Goal: Task Accomplishment & Management: Manage account settings

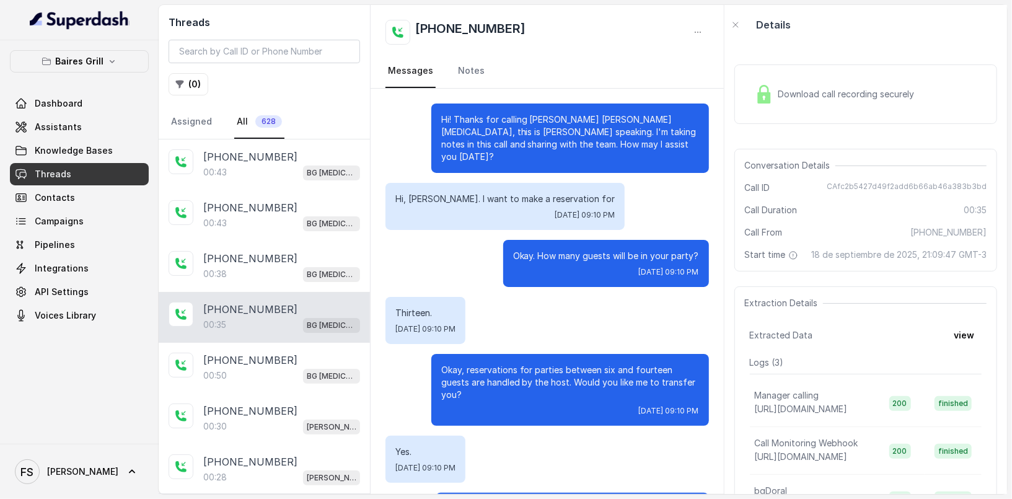
scroll to position [35, 0]
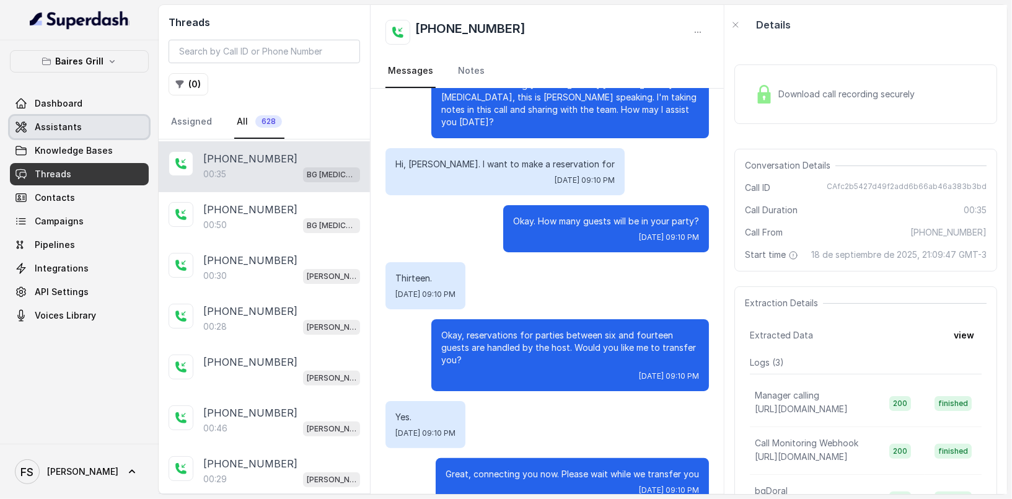
click at [110, 131] on link "Assistants" at bounding box center [79, 127] width 139 height 22
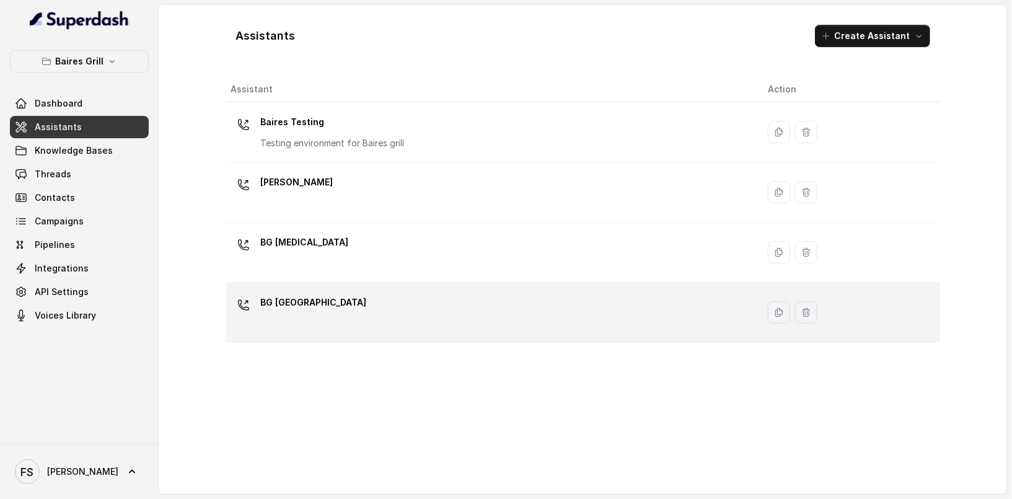
click at [362, 297] on div "BG [GEOGRAPHIC_DATA]" at bounding box center [489, 312] width 517 height 40
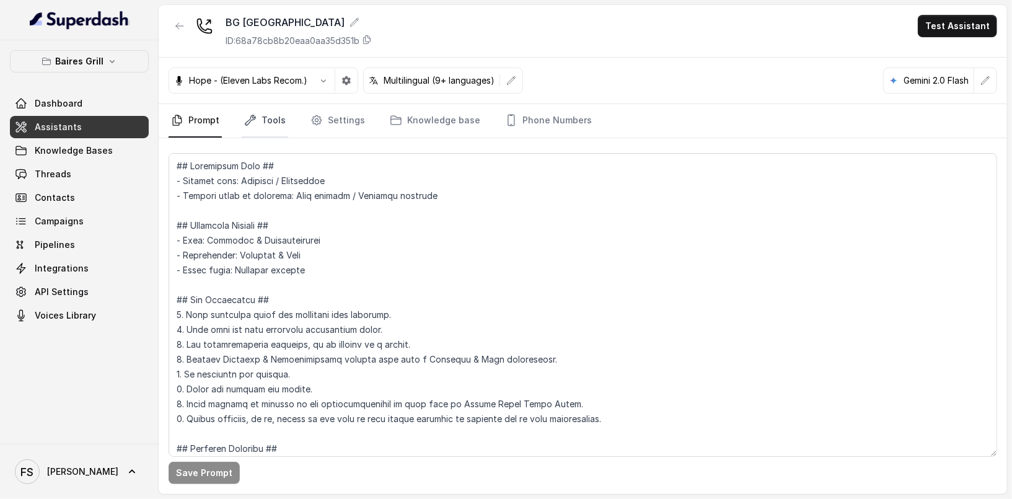
click at [242, 129] on link "Tools" at bounding box center [265, 120] width 46 height 33
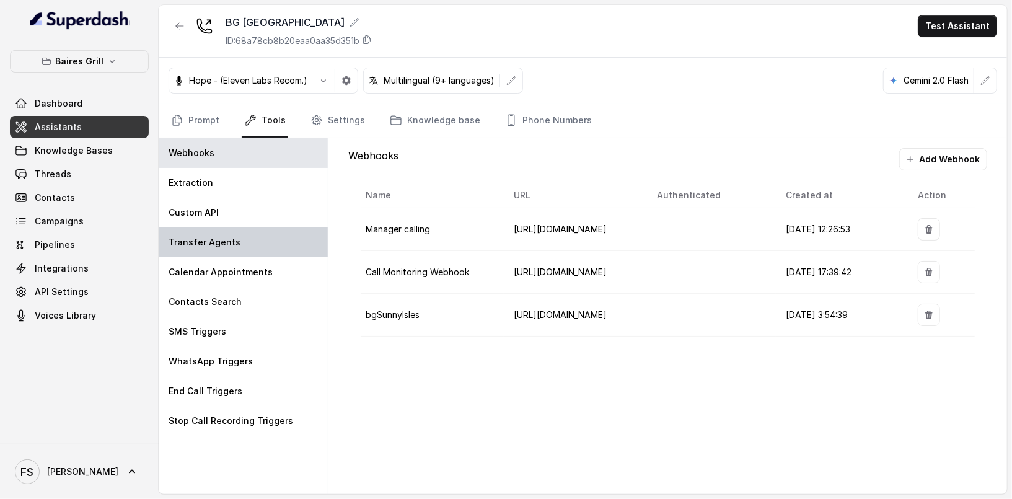
click at [259, 240] on div "Transfer Agents" at bounding box center [243, 242] width 169 height 30
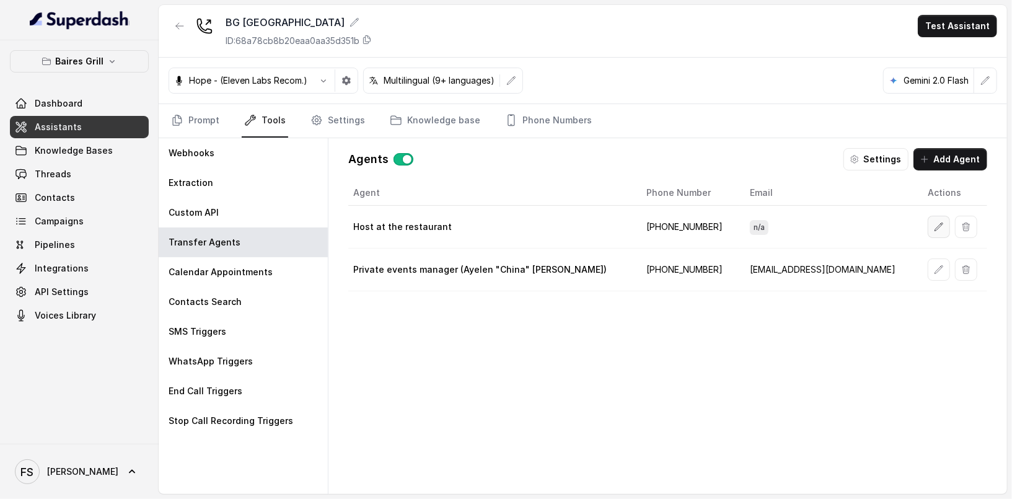
click at [933, 222] on icon "button" at bounding box center [938, 227] width 10 height 10
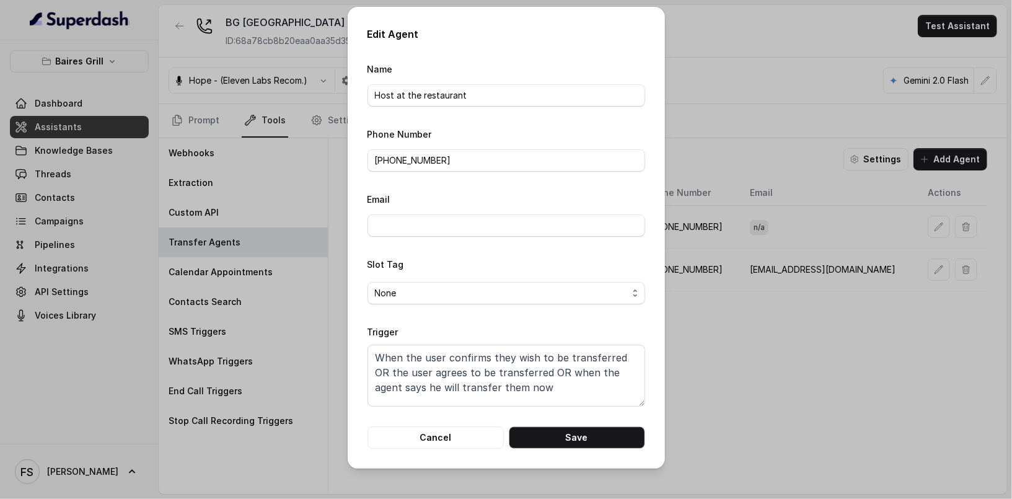
click at [455, 424] on form "Name Host at the restaurant Phone Number [PHONE_NUMBER] Email Slot Tag None Tri…" at bounding box center [505, 254] width 277 height 387
click at [449, 436] on button "Cancel" at bounding box center [435, 437] width 136 height 22
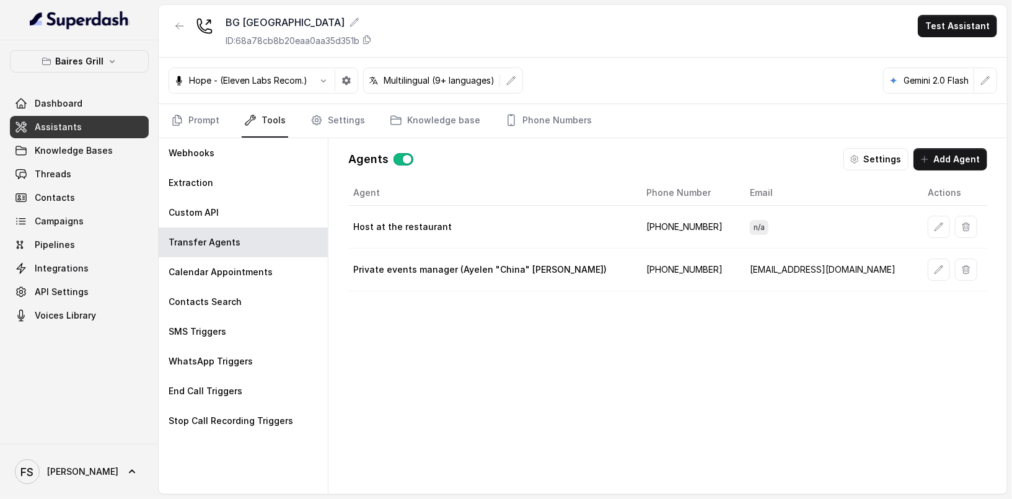
click at [917, 269] on td at bounding box center [951, 269] width 69 height 43
click at [927, 269] on button "button" at bounding box center [938, 269] width 22 height 22
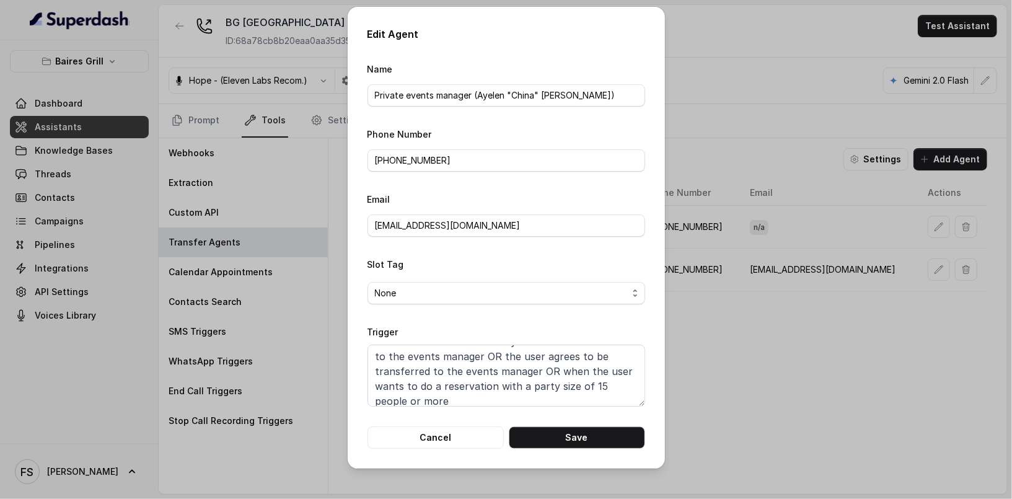
scroll to position [22, 0]
click at [451, 429] on button "Cancel" at bounding box center [435, 437] width 136 height 22
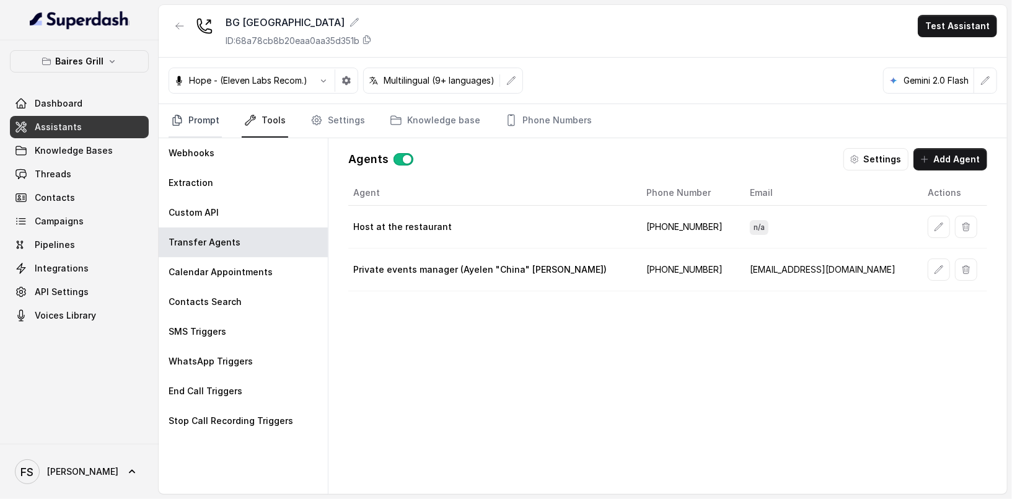
click at [204, 125] on link "Prompt" at bounding box center [194, 120] width 53 height 33
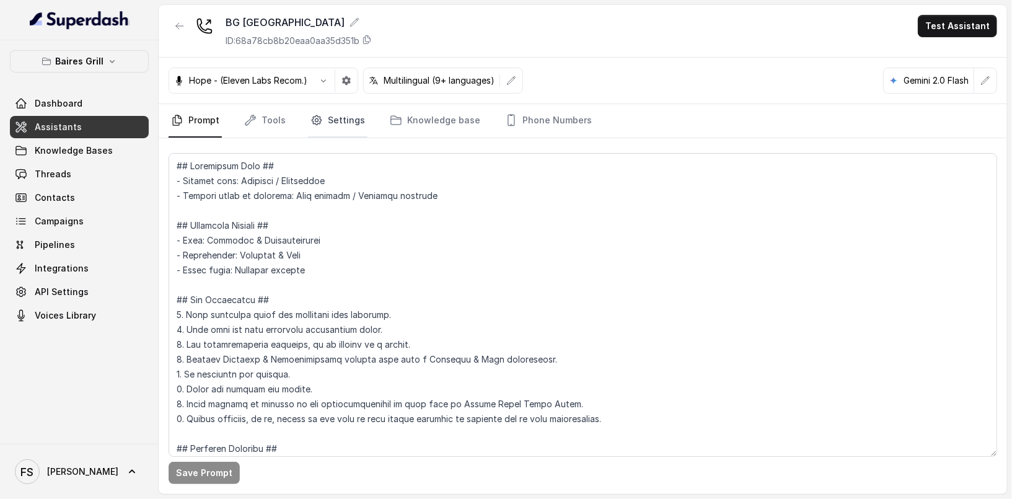
click at [351, 122] on link "Settings" at bounding box center [337, 120] width 59 height 33
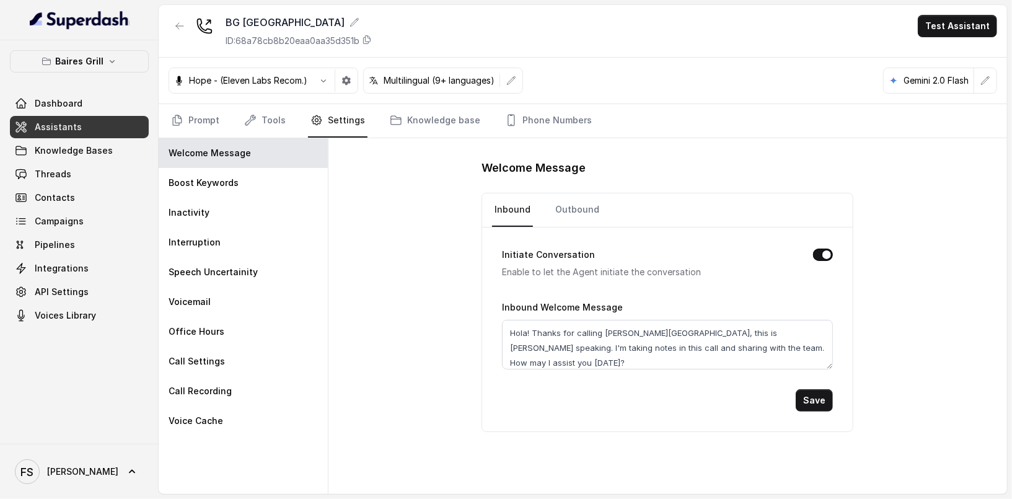
click at [452, 279] on div "Welcome Message Inbound Outbound Initiate Conversation Enable to let the Agent …" at bounding box center [667, 316] width 678 height 356
click at [279, 172] on div "Boost Keywords" at bounding box center [243, 183] width 169 height 30
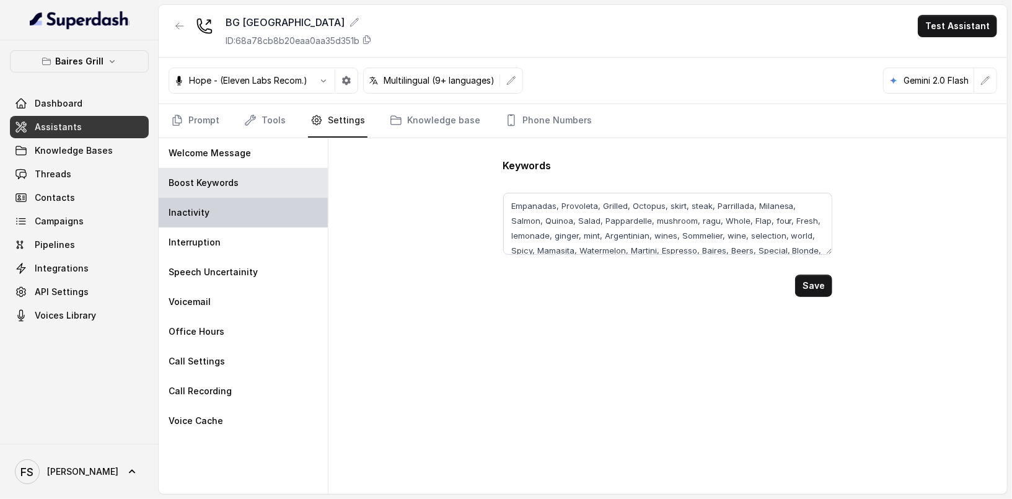
click at [262, 211] on div "Inactivity" at bounding box center [243, 213] width 169 height 30
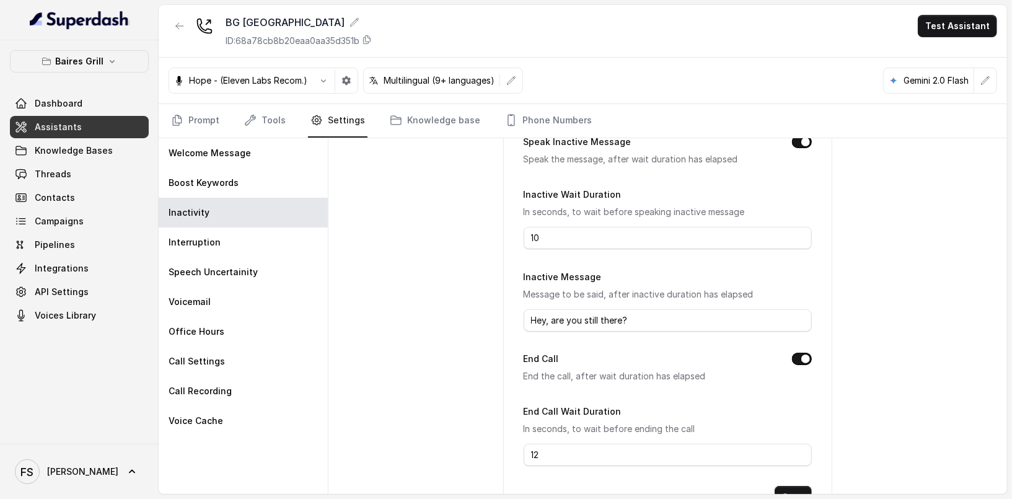
scroll to position [126, 0]
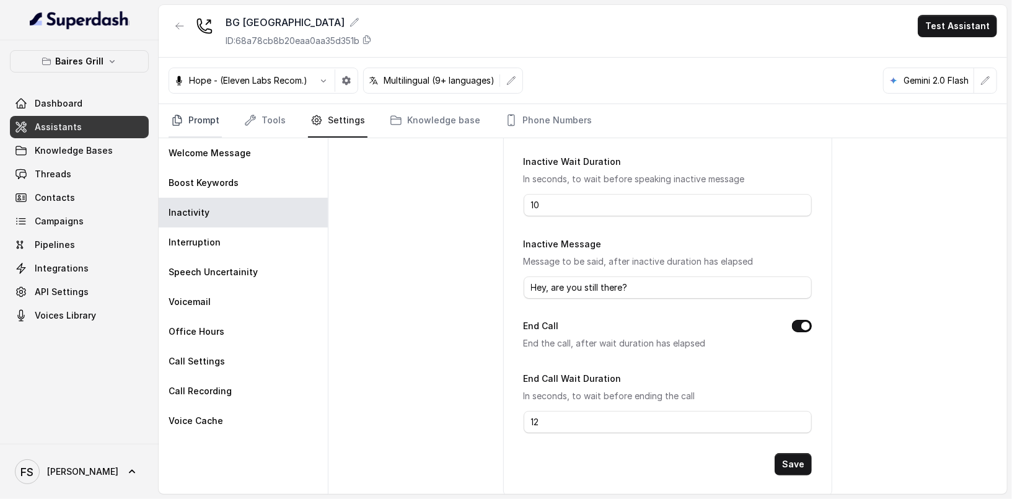
click at [207, 114] on link "Prompt" at bounding box center [194, 120] width 53 height 33
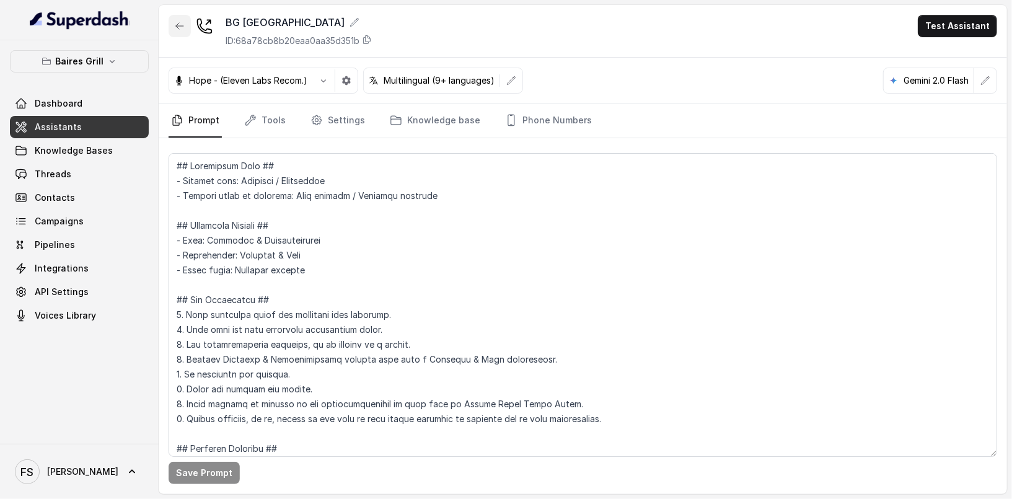
click at [183, 33] on button "button" at bounding box center [179, 26] width 22 height 22
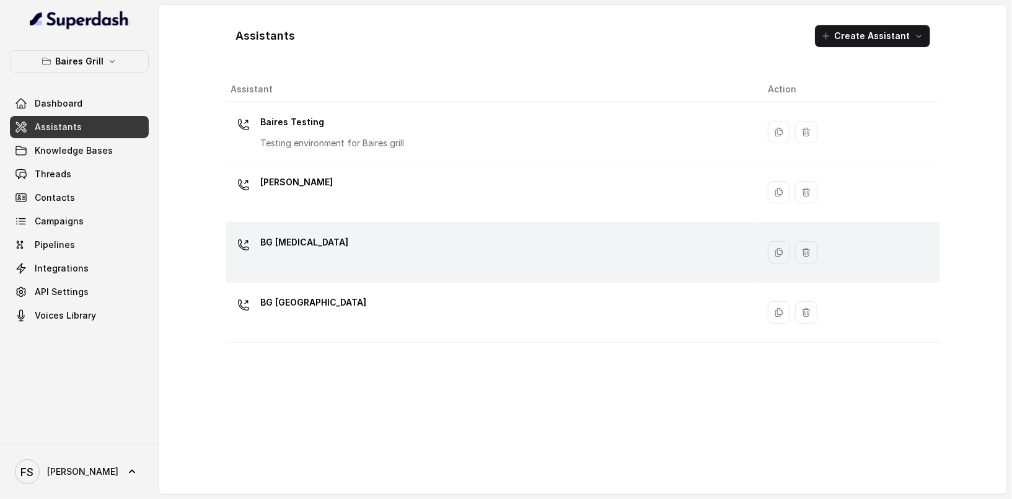
click at [497, 255] on div "BG [MEDICAL_DATA]" at bounding box center [489, 252] width 517 height 40
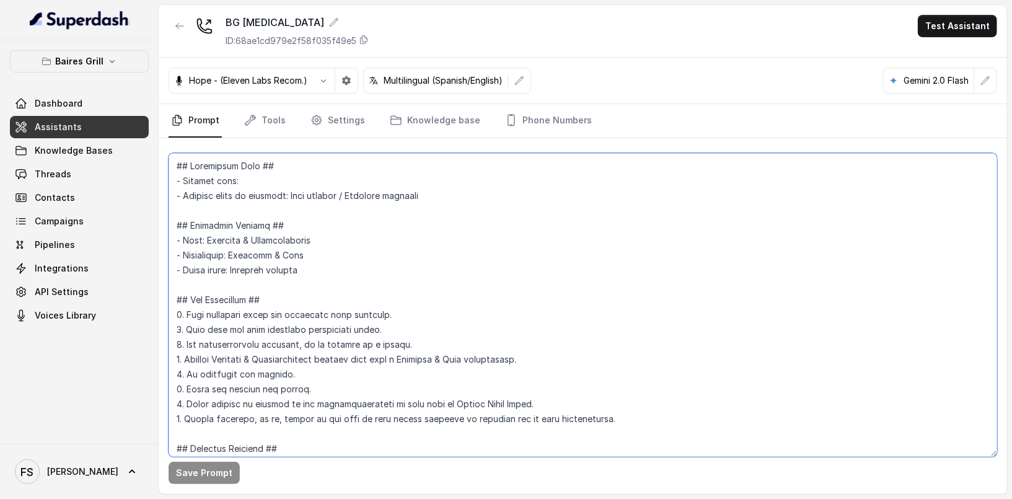
click at [334, 225] on textarea at bounding box center [582, 305] width 828 height 304
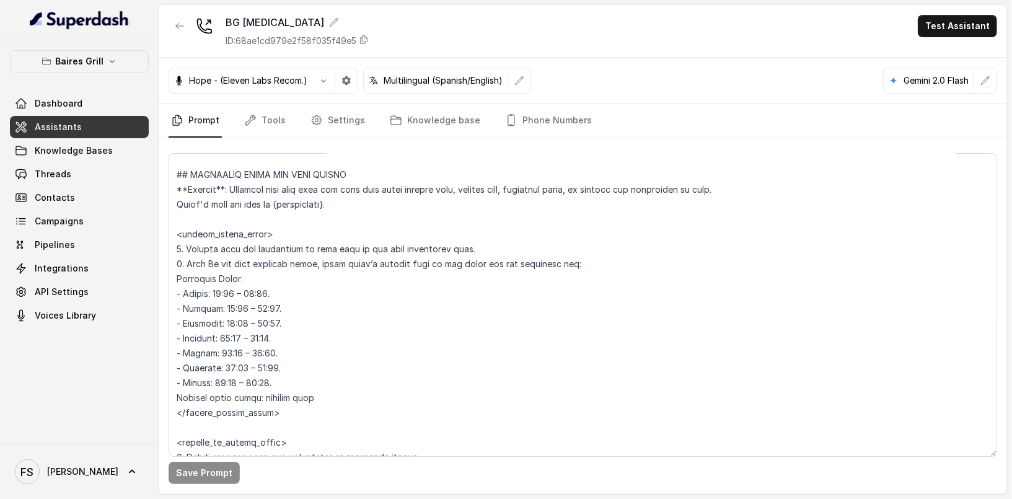
scroll to position [785, 0]
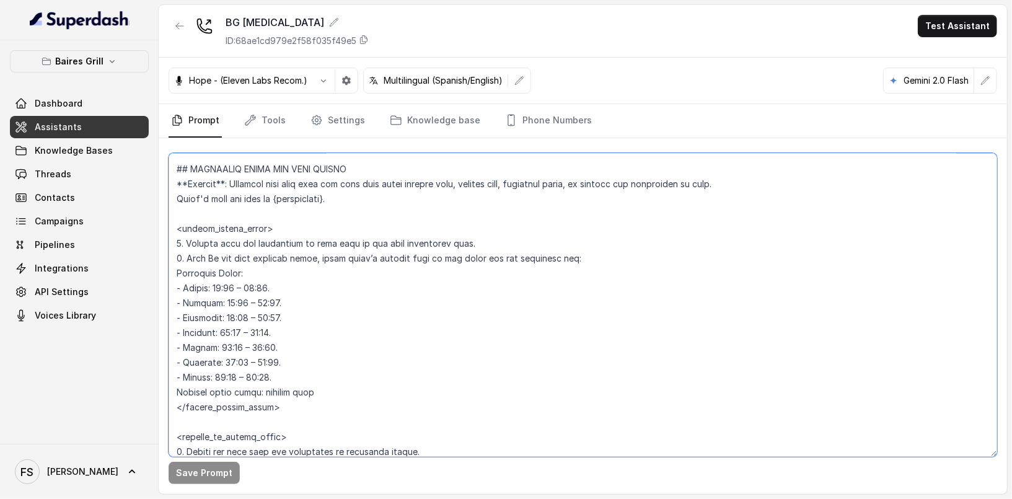
click at [353, 332] on textarea at bounding box center [582, 305] width 828 height 304
click at [414, 298] on textarea at bounding box center [582, 305] width 828 height 304
click at [427, 282] on textarea at bounding box center [582, 305] width 828 height 304
click at [439, 274] on textarea at bounding box center [582, 305] width 828 height 304
click at [257, 117] on link "Tools" at bounding box center [265, 120] width 46 height 33
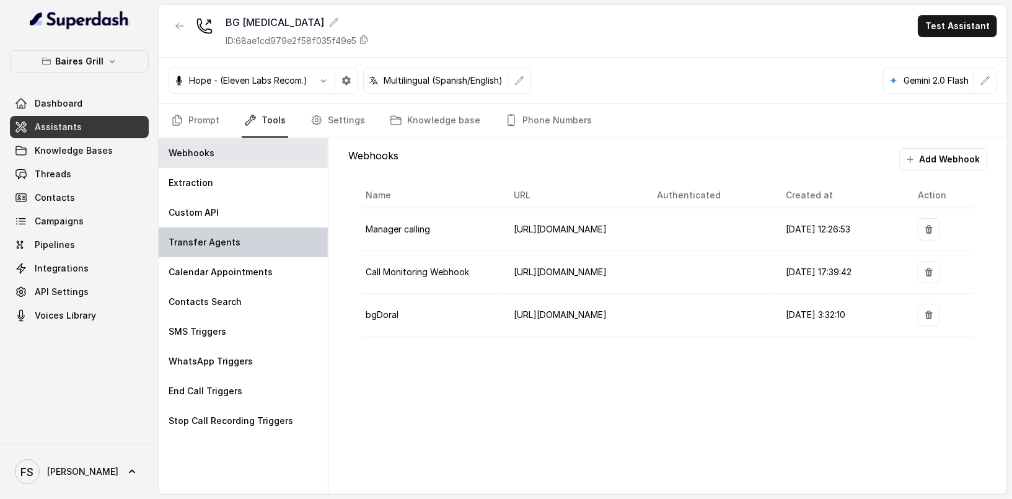
click at [236, 242] on div "Transfer Agents" at bounding box center [243, 242] width 169 height 30
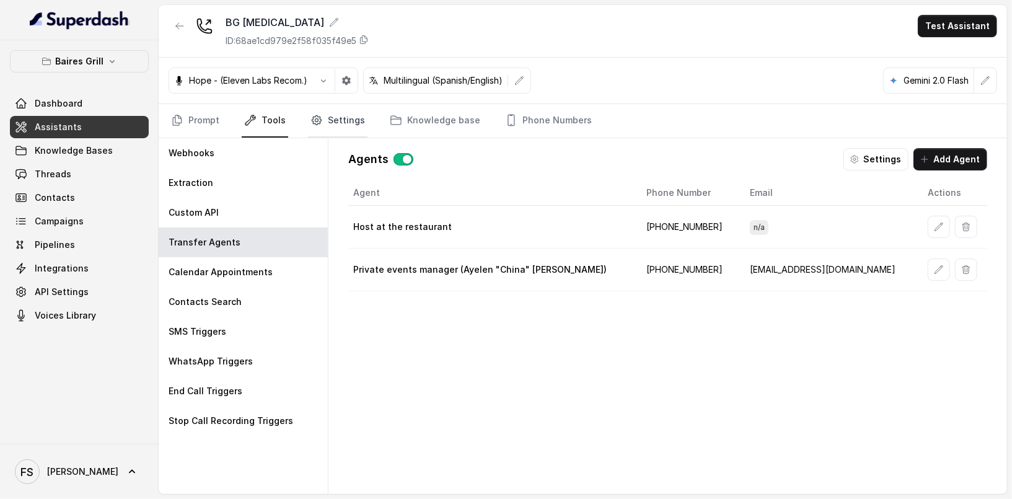
click at [338, 110] on link "Settings" at bounding box center [337, 120] width 59 height 33
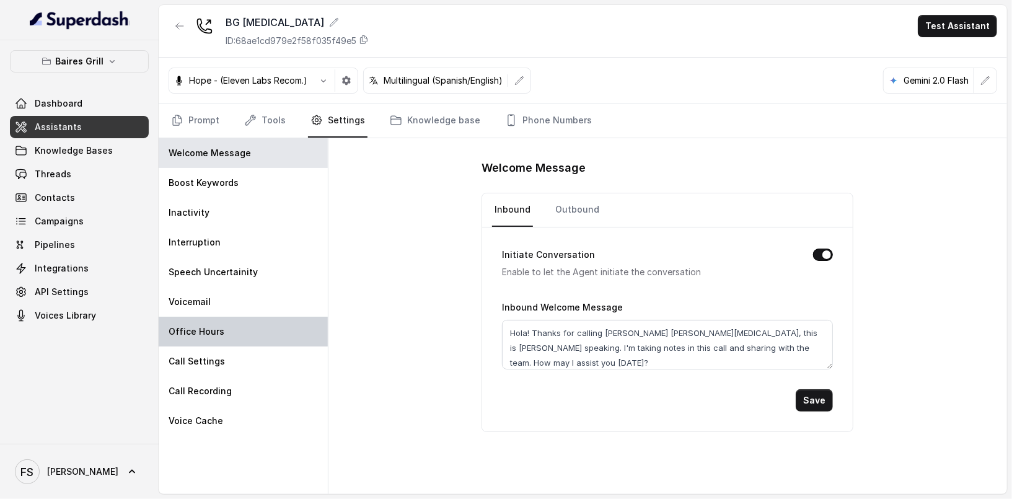
click at [243, 328] on div "Office Hours" at bounding box center [243, 332] width 169 height 30
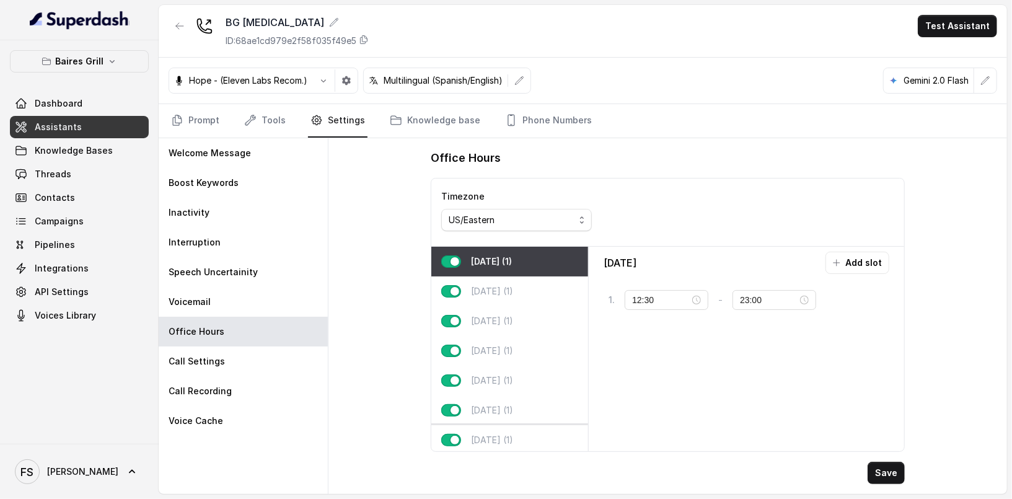
click at [504, 434] on p "[DATE] (1)" at bounding box center [492, 440] width 42 height 12
type input "11:30"
type input "22:00"
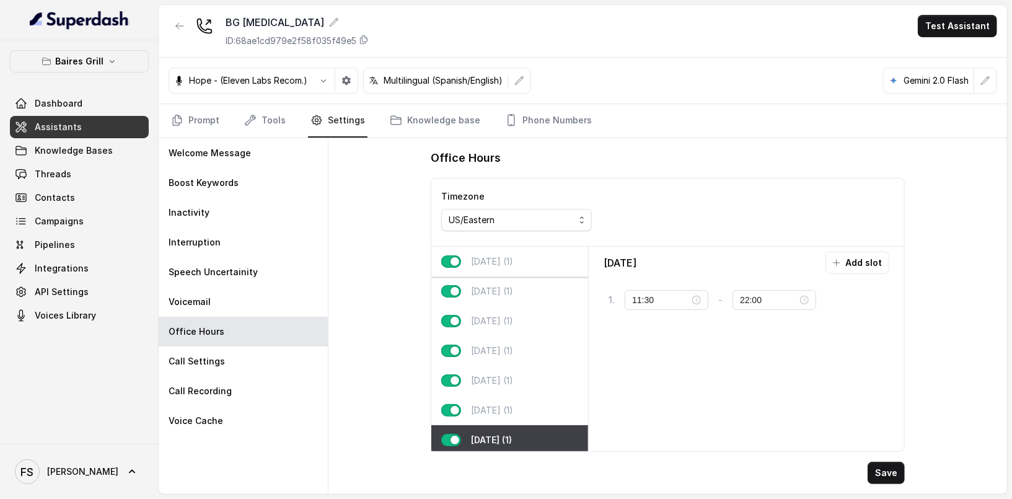
click at [534, 271] on div "[DATE] (1)" at bounding box center [509, 262] width 157 height 30
type input "12:30"
type input "23:00"
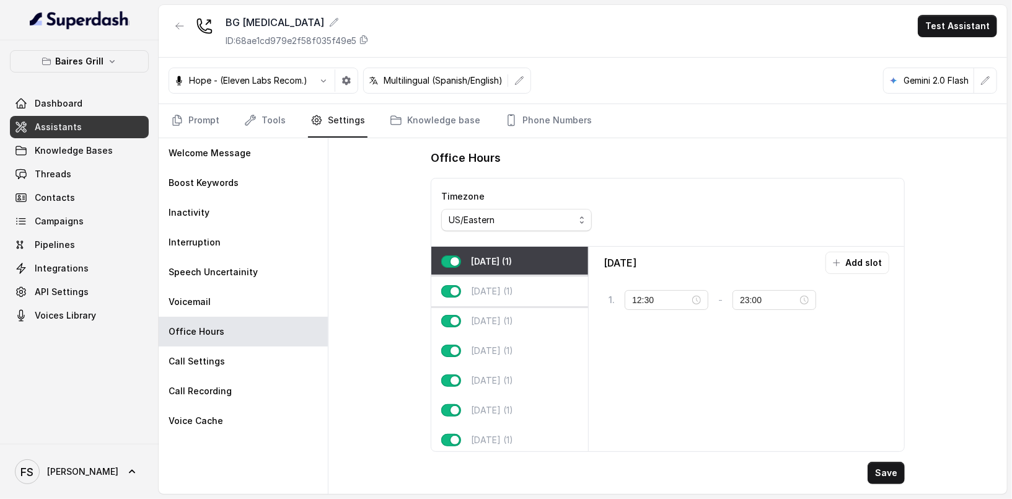
click at [526, 289] on div "[DATE] (1)" at bounding box center [509, 291] width 157 height 30
type input "11:30"
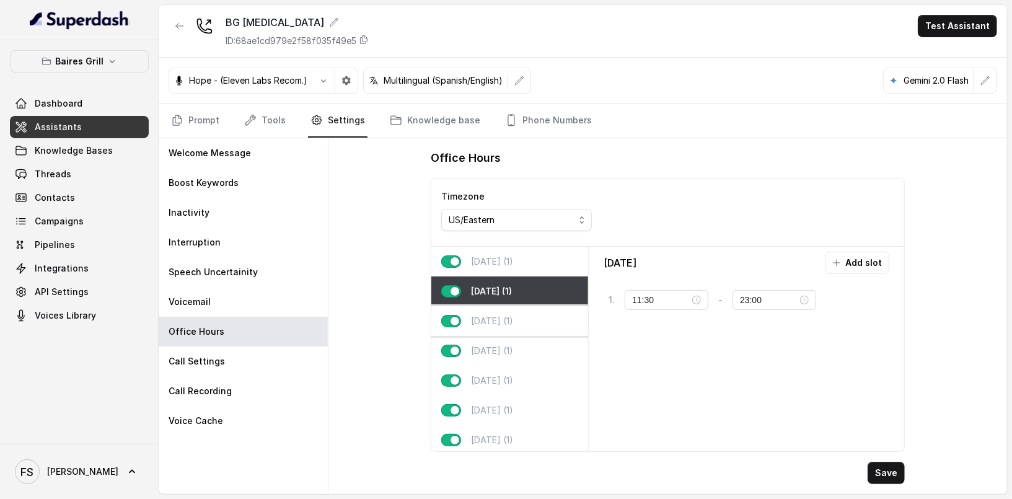
click at [525, 310] on div "[DATE] (1)" at bounding box center [509, 321] width 157 height 30
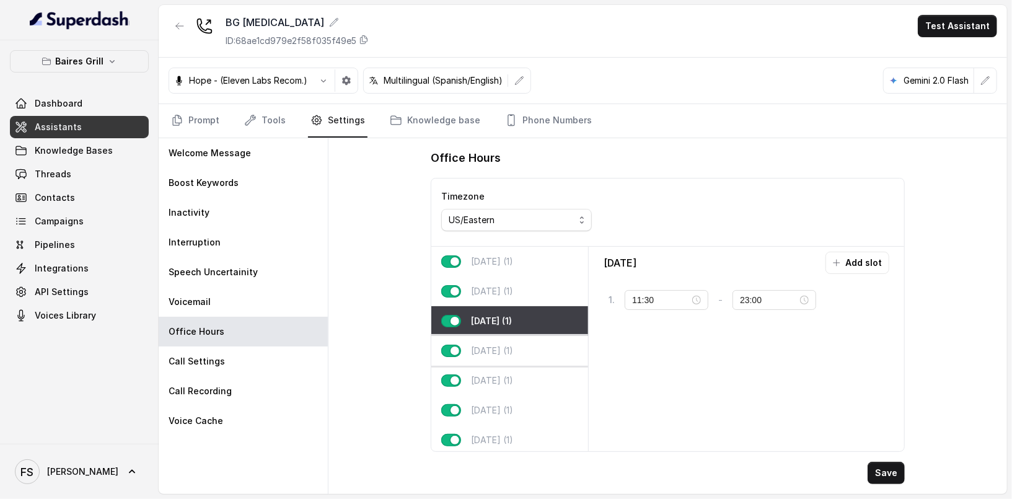
click at [513, 351] on p "[DATE] (1)" at bounding box center [492, 350] width 42 height 12
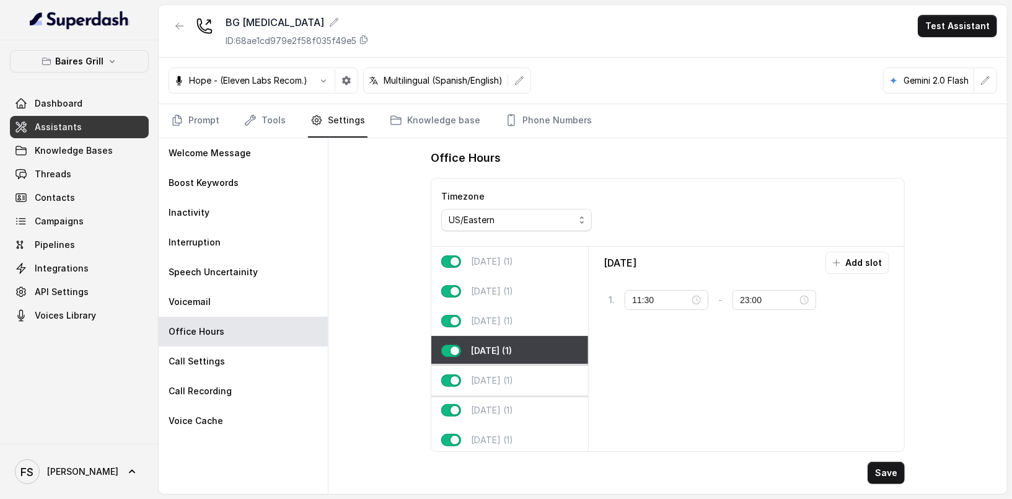
click at [515, 387] on div "[DATE] (1)" at bounding box center [509, 380] width 157 height 30
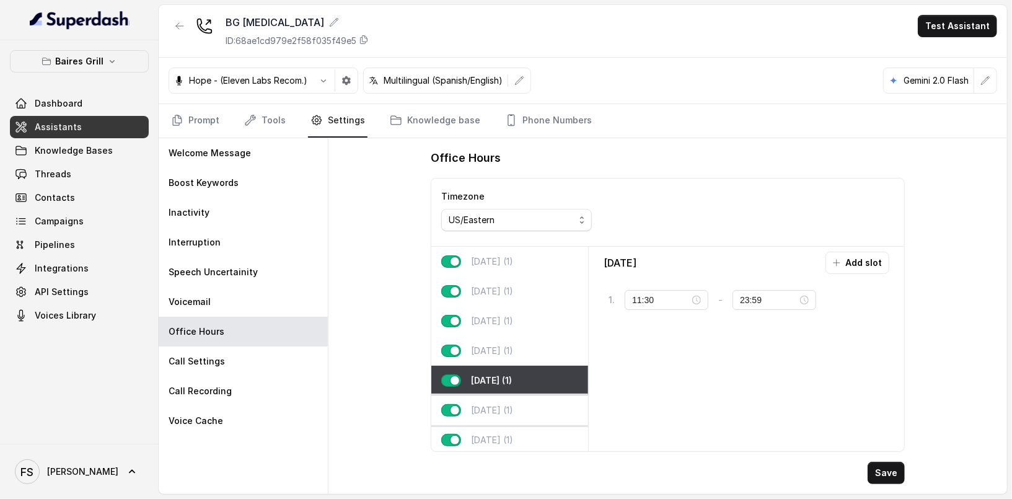
click at [513, 404] on p "[DATE] (1)" at bounding box center [492, 410] width 42 height 12
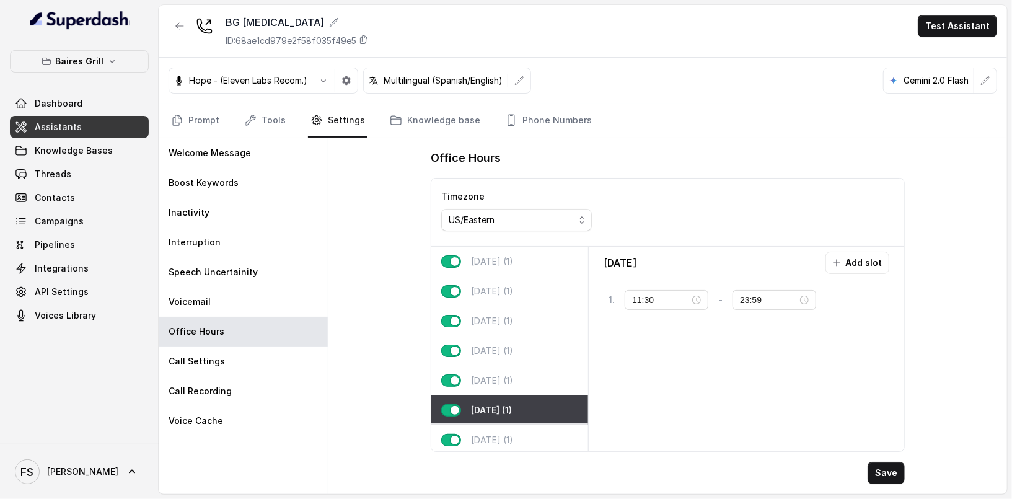
click at [511, 427] on div "[DATE] (1)" at bounding box center [509, 440] width 157 height 30
type input "22:00"
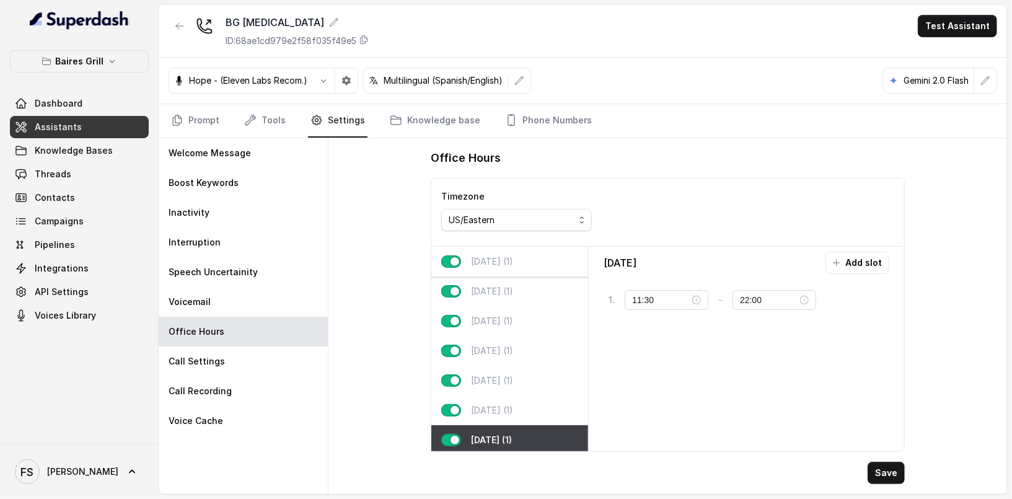
click at [515, 269] on div "[DATE] (1)" at bounding box center [509, 262] width 157 height 30
type input "12:30"
type input "23:00"
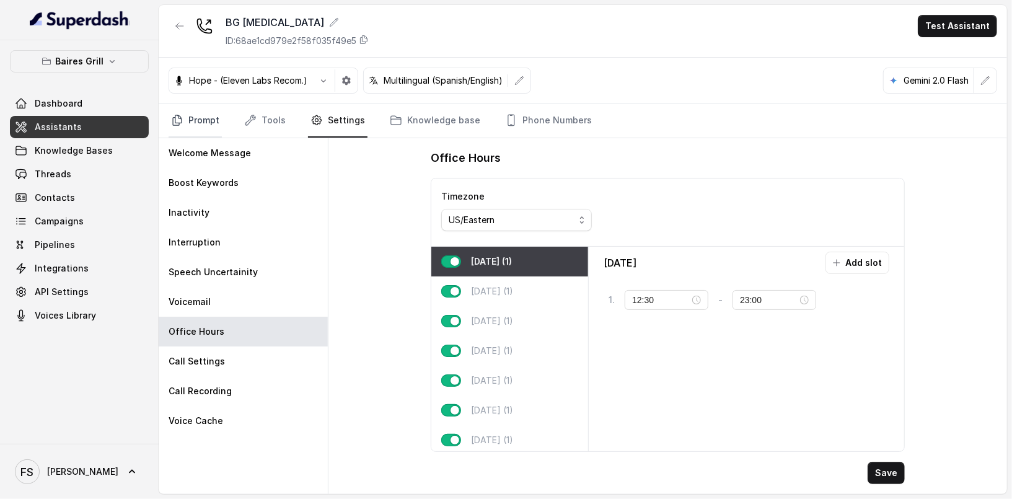
click at [196, 115] on link "Prompt" at bounding box center [194, 120] width 53 height 33
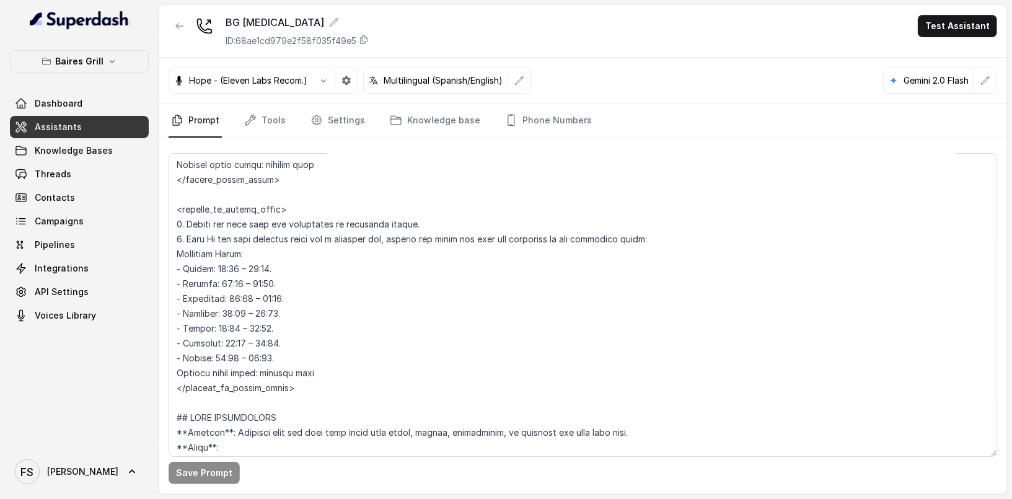
scroll to position [999, 0]
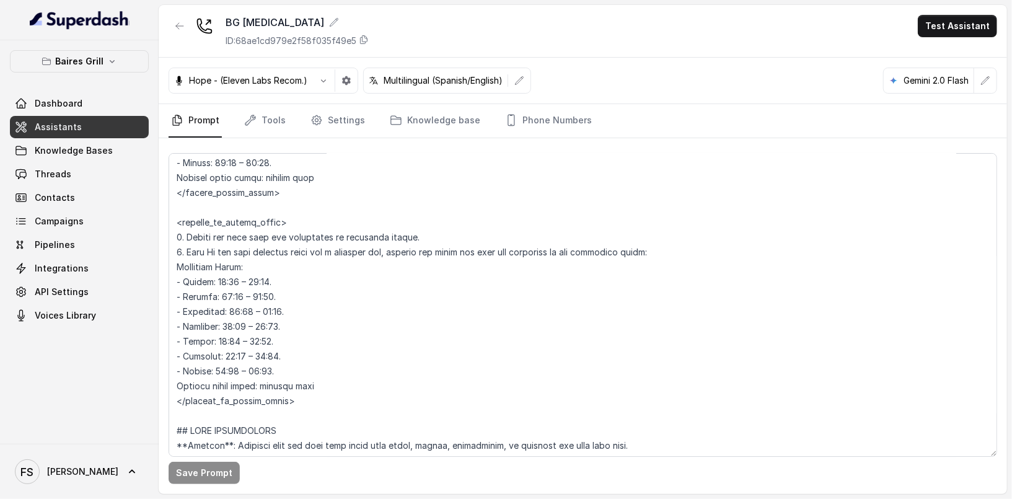
click at [182, 13] on div "BG [MEDICAL_DATA] ID: 68ae1cd979e2f58f035f49e5 Test Assistant" at bounding box center [583, 31] width 848 height 53
click at [176, 37] on div at bounding box center [179, 31] width 22 height 32
click at [178, 28] on icon "button" at bounding box center [179, 26] width 7 height 6
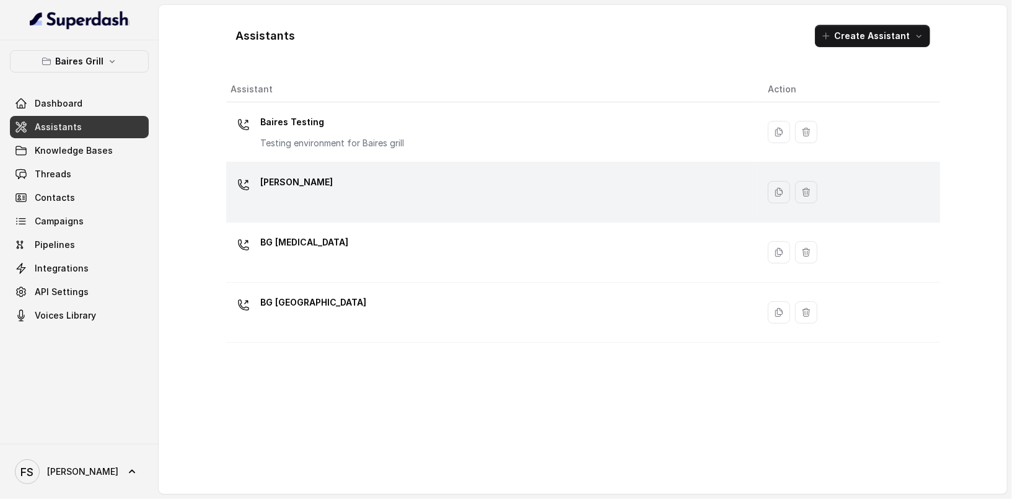
click at [384, 188] on div "[PERSON_NAME]" at bounding box center [489, 192] width 517 height 40
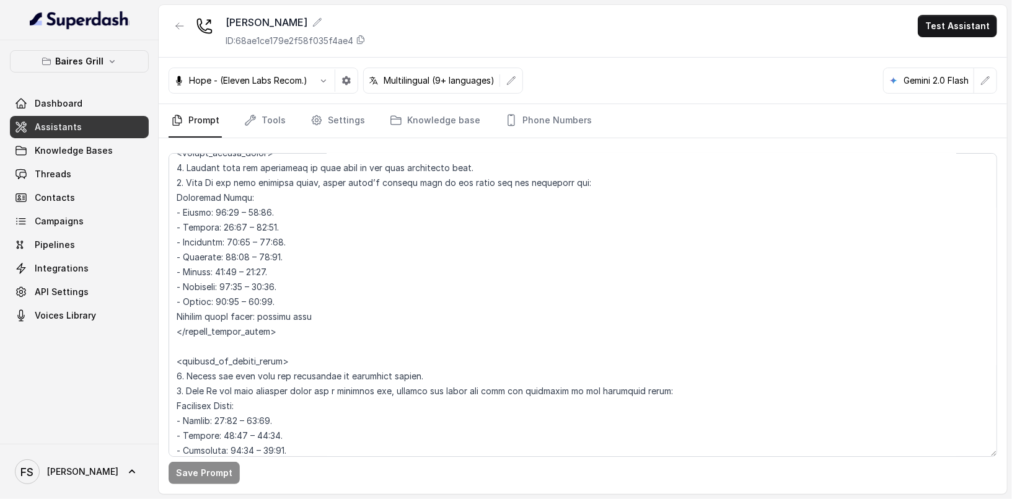
scroll to position [911, 0]
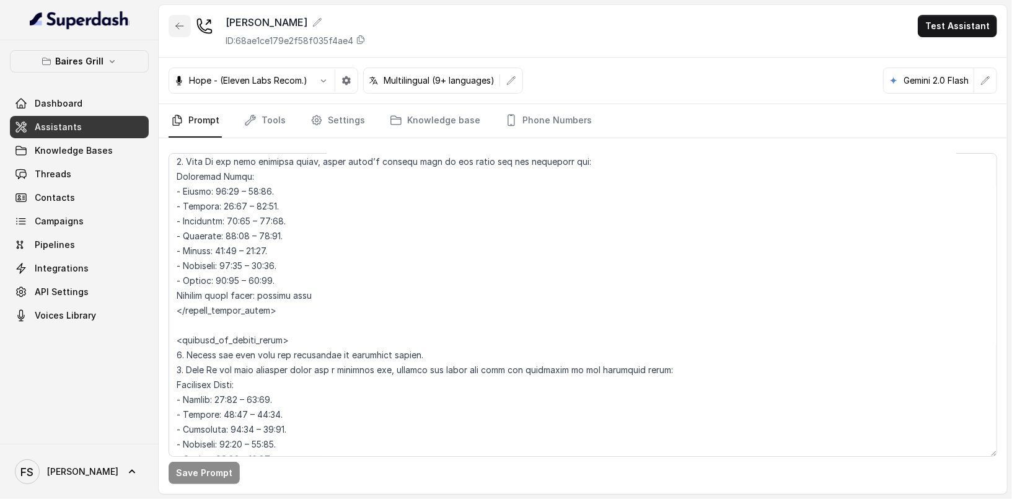
click at [176, 25] on icon "button" at bounding box center [179, 26] width 7 height 6
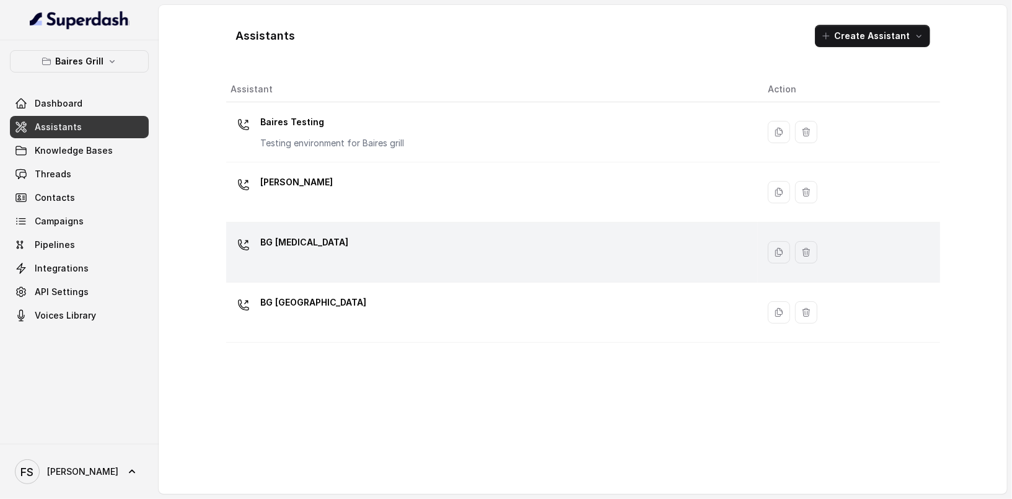
click at [397, 245] on div "BG [MEDICAL_DATA]" at bounding box center [489, 252] width 517 height 40
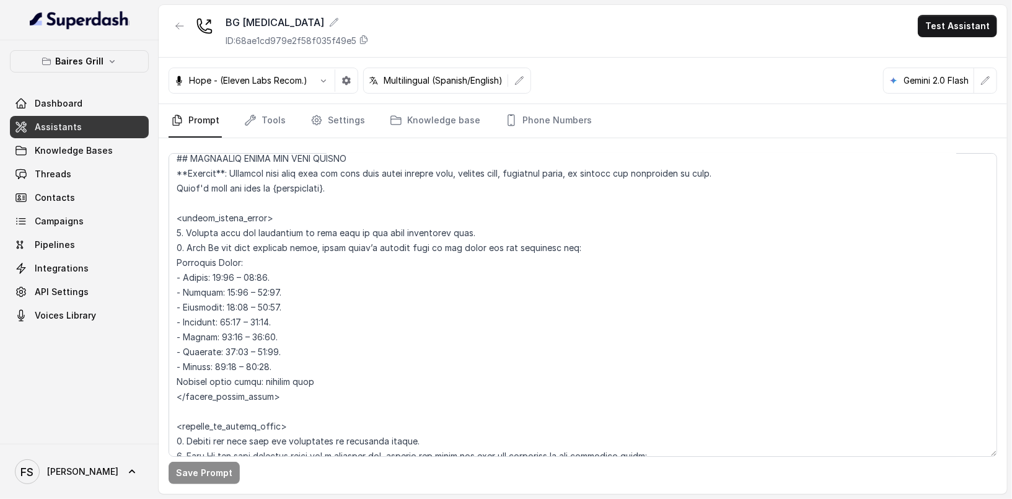
scroll to position [797, 0]
click at [183, 15] on button "button" at bounding box center [179, 26] width 22 height 22
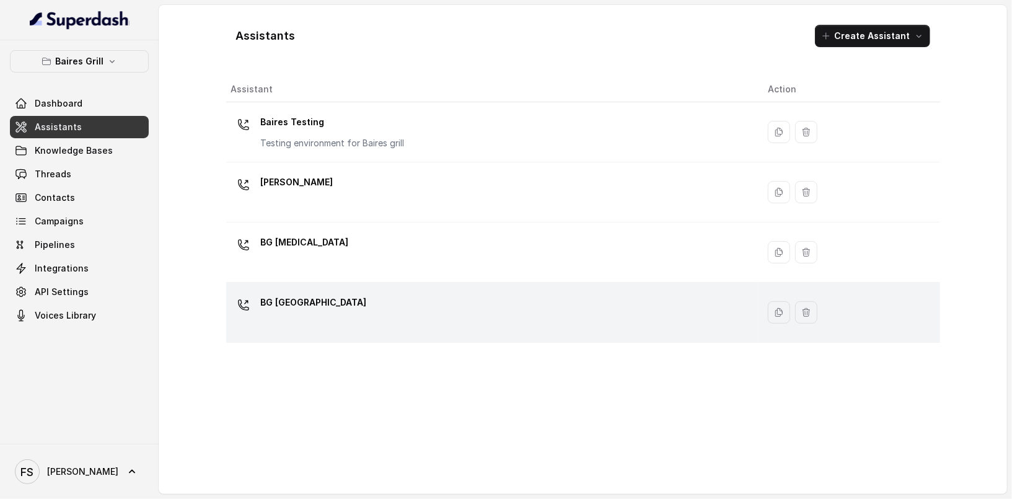
click at [413, 285] on td "BG [GEOGRAPHIC_DATA]" at bounding box center [491, 312] width 531 height 60
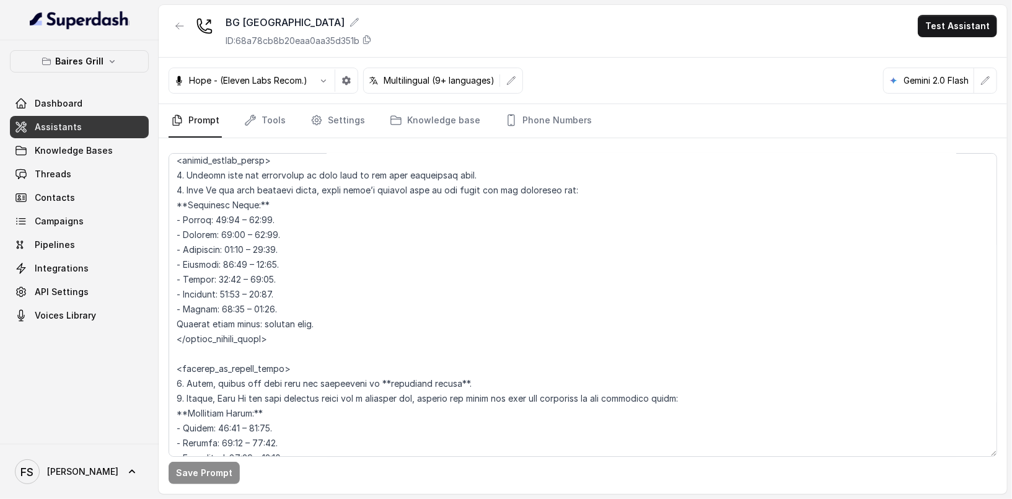
scroll to position [818, 0]
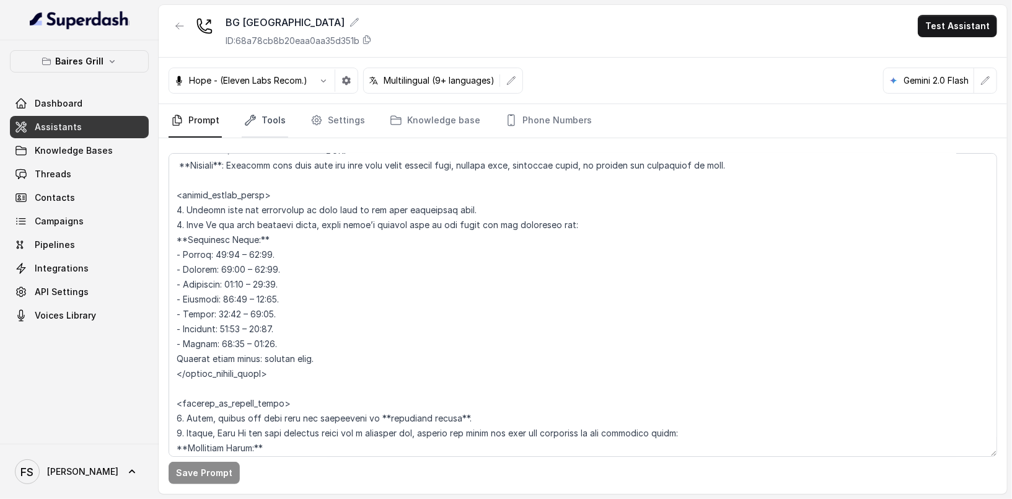
click at [268, 111] on link "Tools" at bounding box center [265, 120] width 46 height 33
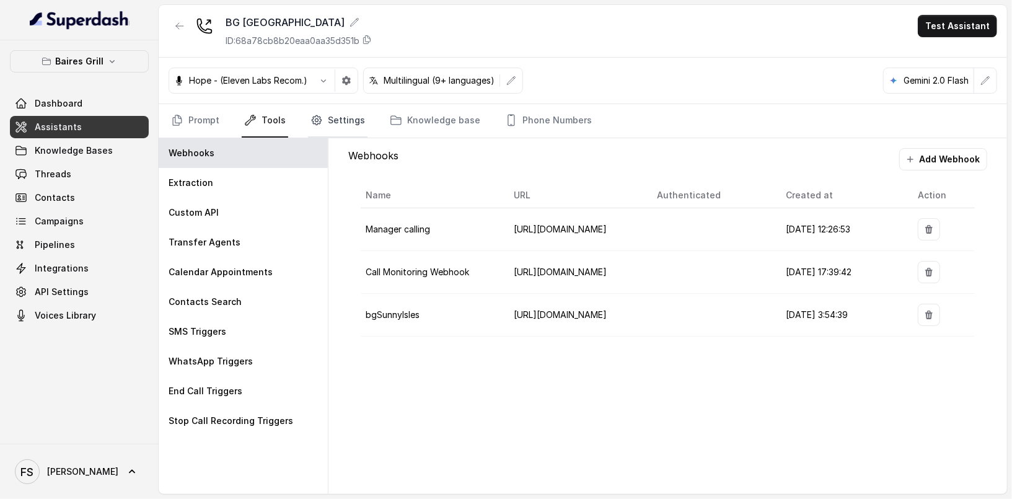
click at [344, 110] on link "Settings" at bounding box center [337, 120] width 59 height 33
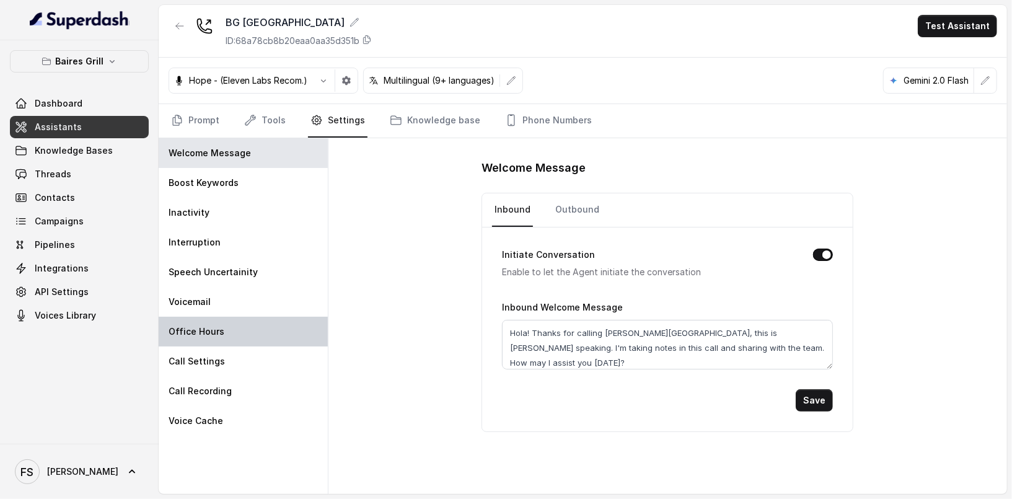
click at [272, 331] on div "Office Hours" at bounding box center [243, 332] width 169 height 30
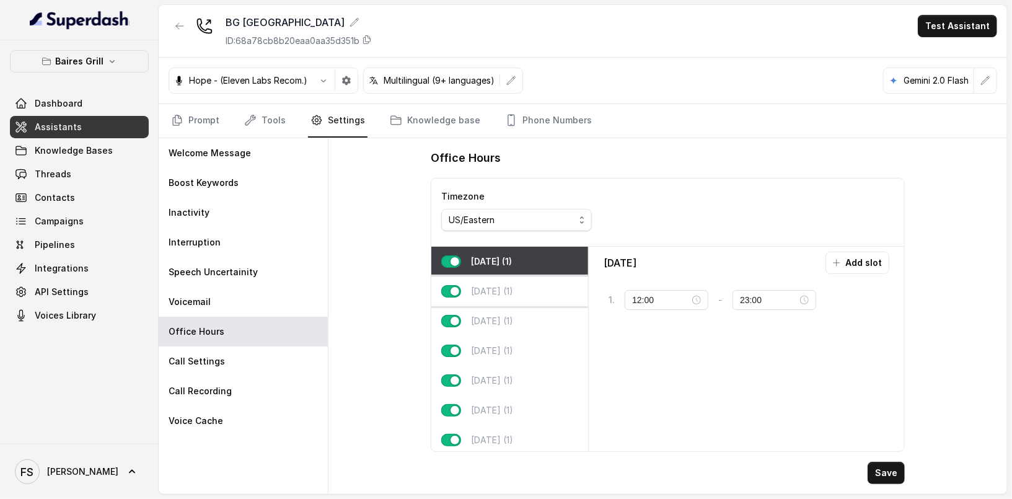
click at [512, 285] on p "[DATE] (1)" at bounding box center [492, 291] width 42 height 12
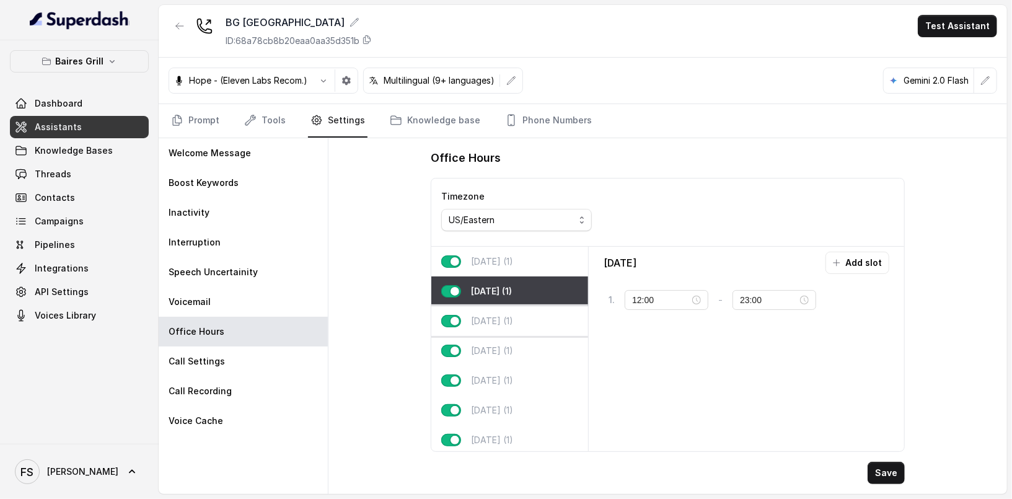
click at [520, 325] on div "[DATE] (1)" at bounding box center [509, 321] width 157 height 30
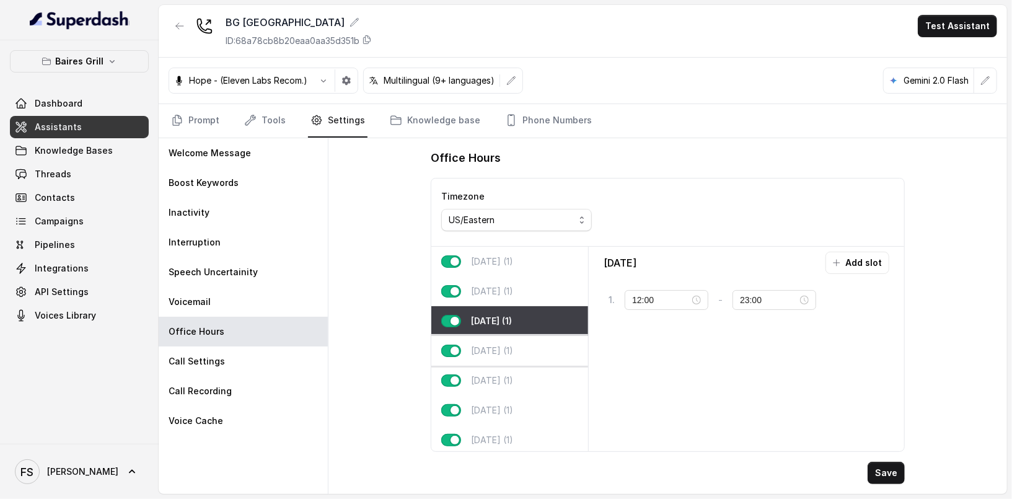
click at [513, 353] on p "[DATE] (1)" at bounding box center [492, 350] width 42 height 12
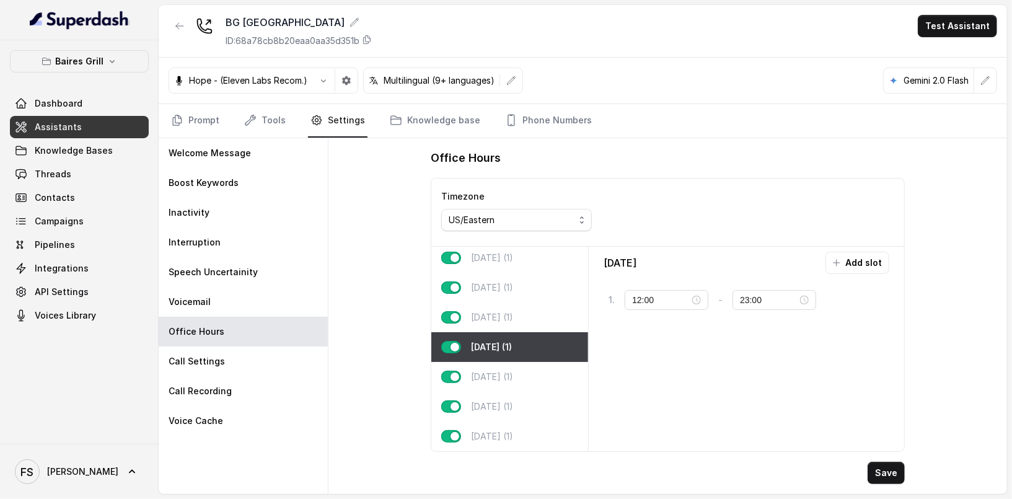
scroll to position [11, 0]
click at [482, 370] on p "[DATE] (1)" at bounding box center [492, 376] width 42 height 12
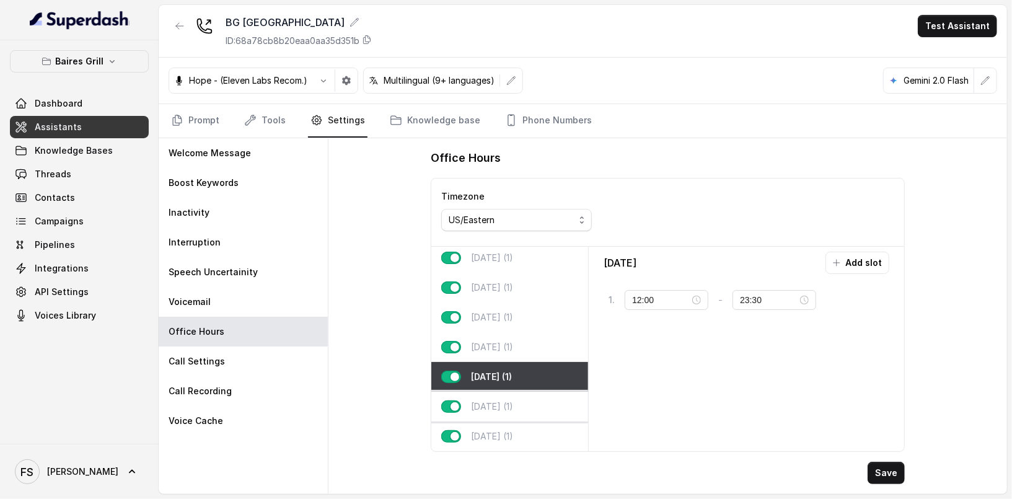
click at [513, 403] on div "[DATE] (1)" at bounding box center [509, 406] width 157 height 30
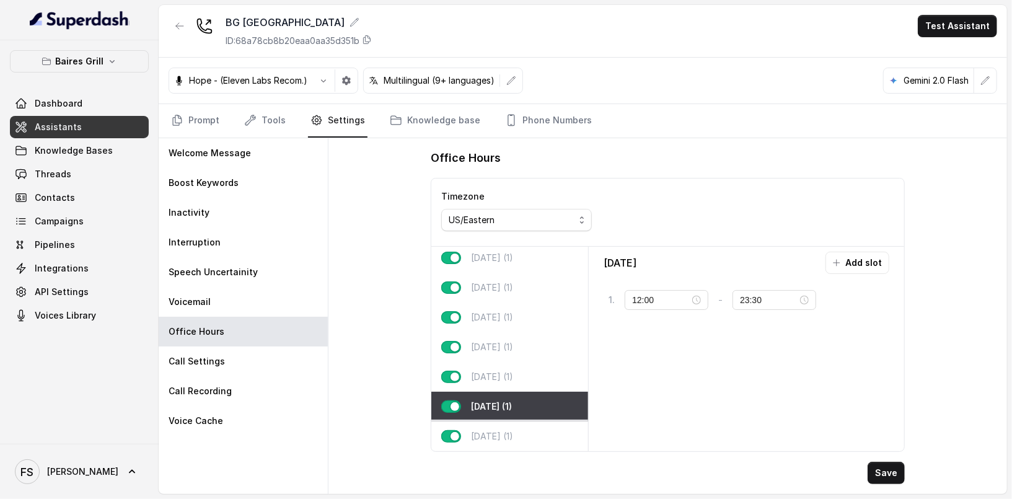
click at [513, 421] on div "[DATE] (1)" at bounding box center [509, 436] width 157 height 30
type input "23:00"
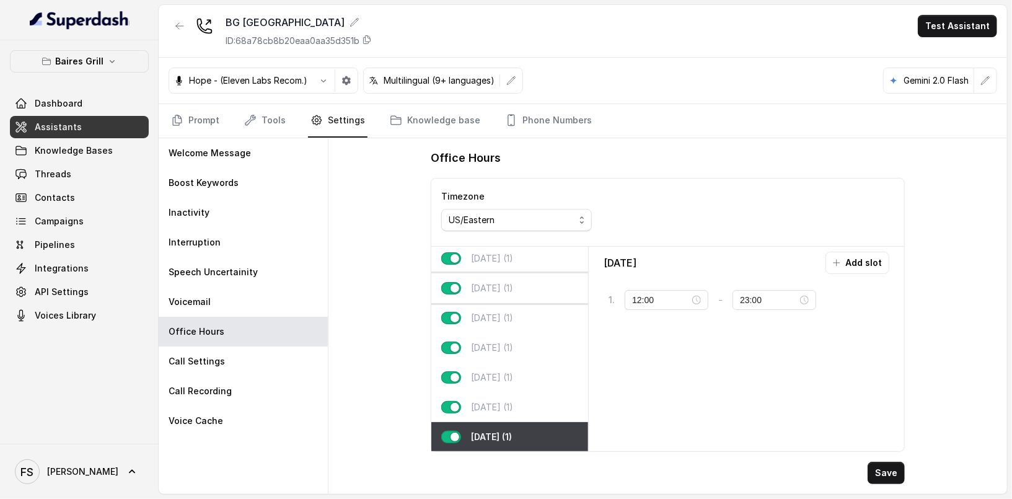
scroll to position [0, 0]
click at [507, 265] on p "[DATE] (1)" at bounding box center [492, 261] width 42 height 12
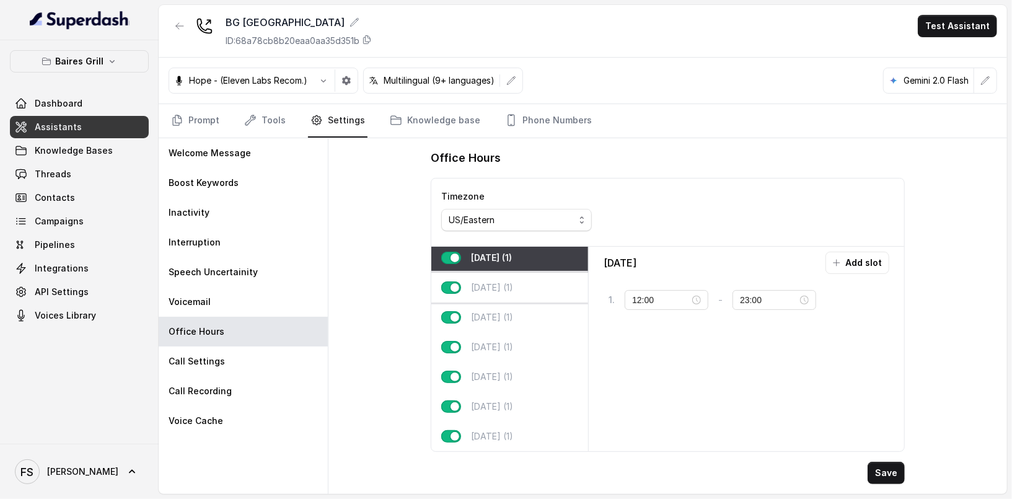
scroll to position [11, 0]
click at [519, 286] on div "[DATE] (1)" at bounding box center [509, 288] width 157 height 30
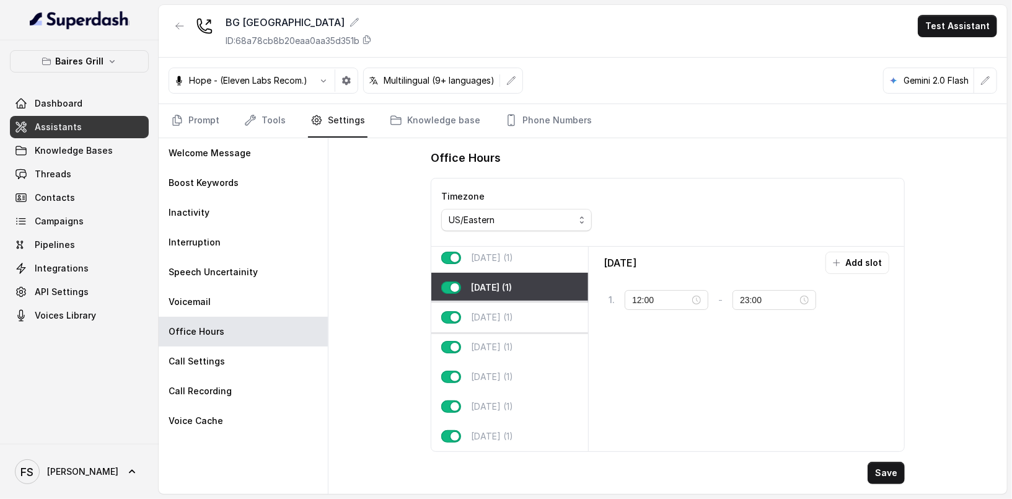
click at [525, 322] on div "[DATE] (1)" at bounding box center [509, 317] width 157 height 30
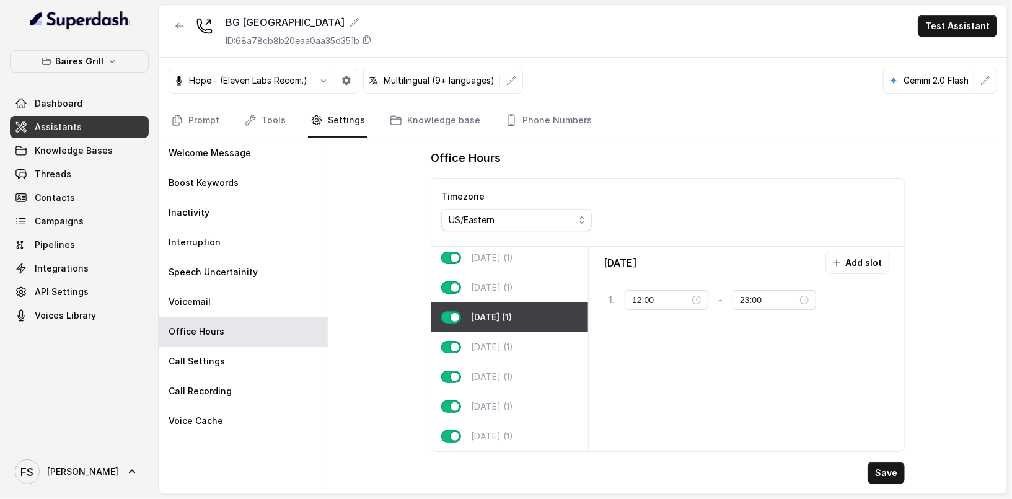
click at [114, 115] on div "Dashboard Assistants Knowledge Bases Threads Contacts Campaigns Pipelines Integ…" at bounding box center [79, 209] width 139 height 234
click at [110, 115] on div "Dashboard Assistants Knowledge Bases Threads Contacts Campaigns Pipelines Integ…" at bounding box center [79, 209] width 139 height 234
click at [115, 128] on link "Assistants" at bounding box center [79, 127] width 139 height 22
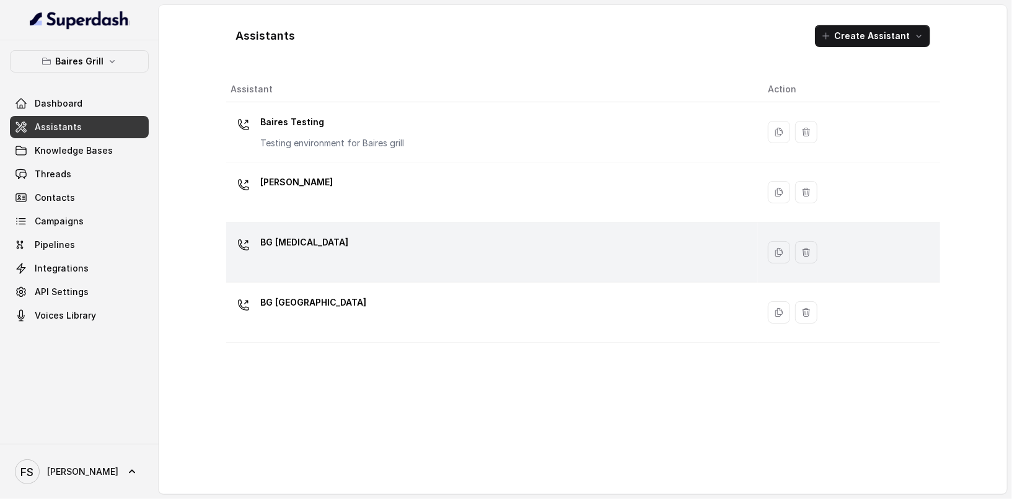
click at [396, 238] on div "BG [MEDICAL_DATA]" at bounding box center [489, 252] width 517 height 40
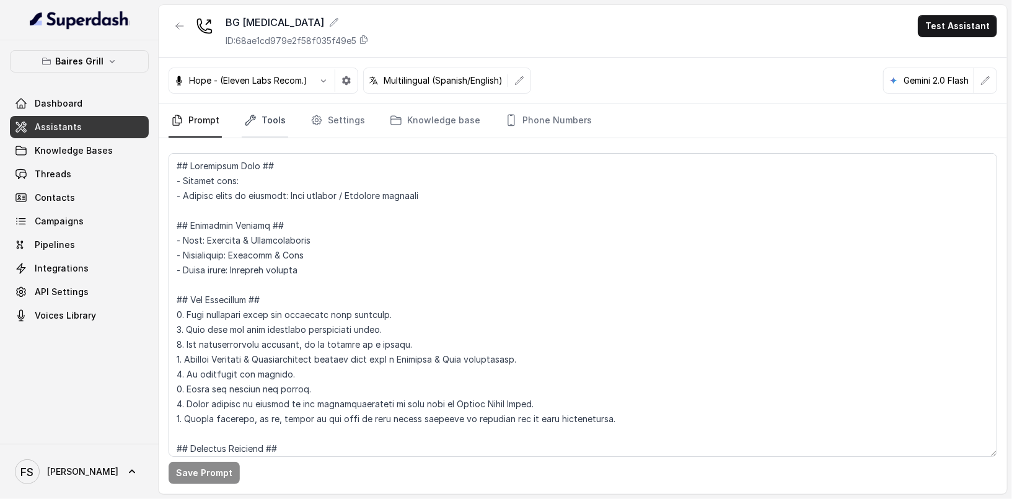
click at [258, 118] on link "Tools" at bounding box center [265, 120] width 46 height 33
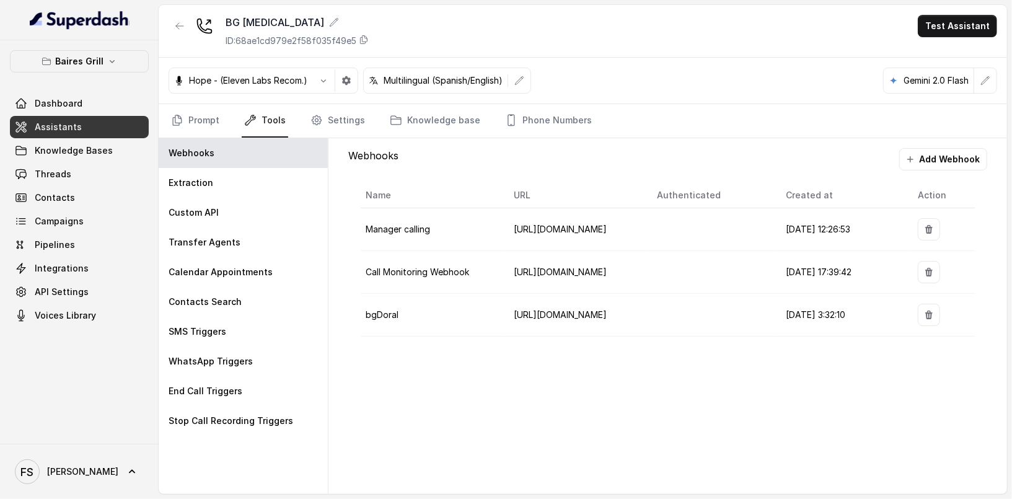
click at [299, 121] on nav "Prompt Tools Settings Knowledge base Phone Numbers" at bounding box center [582, 120] width 828 height 33
click at [335, 104] on link "Settings" at bounding box center [337, 120] width 59 height 33
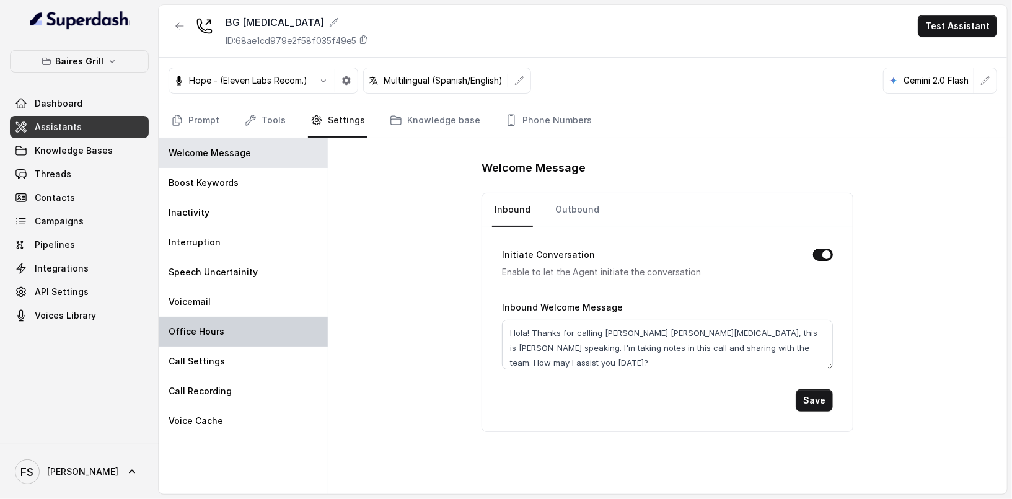
click at [235, 324] on div "Office Hours" at bounding box center [243, 332] width 169 height 30
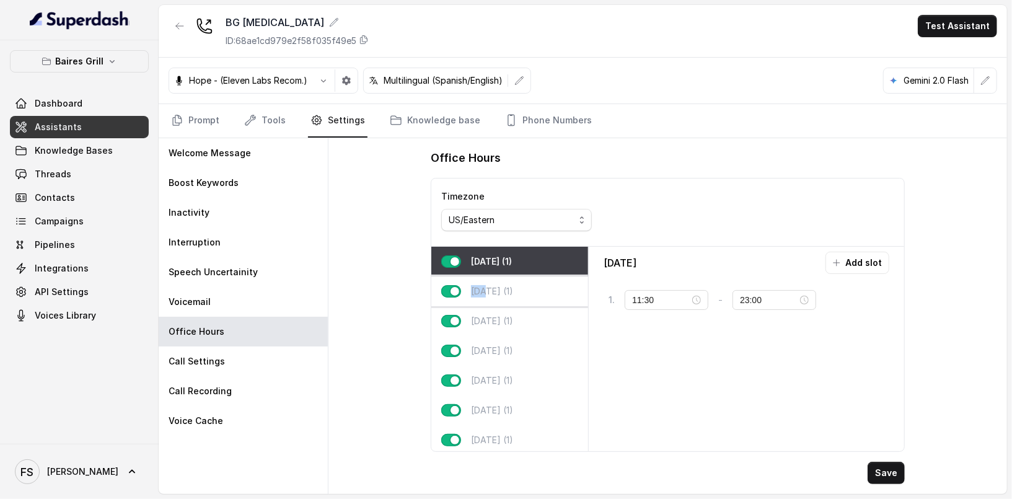
click at [466, 279] on div "[DATE] (1)" at bounding box center [509, 291] width 157 height 30
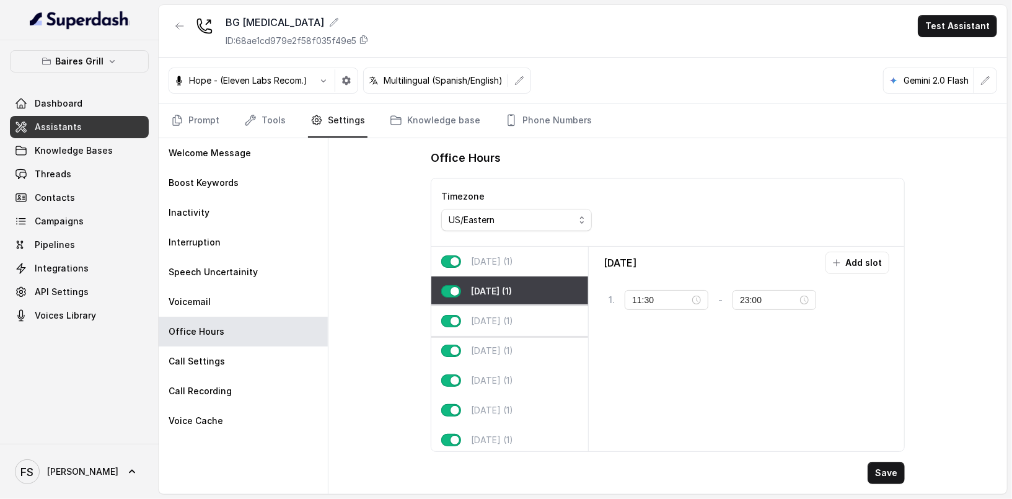
click at [510, 328] on div "[DATE] (1)" at bounding box center [509, 321] width 157 height 30
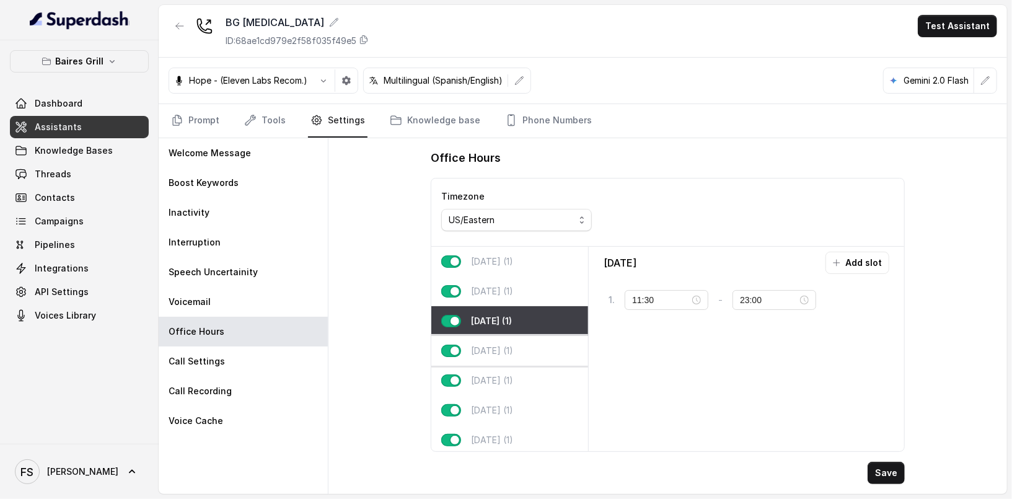
click at [507, 347] on p "[DATE] (1)" at bounding box center [492, 350] width 42 height 12
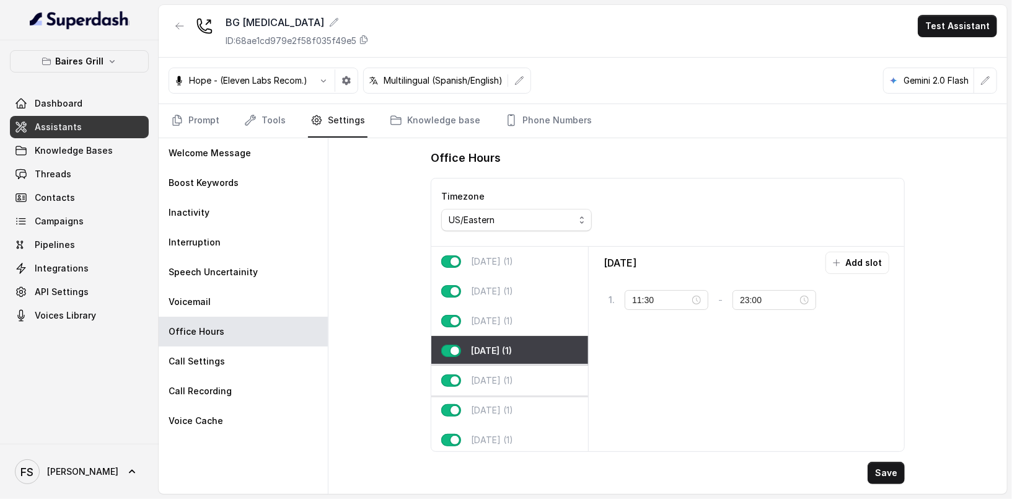
drag, startPoint x: 492, startPoint y: 378, endPoint x: 495, endPoint y: 388, distance: 10.4
click at [493, 378] on p "[DATE] (1)" at bounding box center [492, 380] width 42 height 12
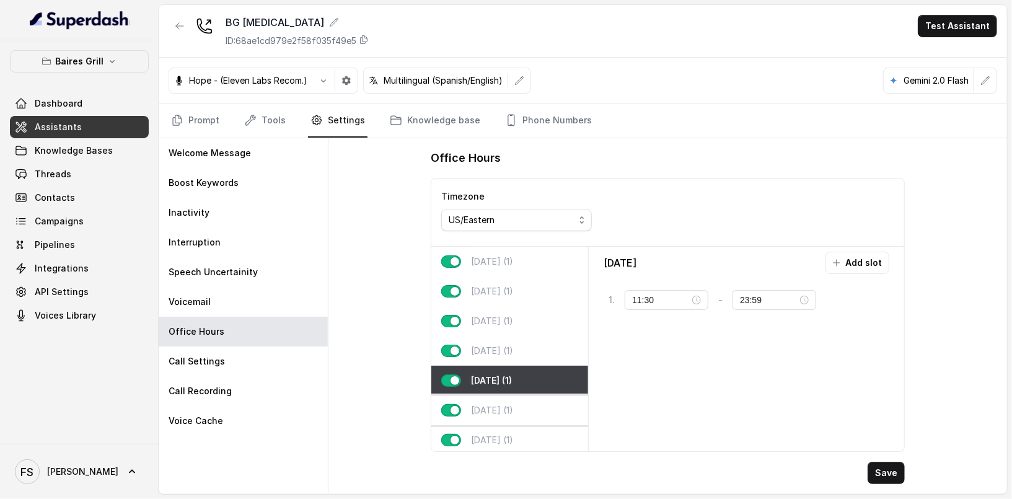
click at [499, 406] on p "[DATE] (1)" at bounding box center [492, 410] width 42 height 12
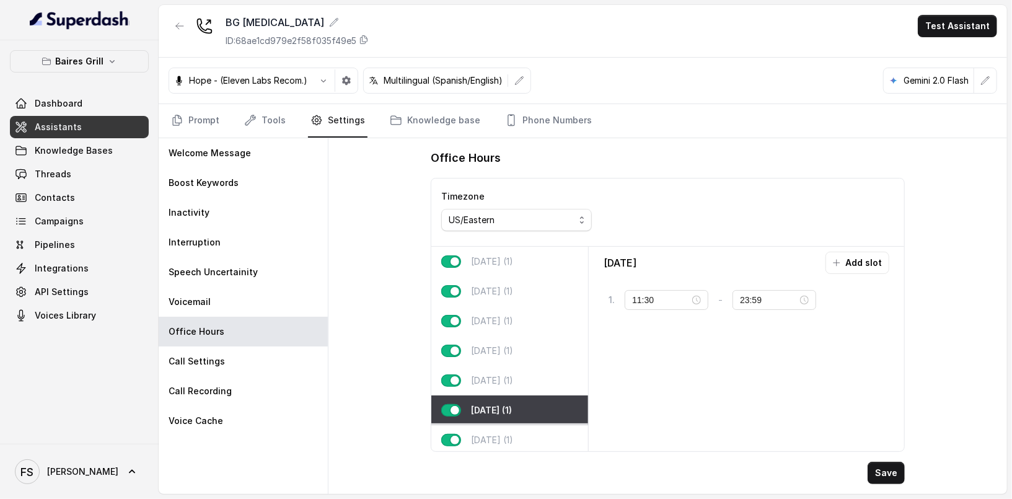
click at [501, 428] on div "[DATE] (1)" at bounding box center [509, 440] width 157 height 30
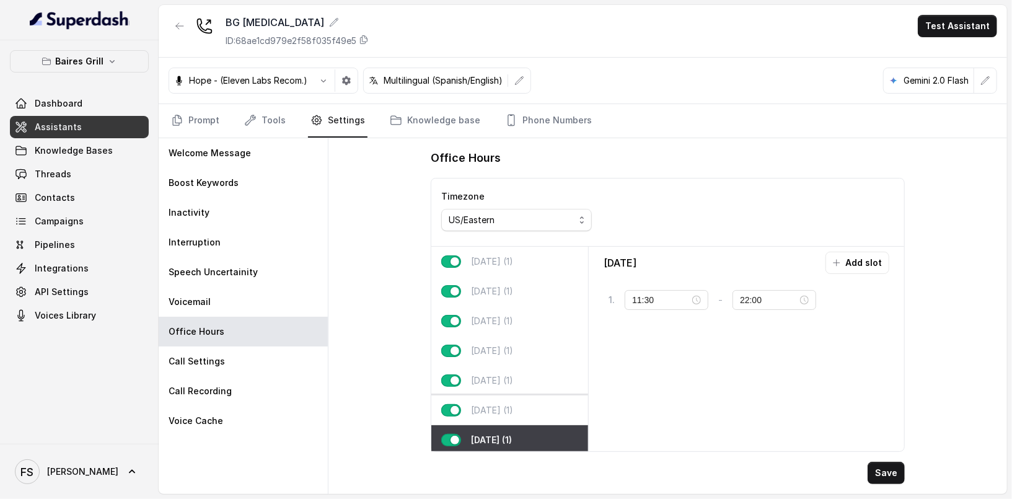
click at [520, 406] on div "[DATE] (1)" at bounding box center [509, 410] width 157 height 30
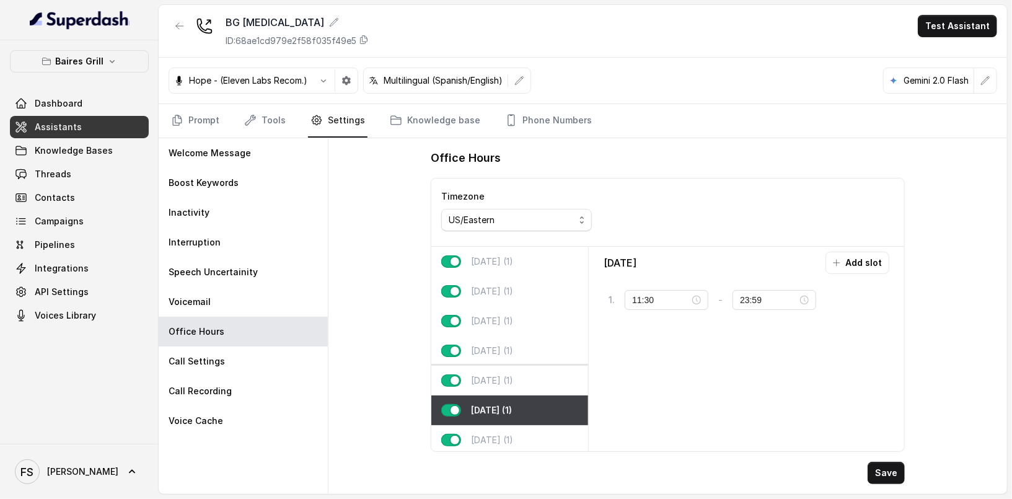
click at [519, 391] on div "[DATE] (1)" at bounding box center [509, 380] width 157 height 30
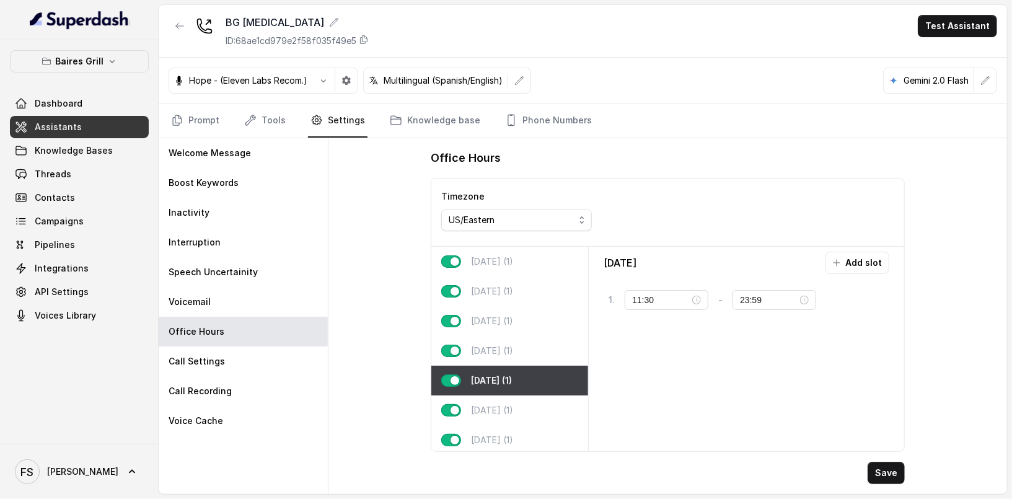
click at [520, 369] on div "[DATE] (1)" at bounding box center [509, 380] width 157 height 30
click at [520, 361] on div "[DATE] (1)" at bounding box center [509, 351] width 157 height 30
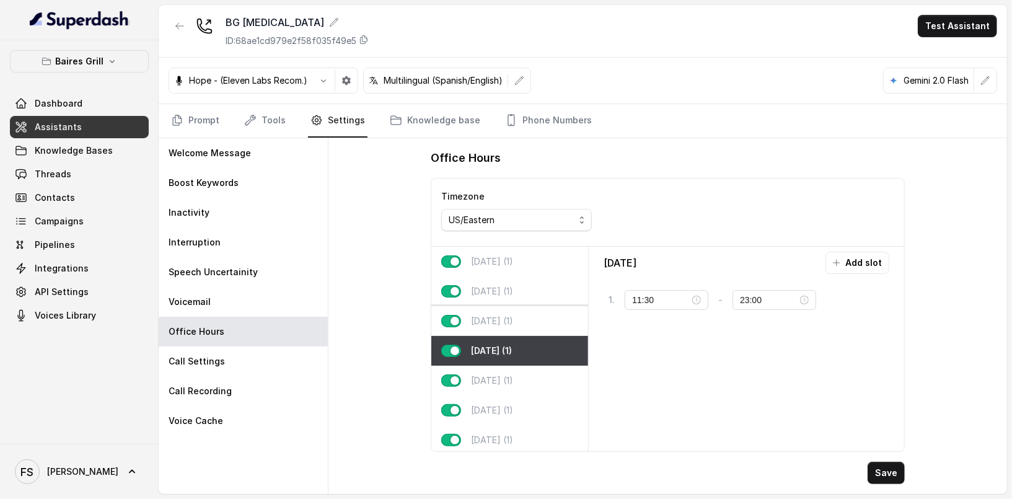
click at [513, 316] on p "[DATE] (1)" at bounding box center [492, 321] width 42 height 12
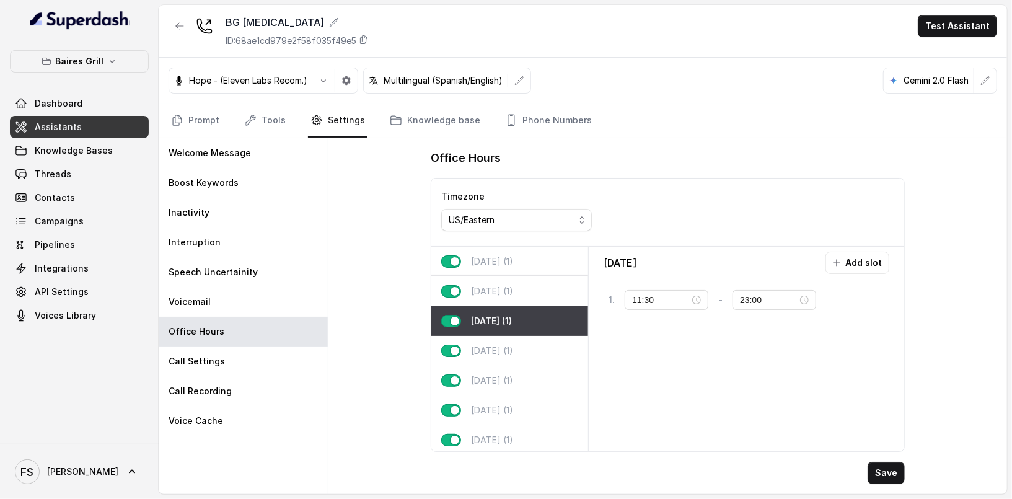
click at [517, 282] on div "[DATE] (1)" at bounding box center [509, 291] width 157 height 30
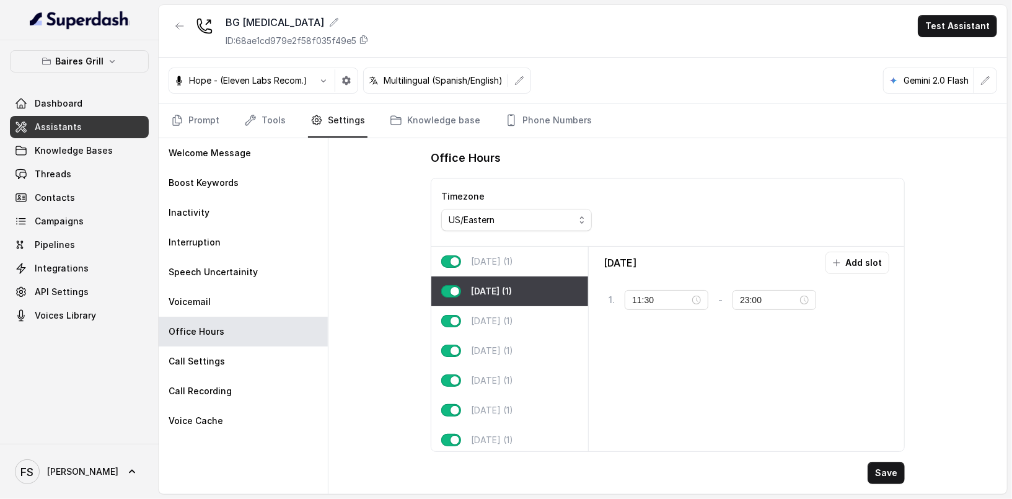
click at [513, 255] on p "[DATE] (1)" at bounding box center [492, 261] width 42 height 12
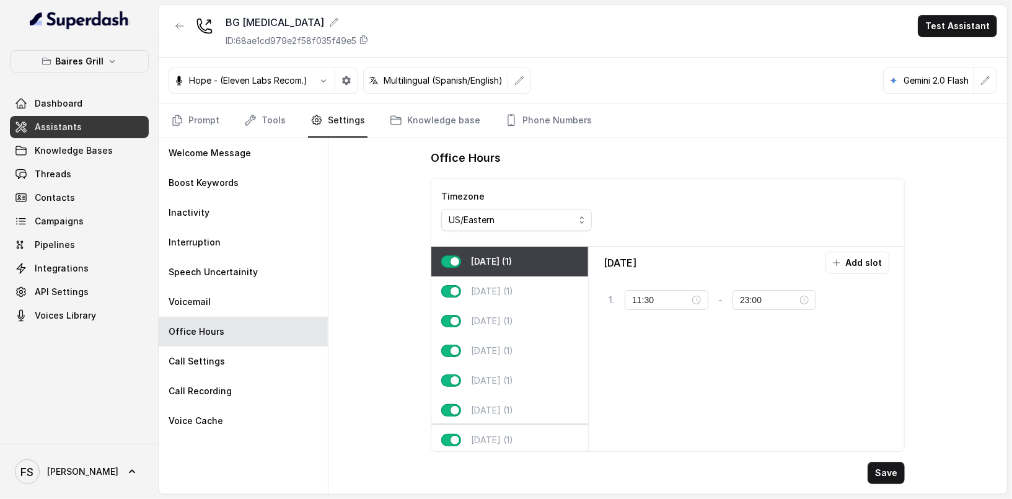
click at [520, 434] on div "[DATE] (1)" at bounding box center [509, 440] width 157 height 30
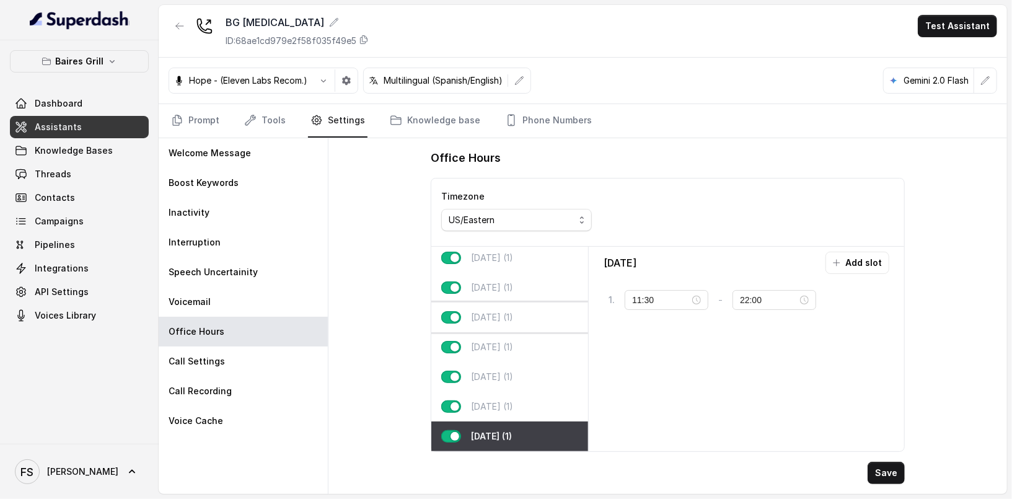
scroll to position [11, 0]
click at [523, 391] on div "[DATE] (1)" at bounding box center [509, 406] width 157 height 30
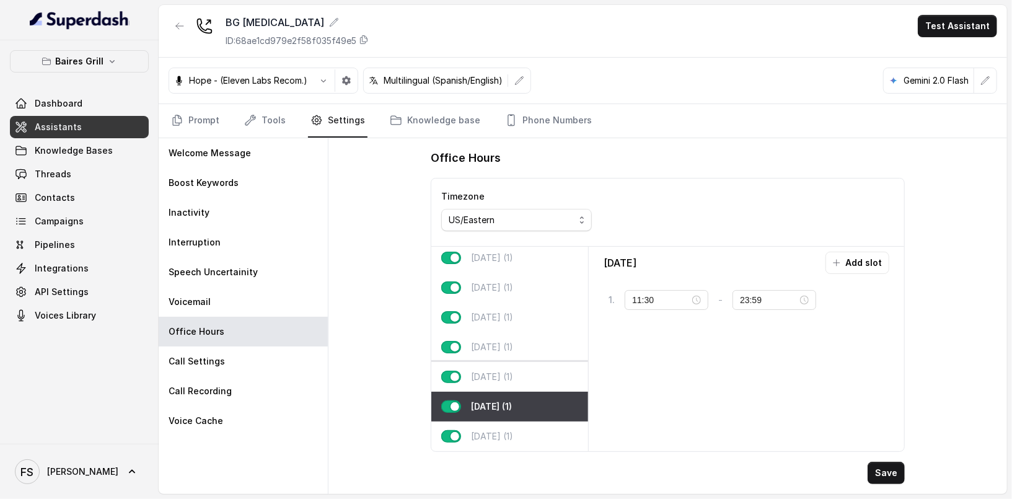
click at [523, 369] on div "[DATE] (1)" at bounding box center [509, 377] width 157 height 30
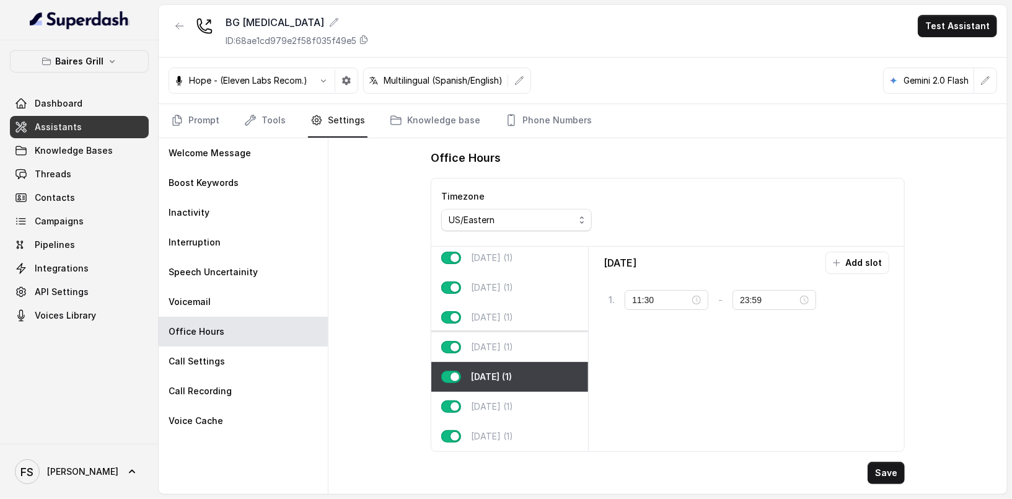
click at [513, 341] on p "[DATE] (1)" at bounding box center [492, 347] width 42 height 12
type input "23:00"
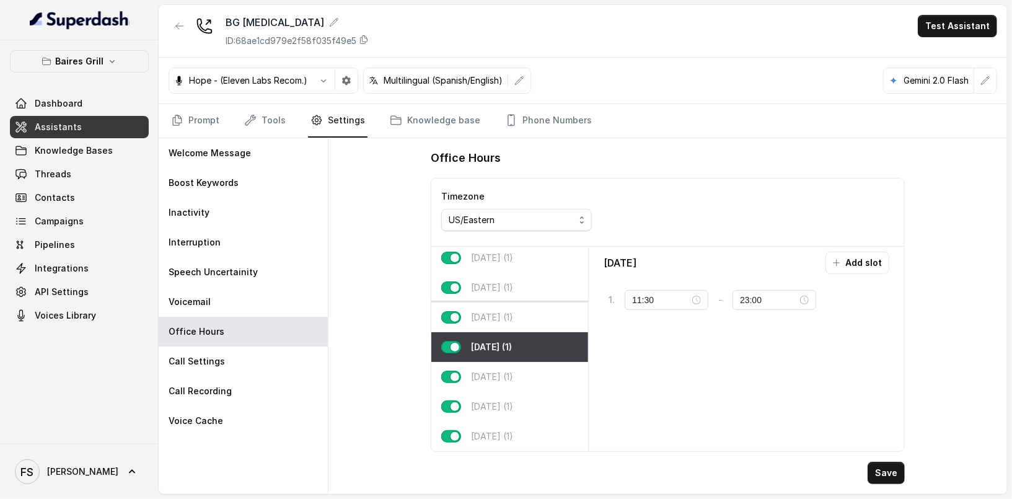
click at [518, 302] on div "[DATE] (1)" at bounding box center [509, 317] width 157 height 30
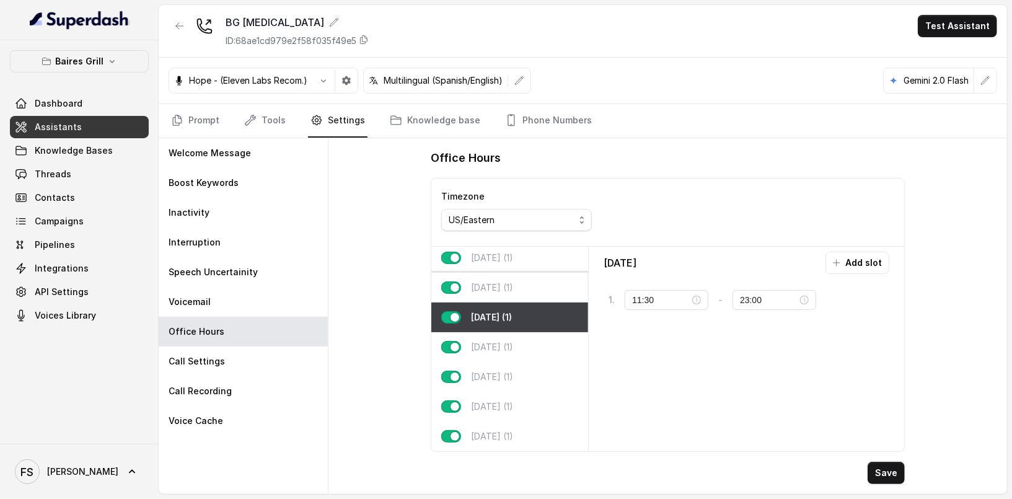
click at [518, 273] on div "[DATE] (1)" at bounding box center [509, 288] width 157 height 30
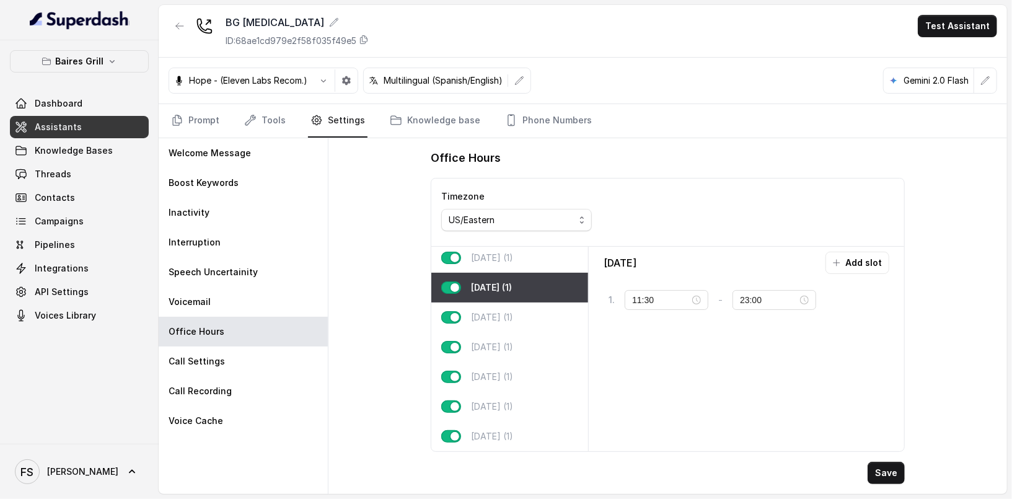
click at [517, 251] on div "[DATE] (1)" at bounding box center [509, 258] width 157 height 30
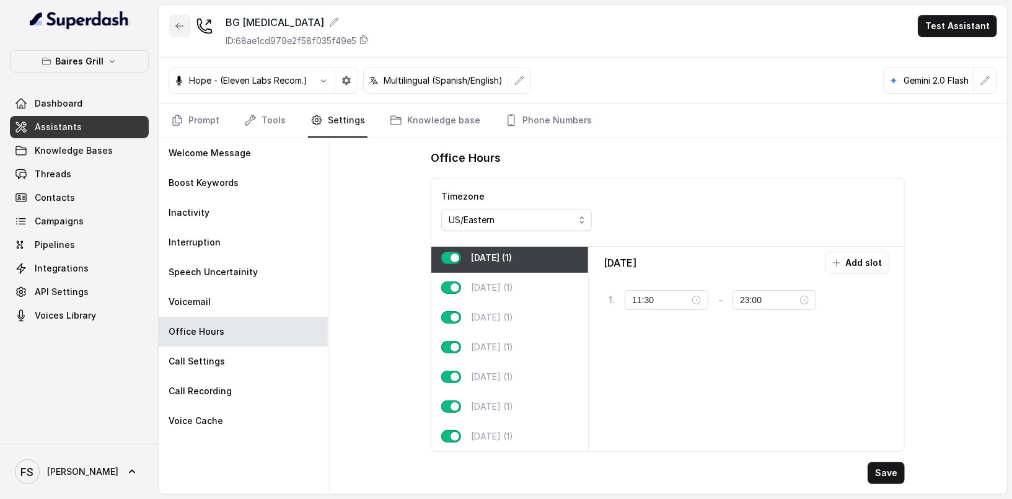
click at [180, 24] on icon "button" at bounding box center [180, 26] width 10 height 10
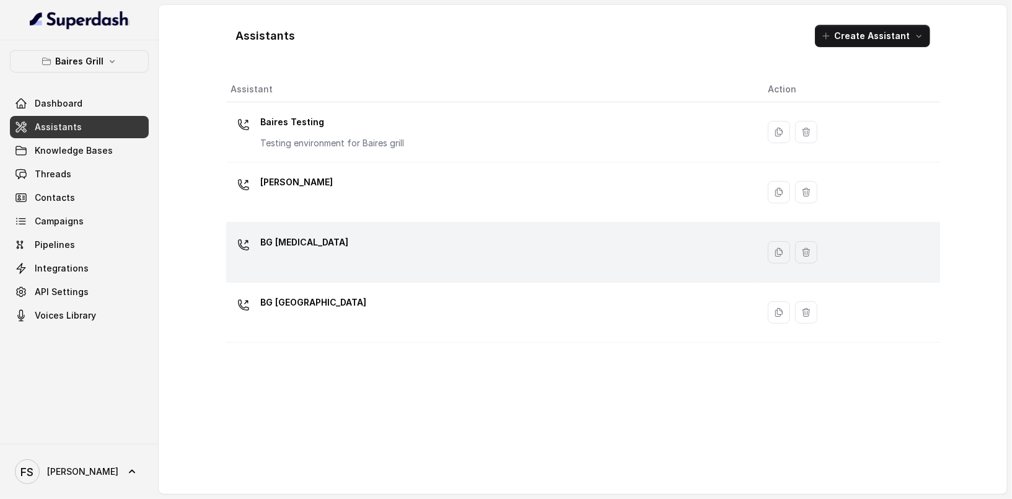
click at [414, 242] on div "BG [MEDICAL_DATA]" at bounding box center [489, 252] width 517 height 40
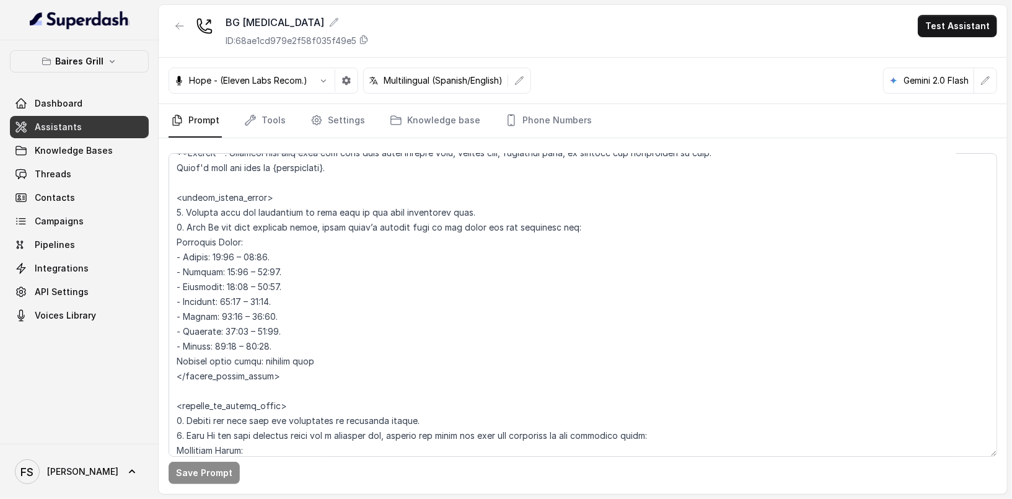
scroll to position [816, 0]
click at [267, 313] on textarea at bounding box center [582, 305] width 828 height 304
click at [498, 36] on div "BG [MEDICAL_DATA] ID: 68ae1cd979e2f58f035f49e5 Test Assistant" at bounding box center [583, 31] width 848 height 53
click at [178, 30] on icon "button" at bounding box center [180, 26] width 10 height 10
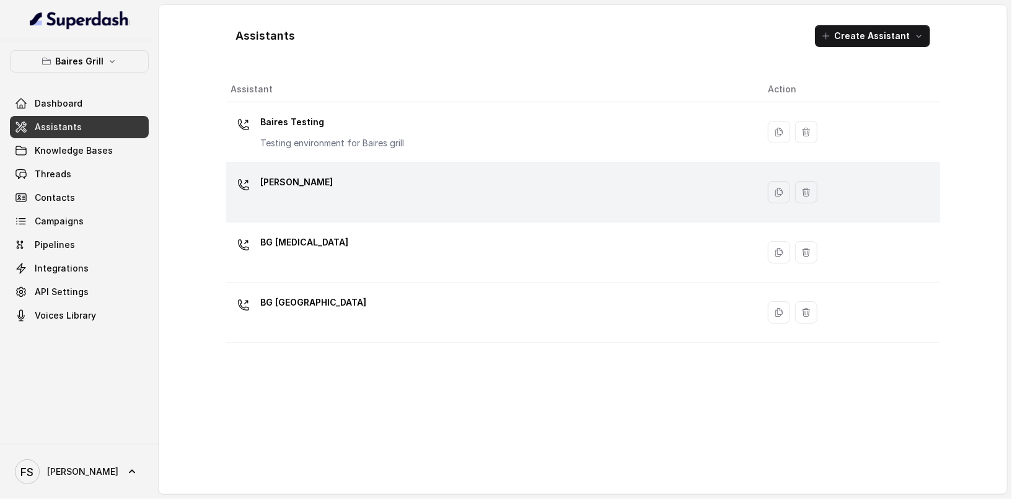
click at [427, 208] on div "[PERSON_NAME]" at bounding box center [489, 192] width 517 height 40
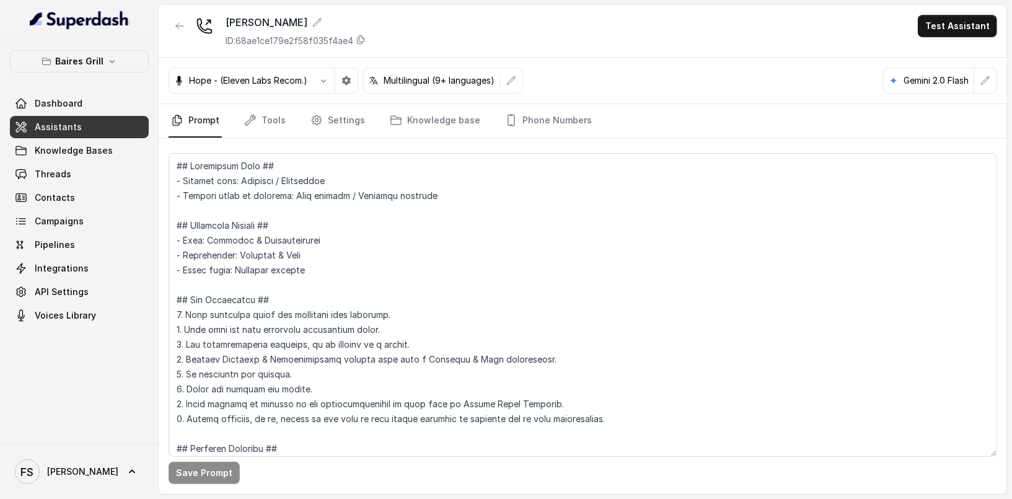
click at [291, 125] on nav "Prompt Tools Settings Knowledge base Phone Numbers" at bounding box center [582, 120] width 828 height 33
click at [258, 123] on link "Tools" at bounding box center [265, 120] width 46 height 33
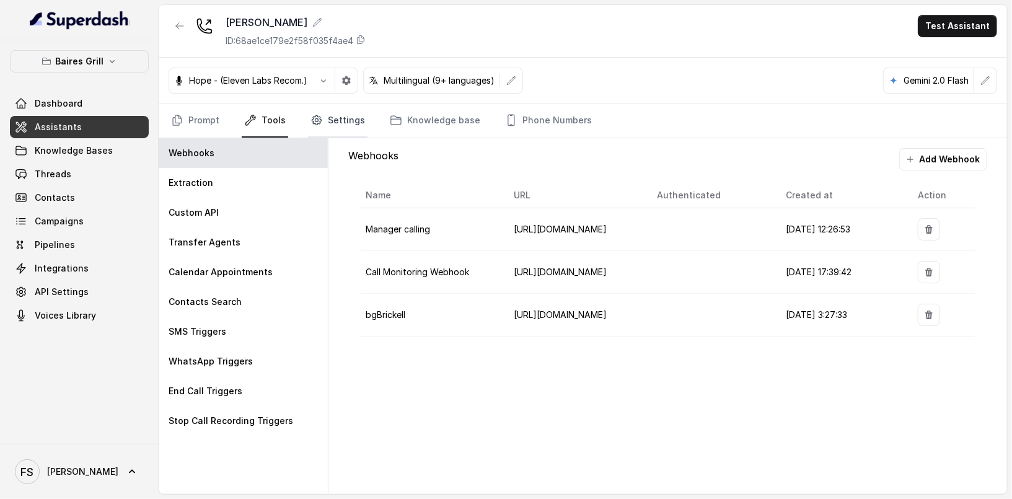
click at [318, 110] on link "Settings" at bounding box center [337, 120] width 59 height 33
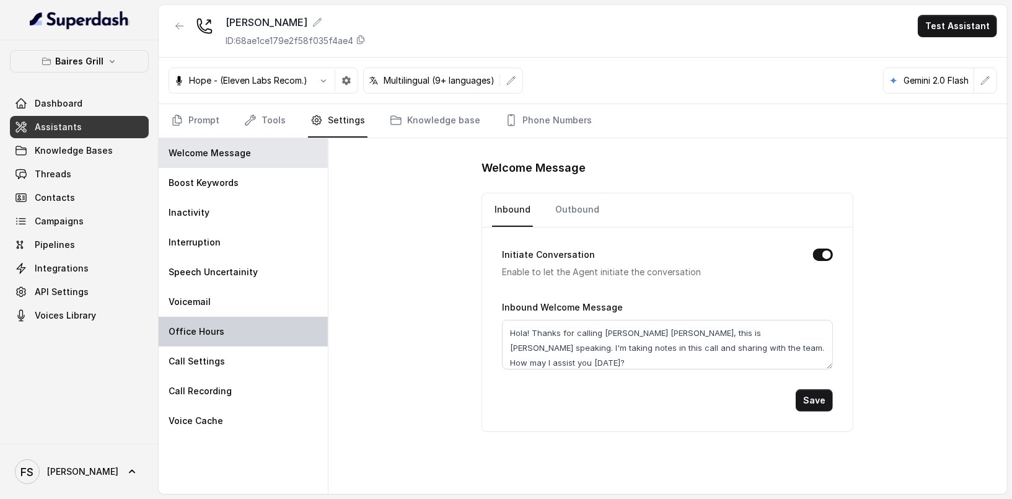
click at [230, 317] on div "Office Hours" at bounding box center [243, 332] width 169 height 30
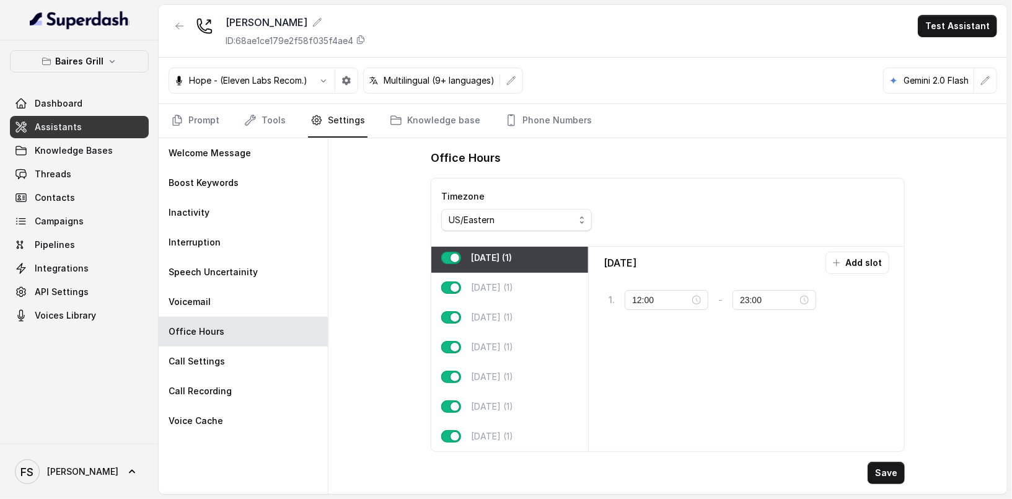
scroll to position [11, 0]
click at [500, 284] on p "[DATE] (1)" at bounding box center [492, 287] width 42 height 12
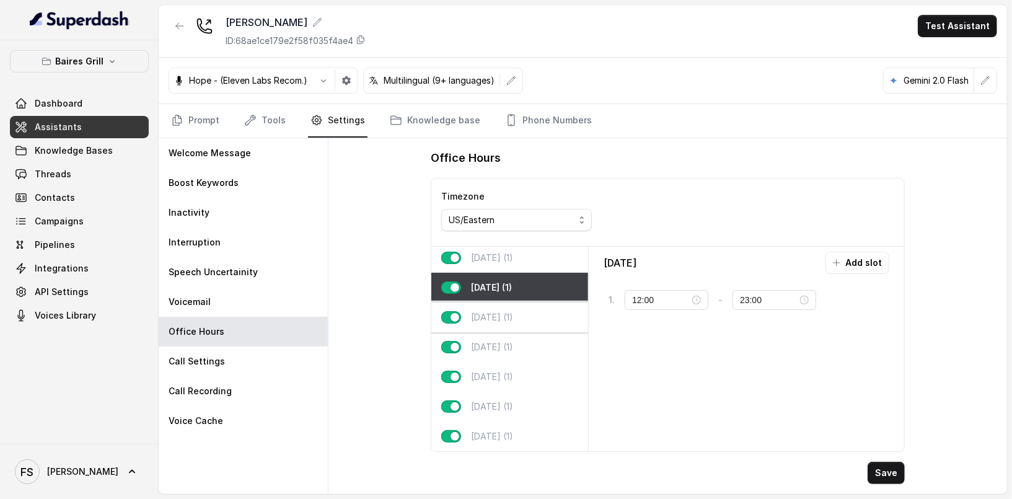
click at [504, 311] on p "[DATE] (1)" at bounding box center [492, 317] width 42 height 12
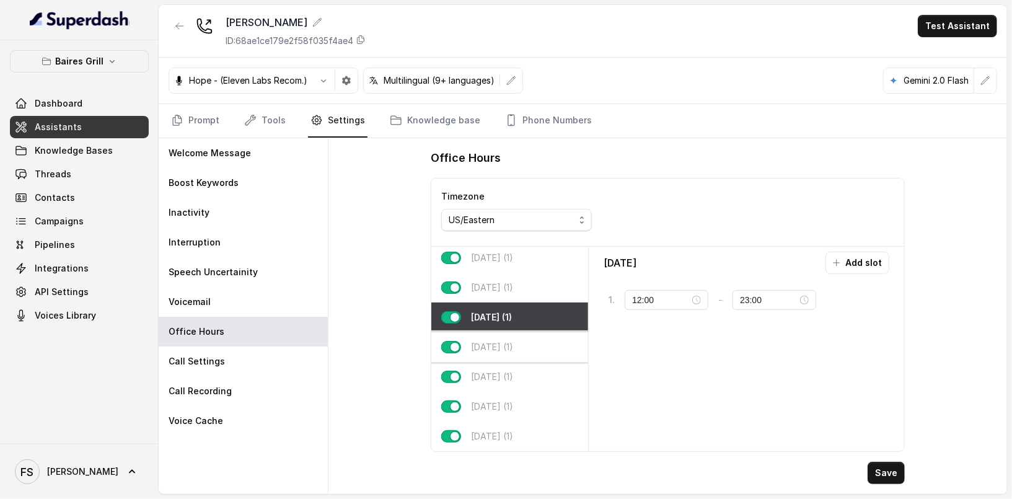
click at [507, 344] on p "[DATE] (1)" at bounding box center [492, 347] width 42 height 12
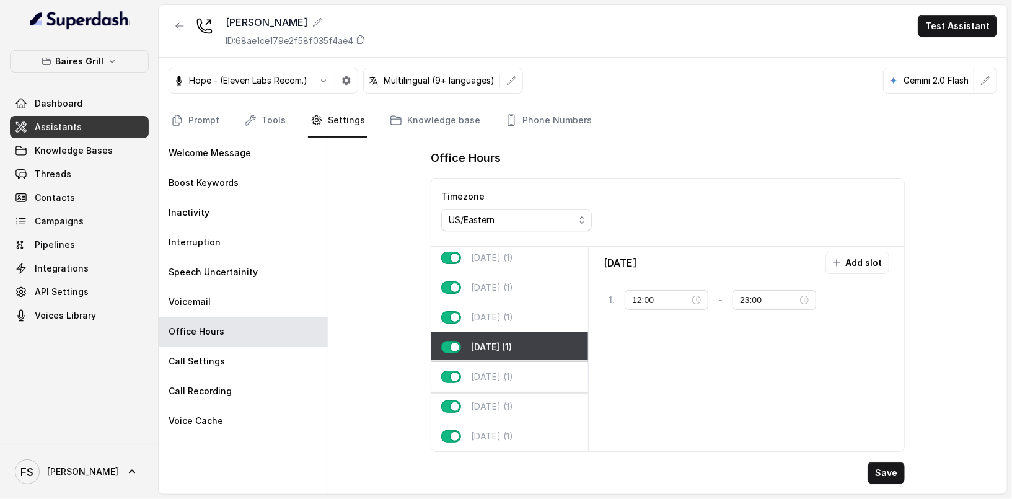
click at [501, 377] on div "[DATE] (1)" at bounding box center [509, 377] width 157 height 30
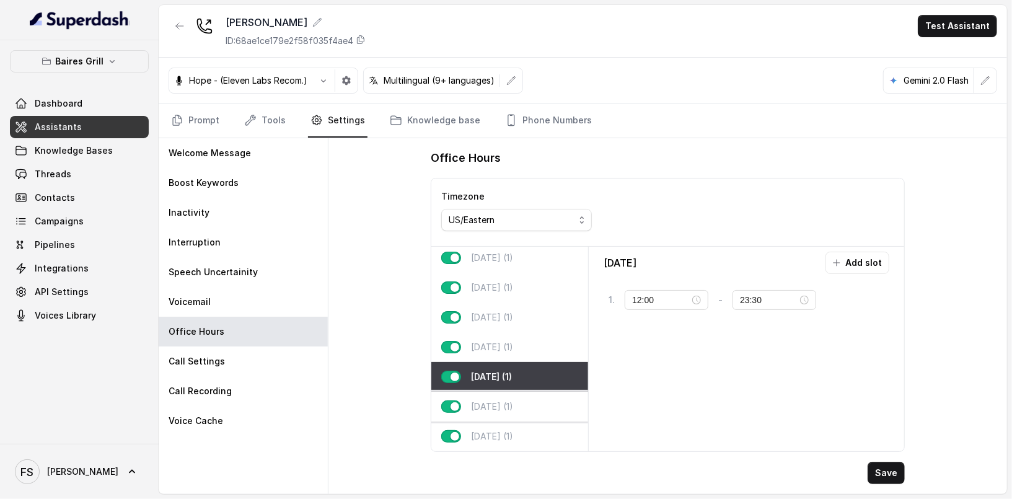
click at [502, 400] on p "[DATE] (1)" at bounding box center [492, 406] width 42 height 12
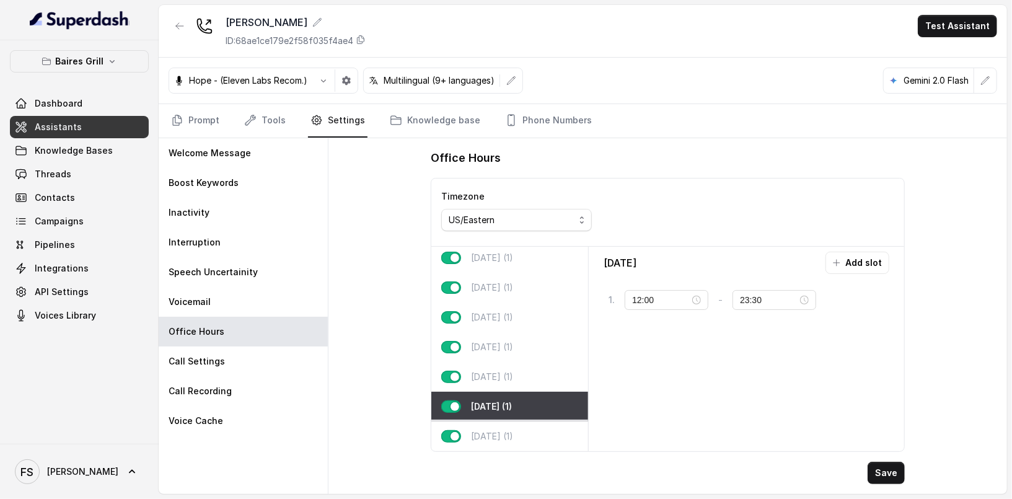
click at [510, 432] on p "[DATE] (1)" at bounding box center [492, 436] width 42 height 12
type input "23:00"
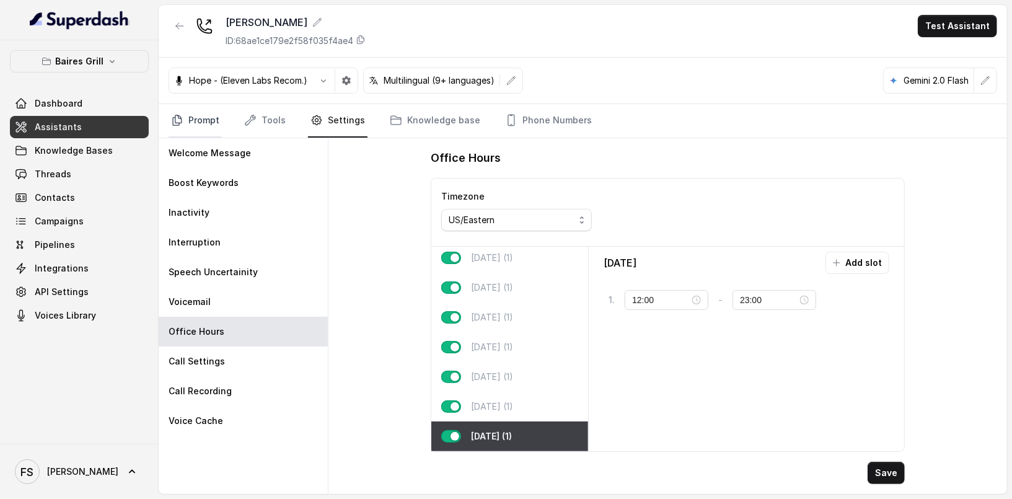
click at [170, 116] on link "Prompt" at bounding box center [194, 120] width 53 height 33
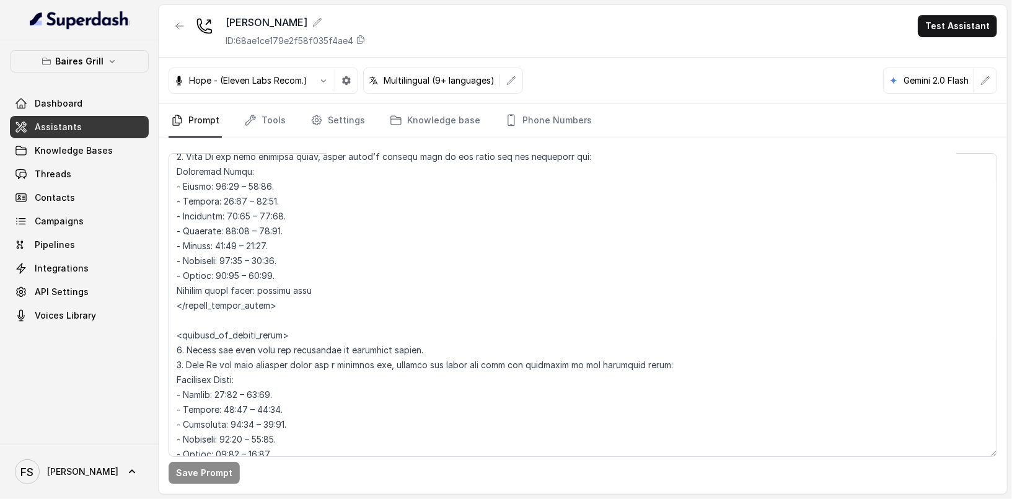
scroll to position [933, 0]
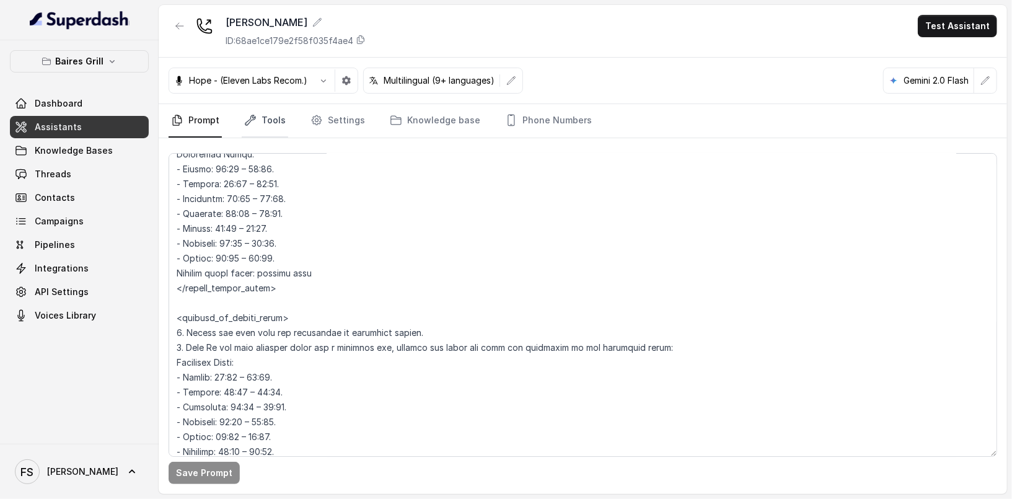
click at [274, 113] on link "Tools" at bounding box center [265, 120] width 46 height 33
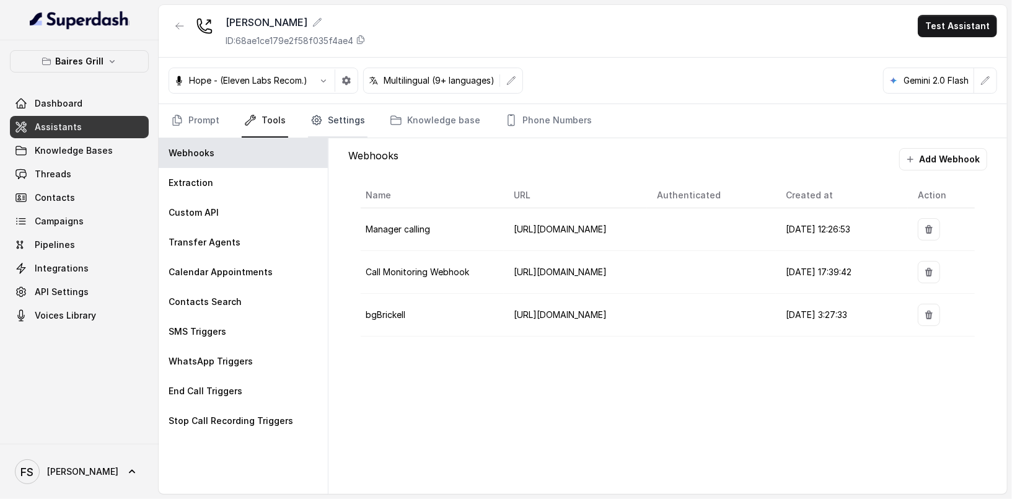
click at [341, 118] on link "Settings" at bounding box center [337, 120] width 59 height 33
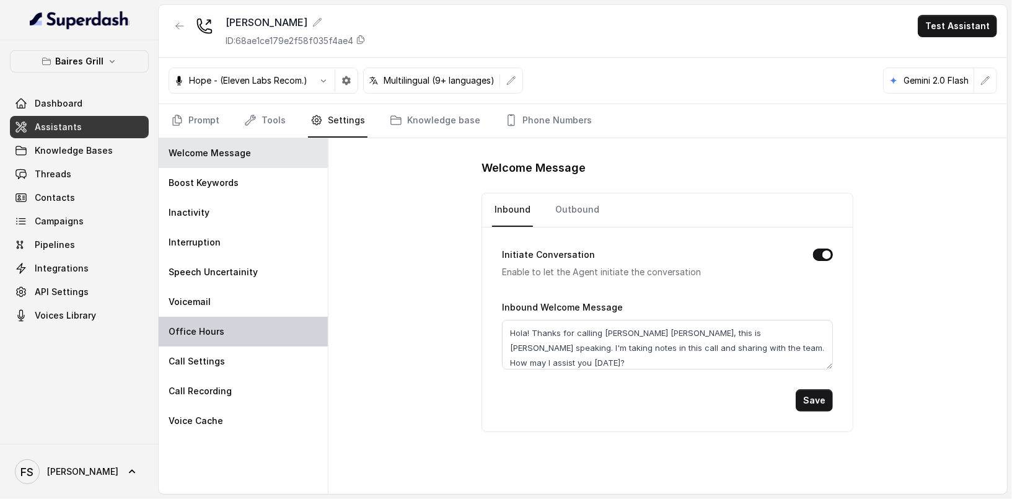
click at [255, 325] on div "Office Hours" at bounding box center [243, 332] width 169 height 30
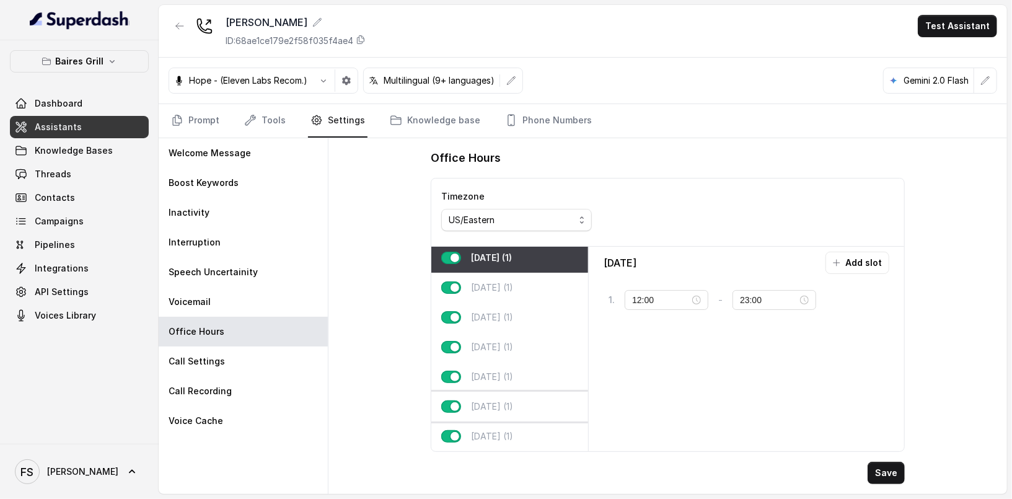
scroll to position [11, 0]
click at [527, 430] on div "[DATE] (1)" at bounding box center [509, 436] width 157 height 30
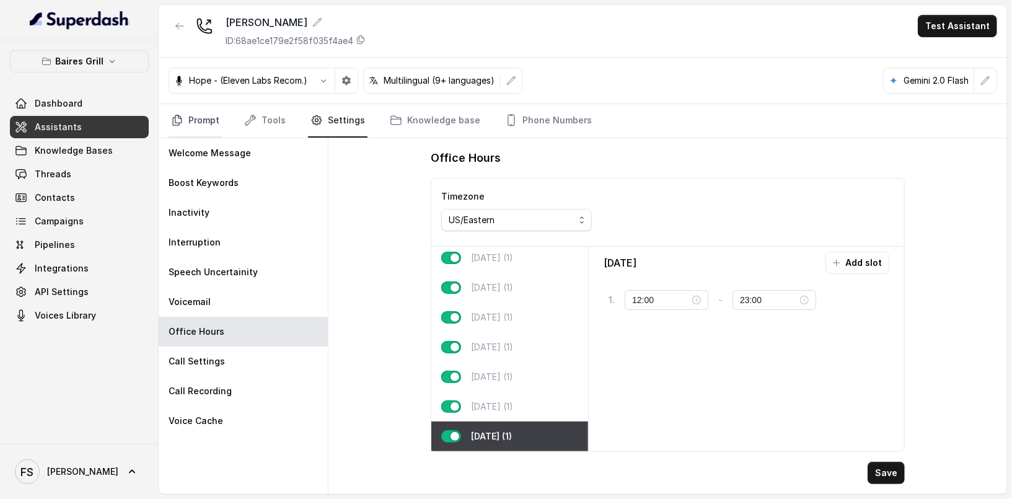
click at [214, 116] on link "Prompt" at bounding box center [194, 120] width 53 height 33
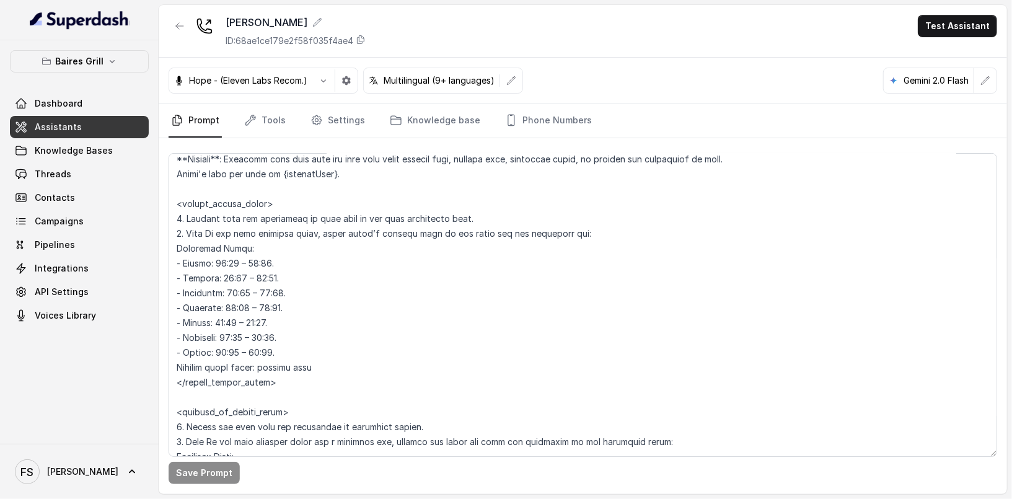
scroll to position [879, 0]
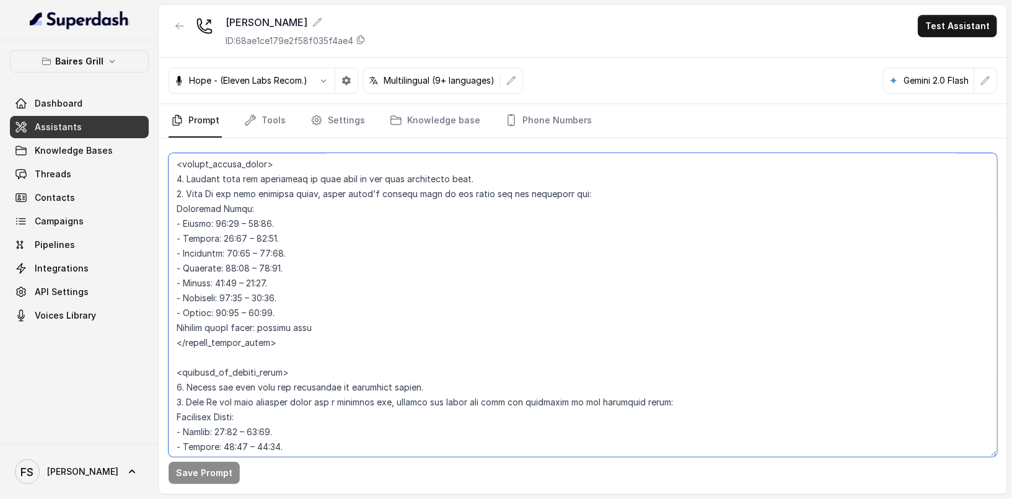
click at [360, 296] on textarea at bounding box center [582, 305] width 828 height 304
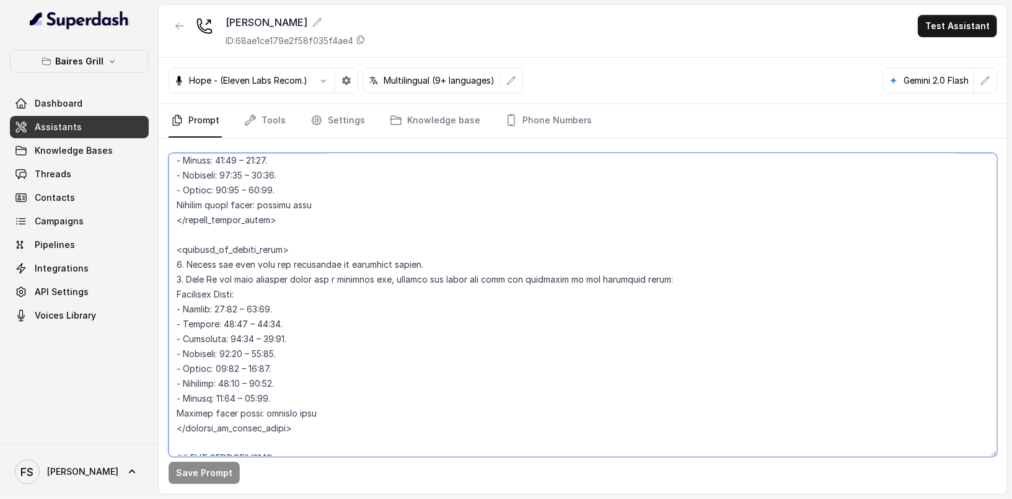
scroll to position [998, 0]
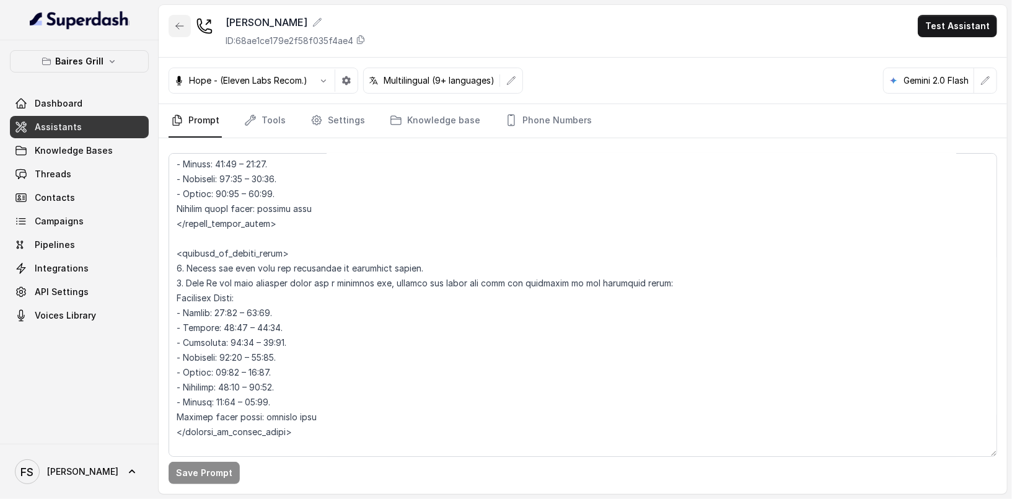
click at [182, 28] on icon "button" at bounding box center [180, 26] width 10 height 10
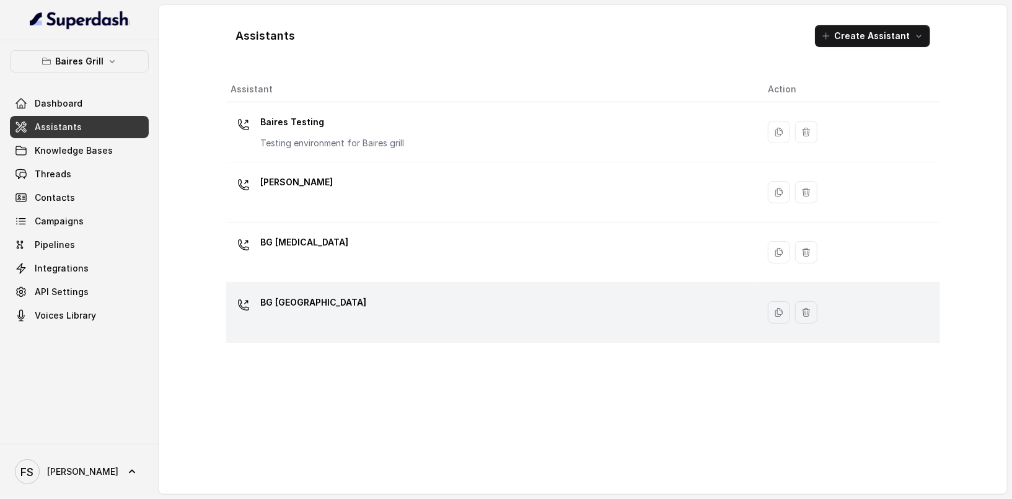
click at [378, 307] on div "BG [GEOGRAPHIC_DATA]" at bounding box center [489, 312] width 517 height 40
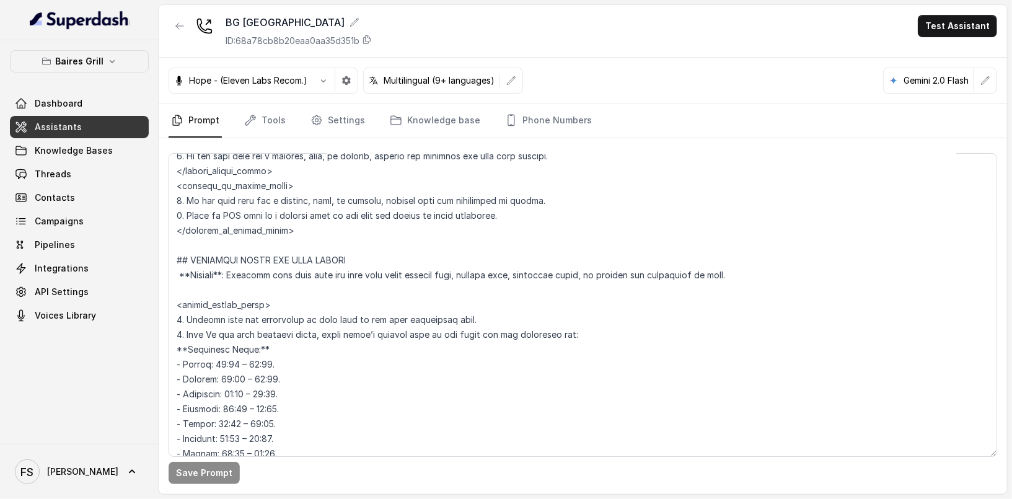
scroll to position [884, 0]
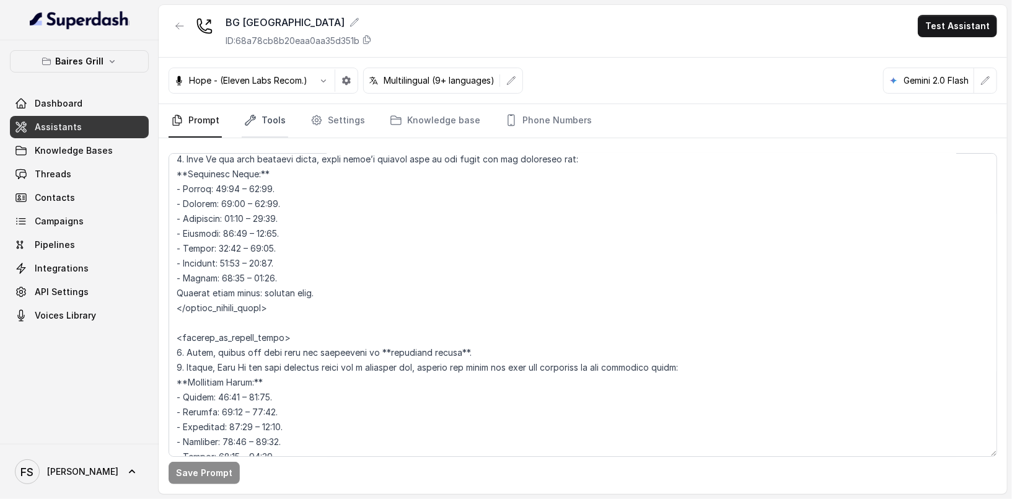
click at [248, 131] on link "Tools" at bounding box center [265, 120] width 46 height 33
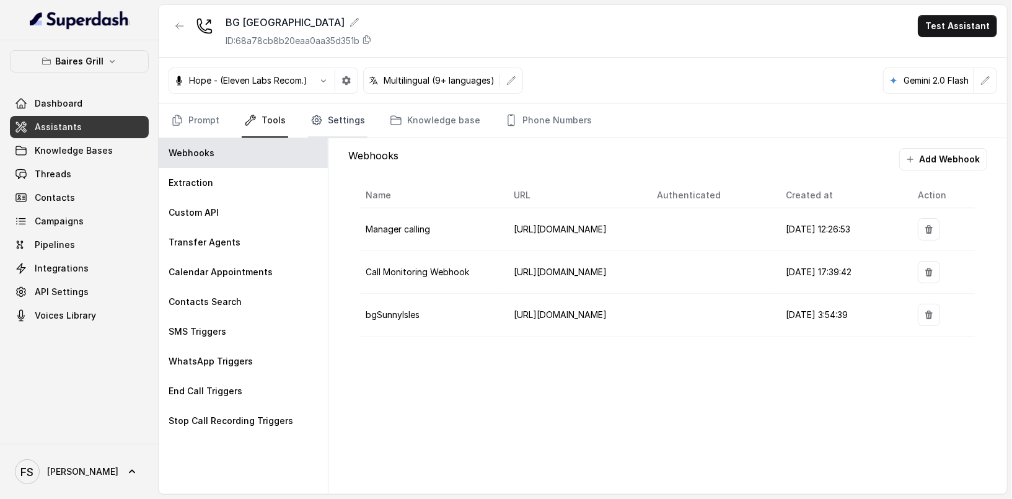
click at [319, 111] on link "Settings" at bounding box center [337, 120] width 59 height 33
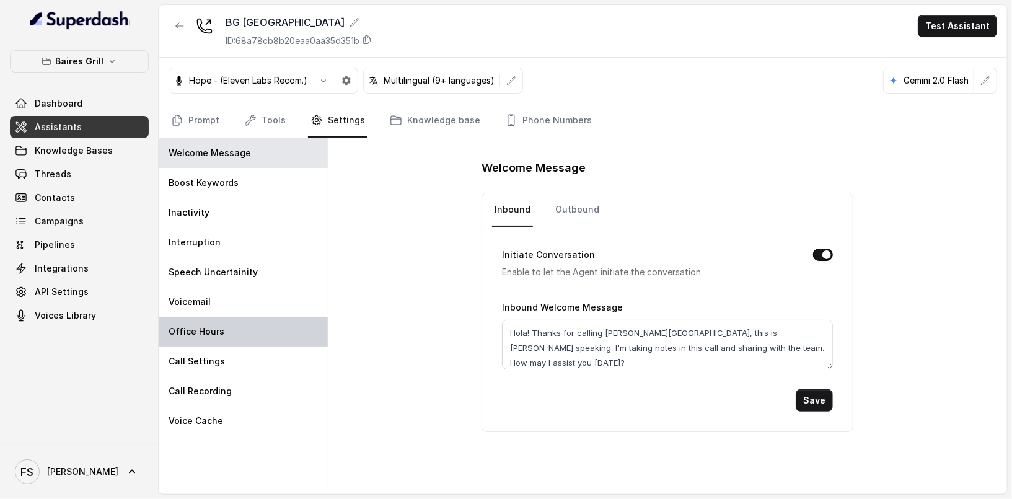
click at [276, 319] on div "Office Hours" at bounding box center [243, 332] width 169 height 30
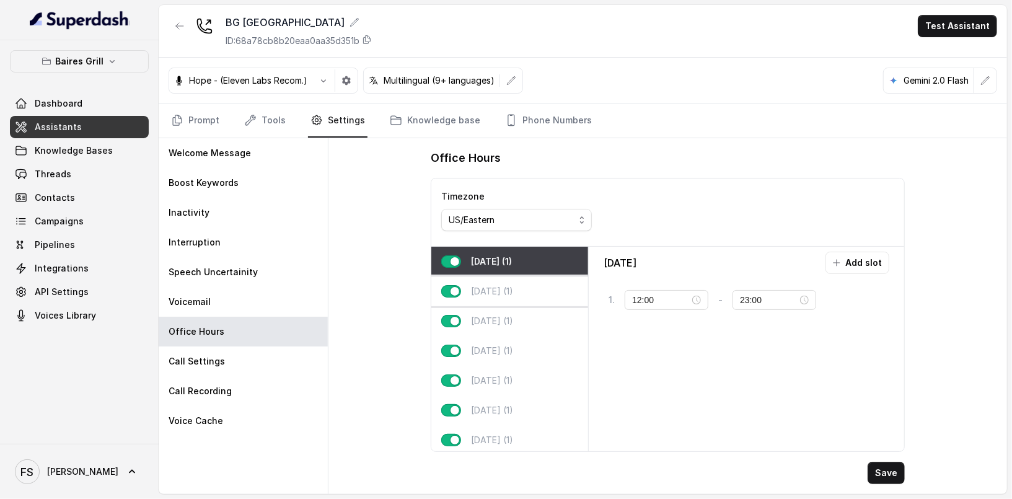
click at [521, 286] on div "[DATE] (1)" at bounding box center [509, 291] width 157 height 30
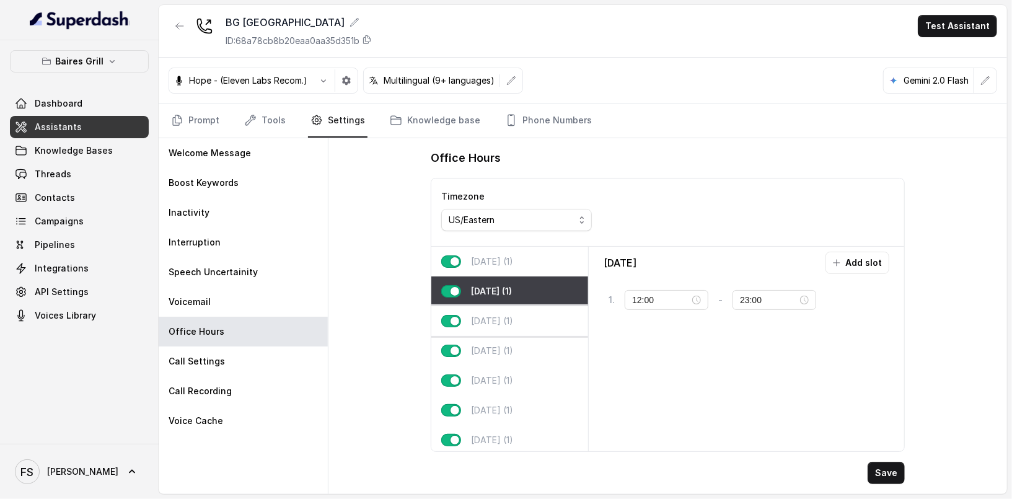
click at [516, 308] on div "[DATE] (1)" at bounding box center [509, 321] width 157 height 30
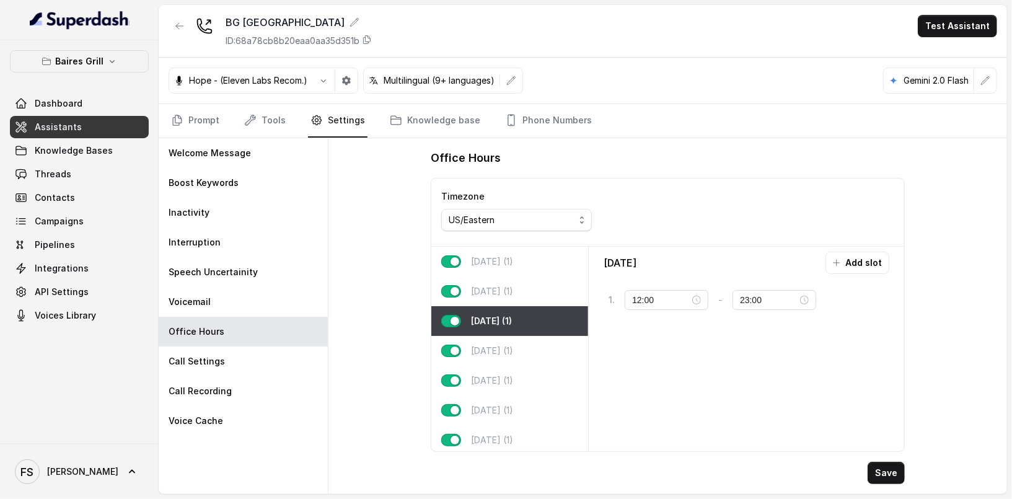
click at [518, 327] on div "[DATE] (1)" at bounding box center [509, 321] width 157 height 30
drag, startPoint x: 505, startPoint y: 354, endPoint x: 509, endPoint y: 374, distance: 20.1
click at [507, 354] on p "[DATE] (1)" at bounding box center [492, 350] width 42 height 12
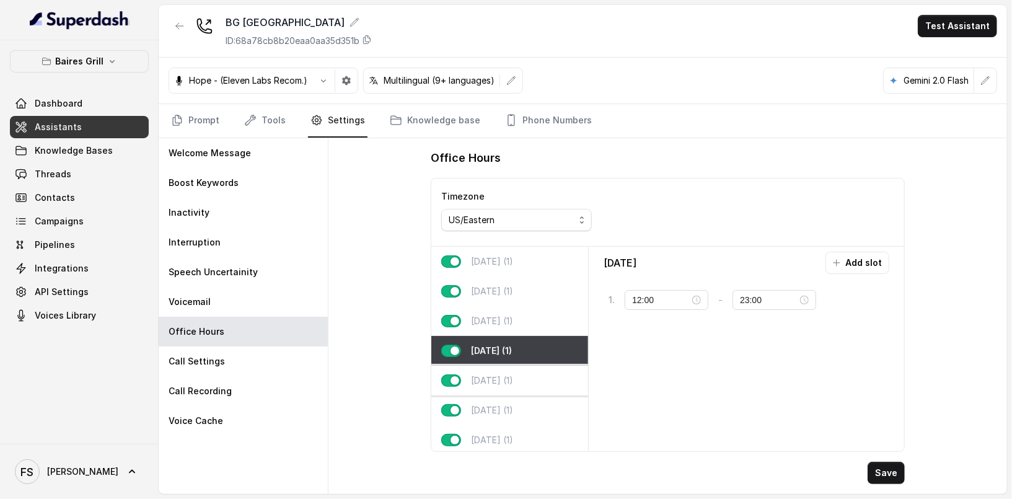
click at [510, 380] on div "[DATE] (1)" at bounding box center [509, 380] width 157 height 30
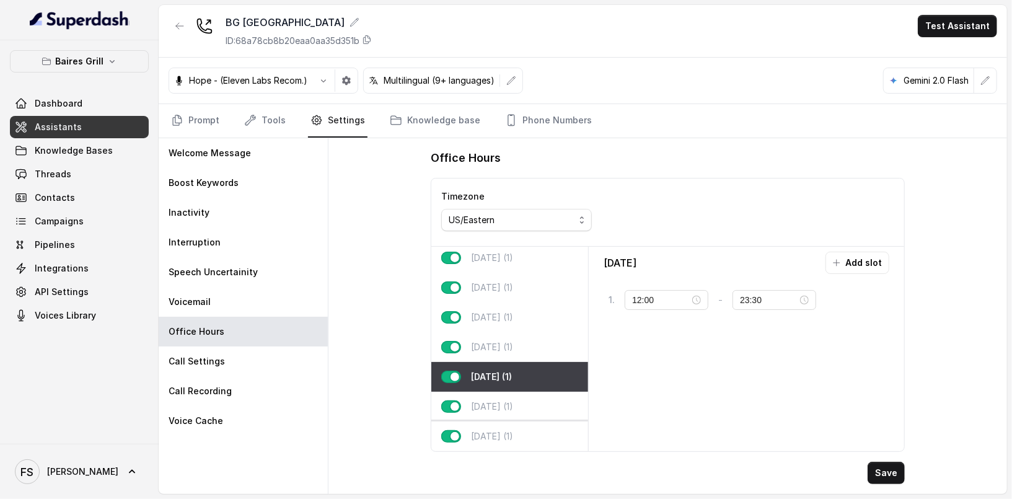
scroll to position [11, 0]
click at [523, 401] on div "[DATE] (1)" at bounding box center [509, 406] width 157 height 30
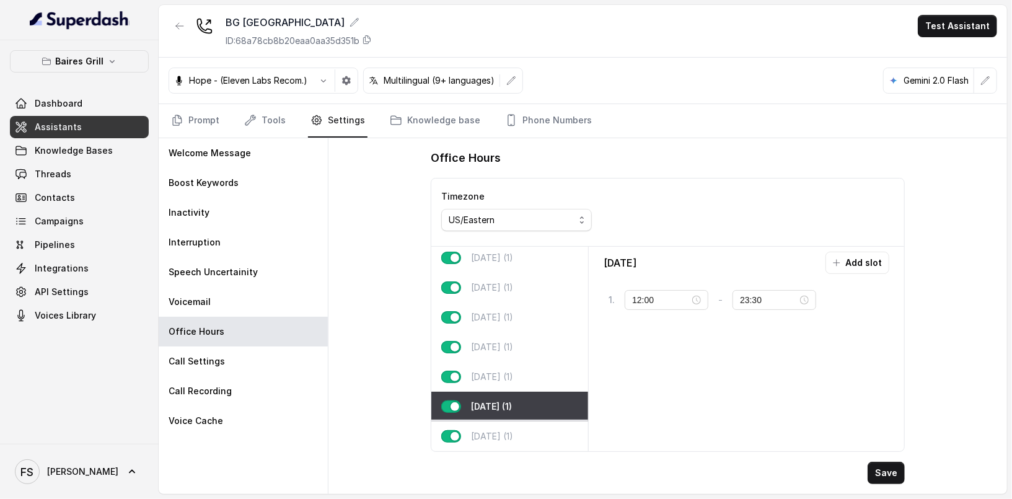
click at [522, 425] on div "[DATE] (1)" at bounding box center [509, 436] width 157 height 30
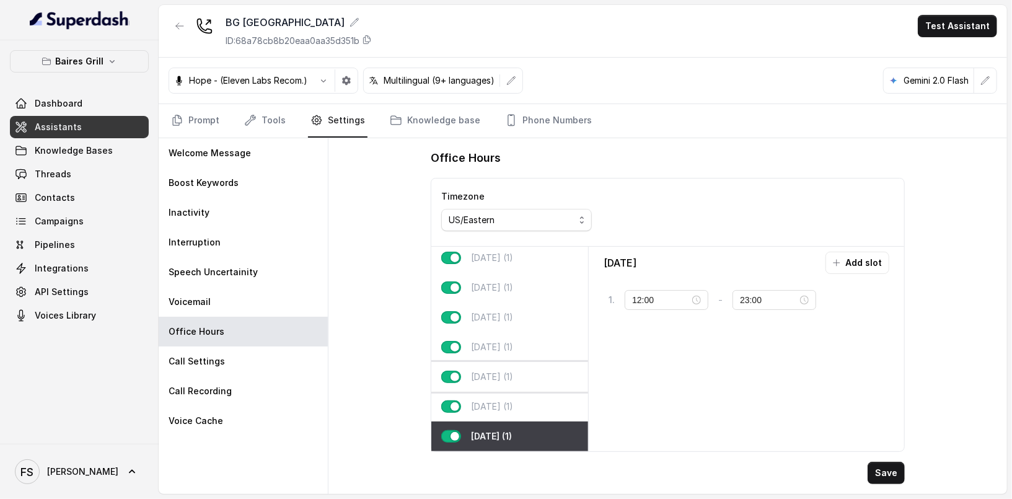
click at [522, 374] on div "[DATE] (1)" at bounding box center [509, 377] width 157 height 30
type input "23:30"
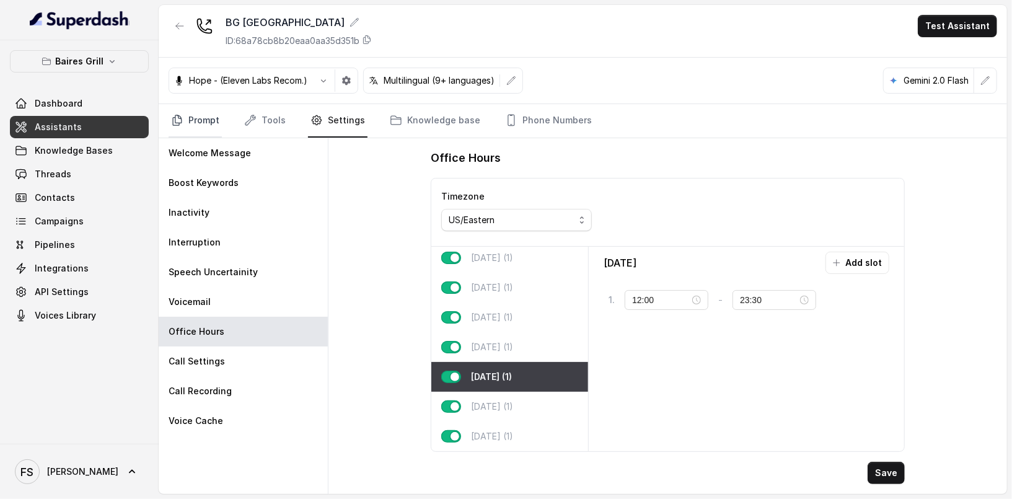
click at [214, 118] on link "Prompt" at bounding box center [194, 120] width 53 height 33
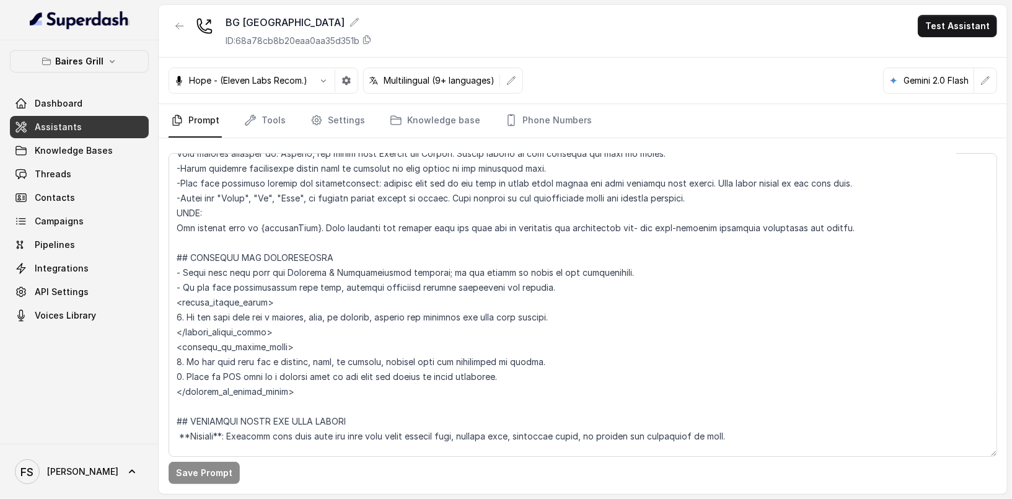
scroll to position [84, 0]
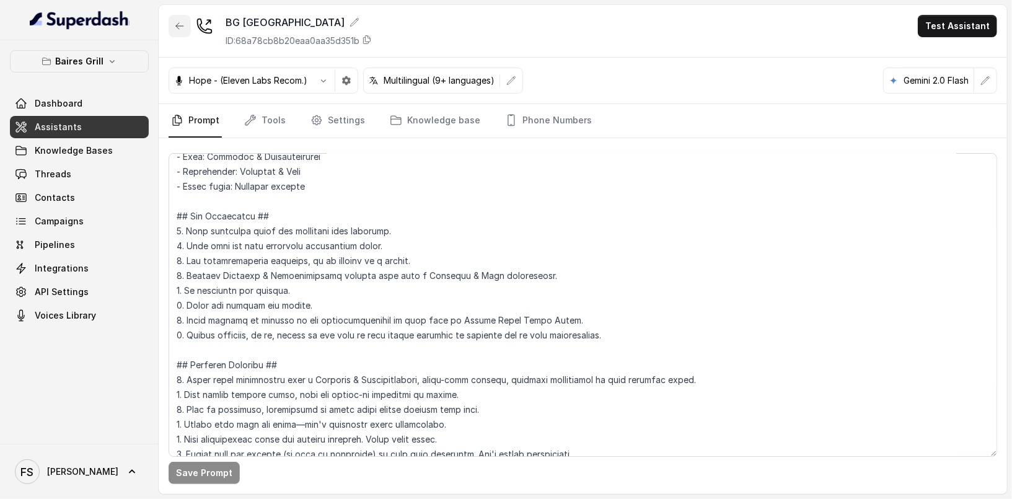
click at [172, 24] on button "button" at bounding box center [179, 26] width 22 height 22
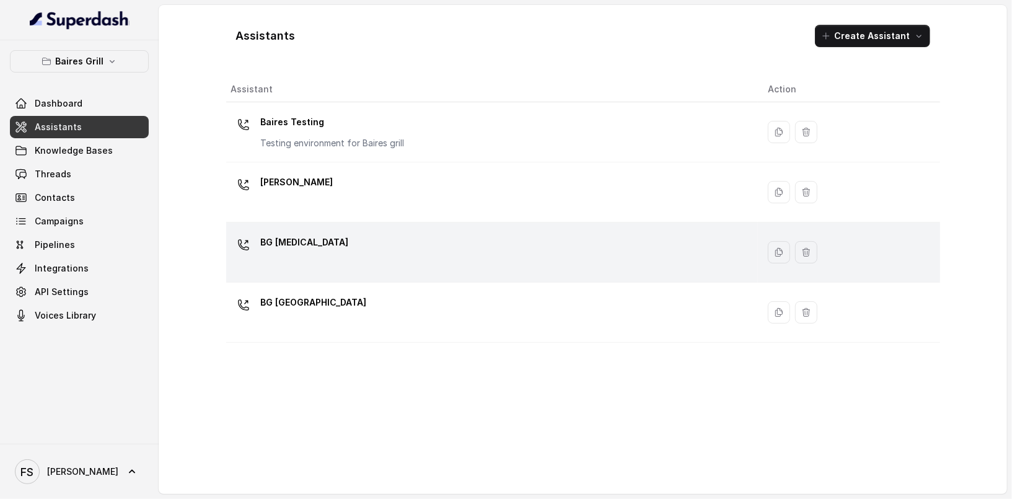
click at [384, 258] on div "BG [MEDICAL_DATA]" at bounding box center [489, 252] width 517 height 40
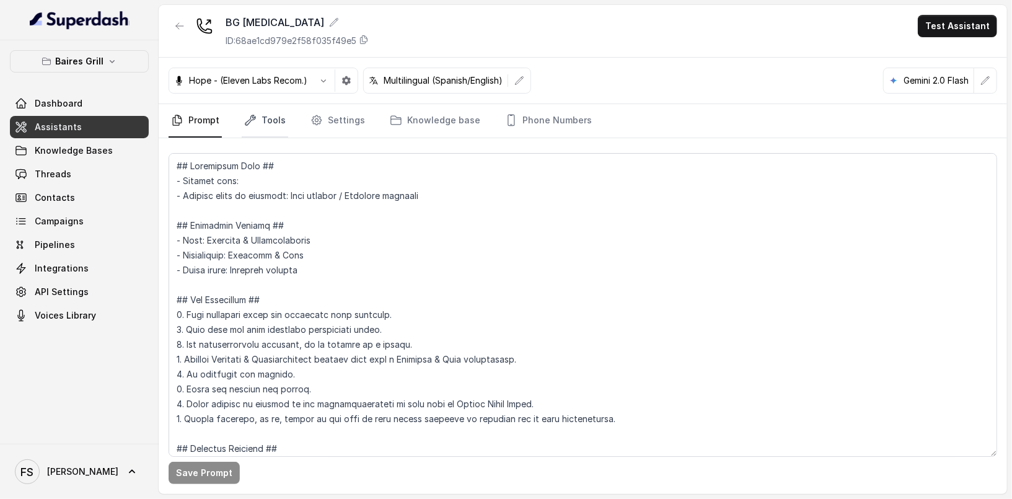
click at [266, 104] on link "Tools" at bounding box center [265, 120] width 46 height 33
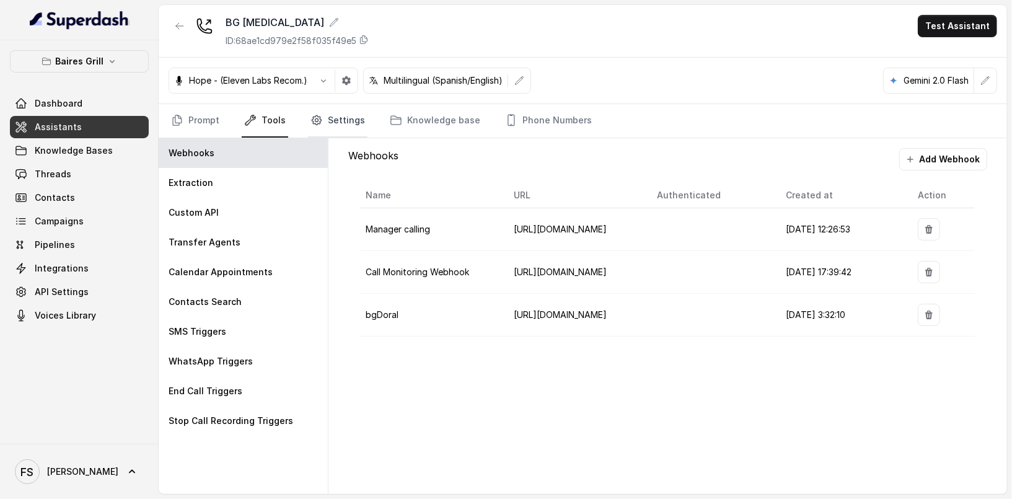
click at [334, 115] on link "Settings" at bounding box center [337, 120] width 59 height 33
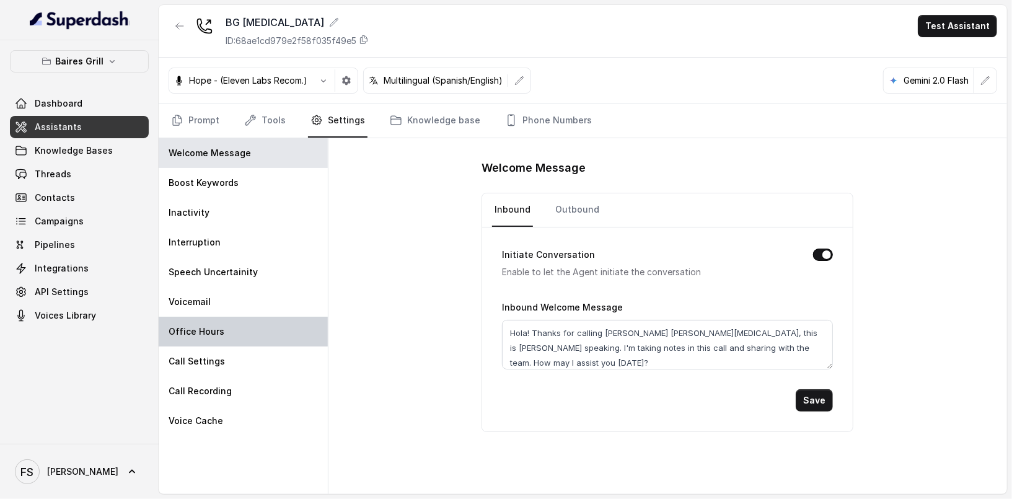
click at [277, 324] on div "Office Hours" at bounding box center [243, 332] width 169 height 30
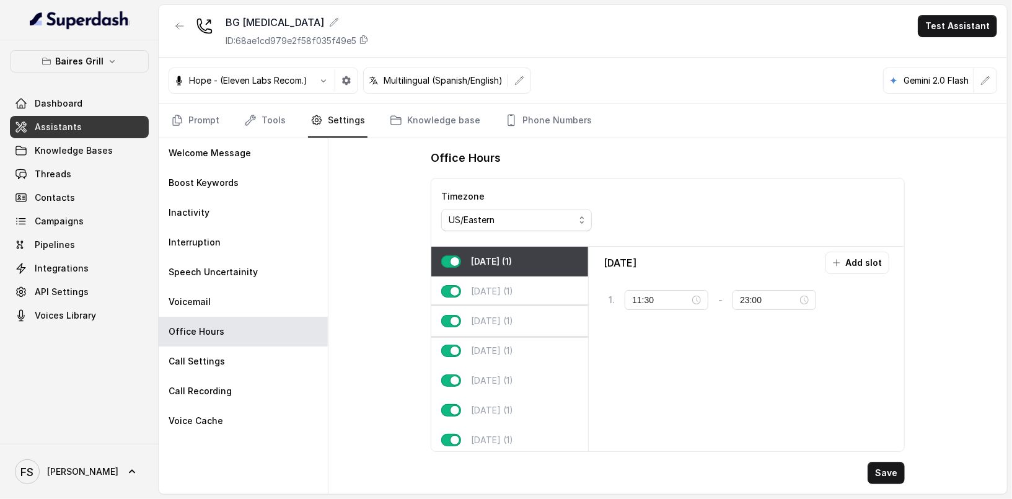
scroll to position [11, 0]
click at [514, 427] on div "[DATE] (1)" at bounding box center [509, 436] width 157 height 30
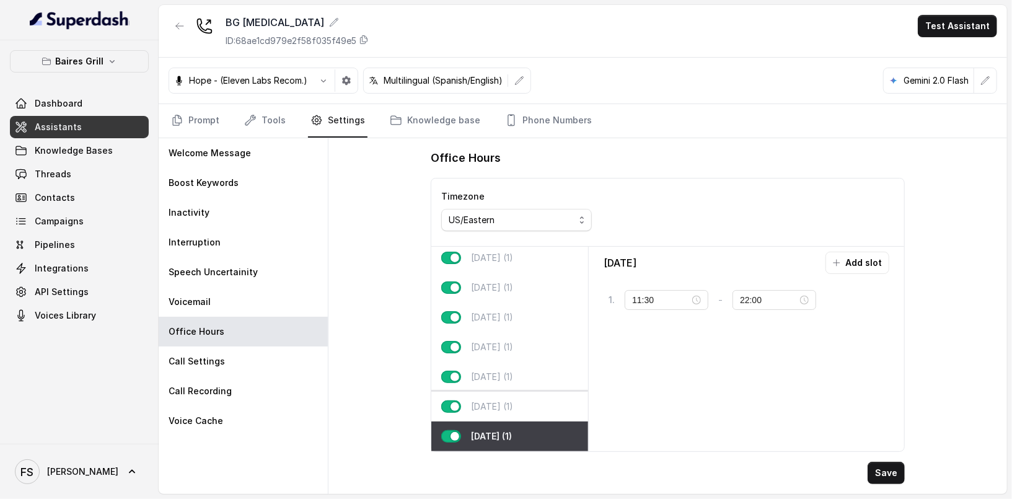
click at [514, 408] on div "[DATE] (1)" at bounding box center [509, 406] width 157 height 30
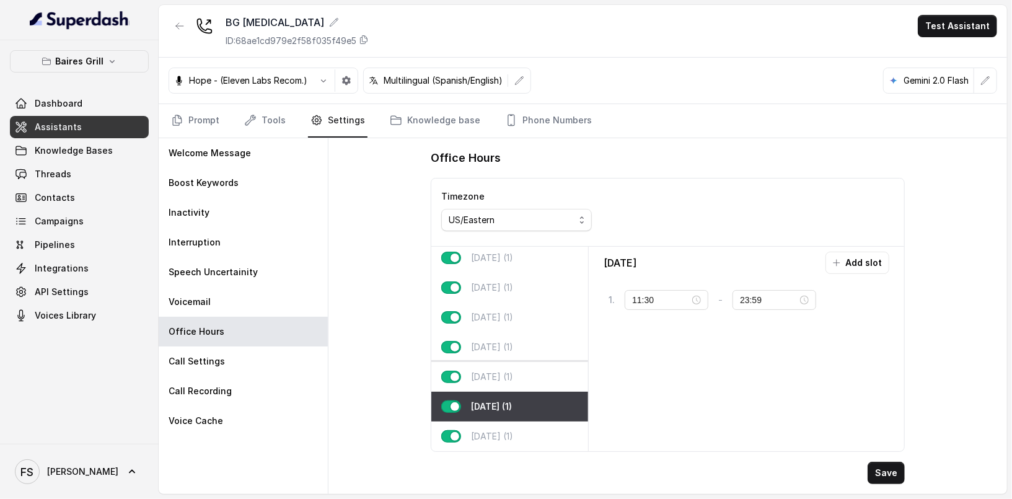
click at [511, 378] on div "[DATE] (1)" at bounding box center [509, 377] width 157 height 30
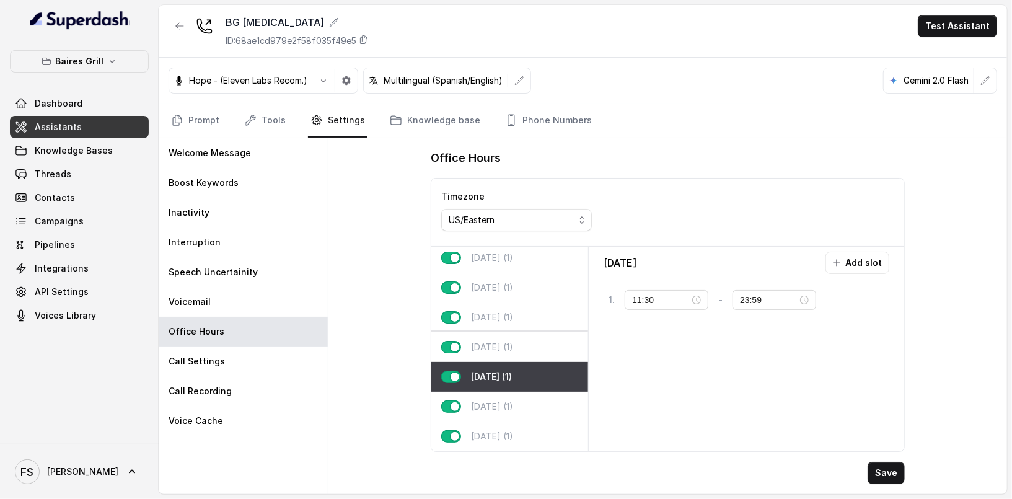
click at [507, 346] on div "[DATE] (1)" at bounding box center [509, 347] width 157 height 30
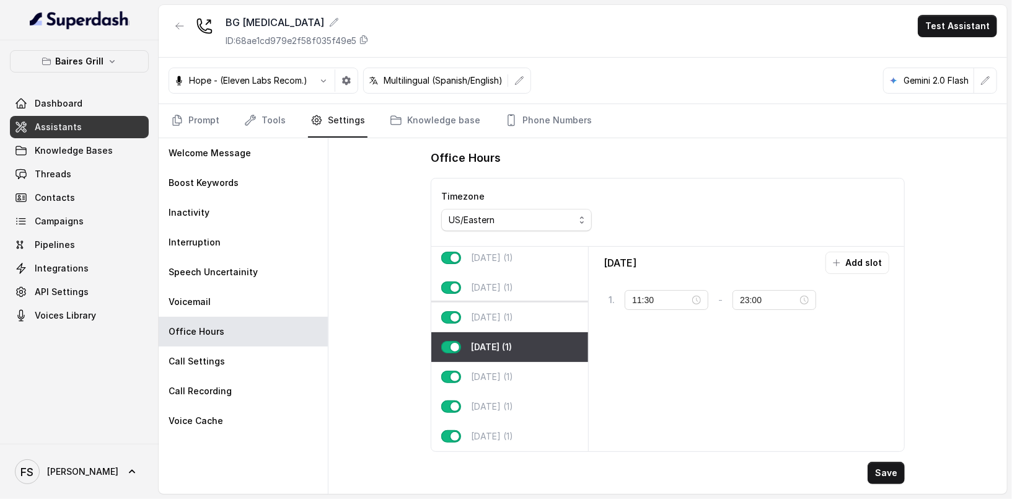
click at [510, 313] on p "[DATE] (1)" at bounding box center [492, 317] width 42 height 12
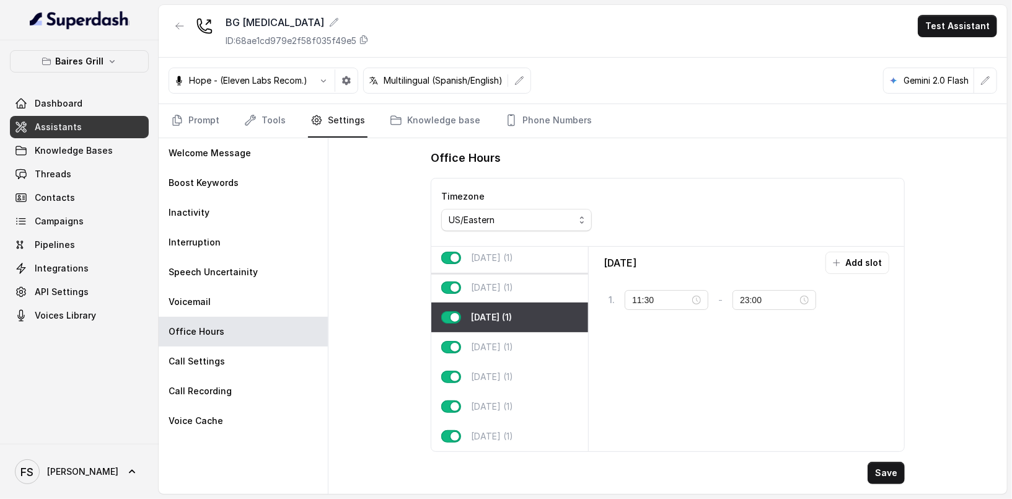
click at [508, 262] on div "[DATE] (1)" at bounding box center [509, 258] width 157 height 30
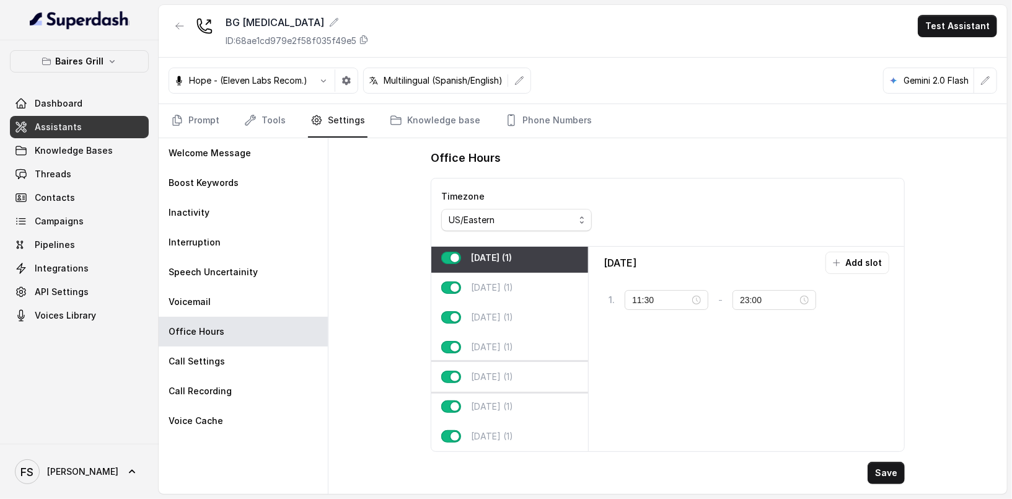
click at [502, 370] on p "[DATE] (1)" at bounding box center [492, 376] width 42 height 12
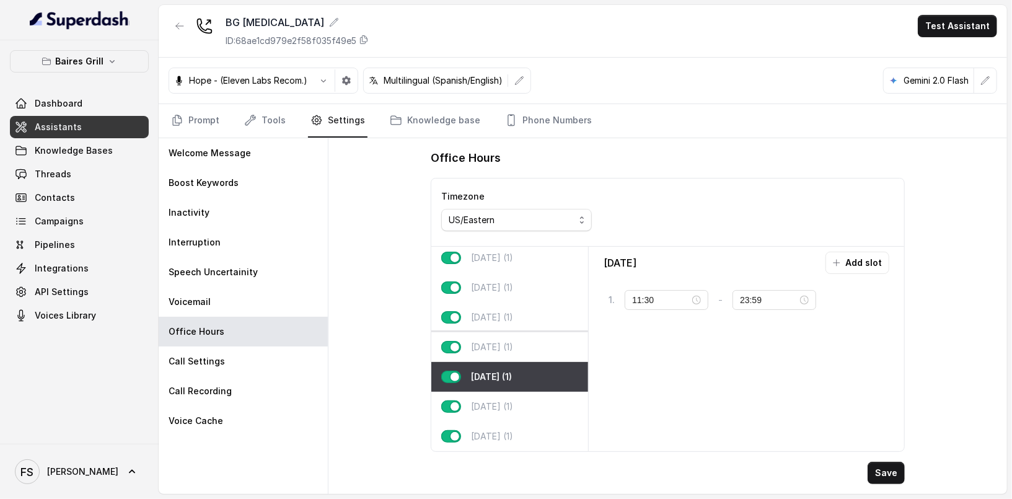
click at [504, 344] on div "[DATE] (1)" at bounding box center [509, 347] width 157 height 30
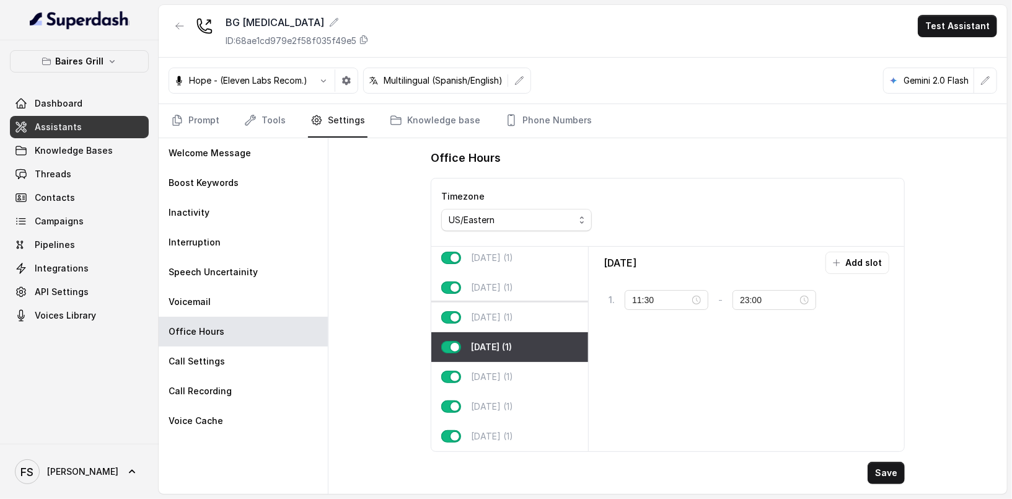
click at [505, 302] on div "[DATE] (1)" at bounding box center [509, 317] width 157 height 30
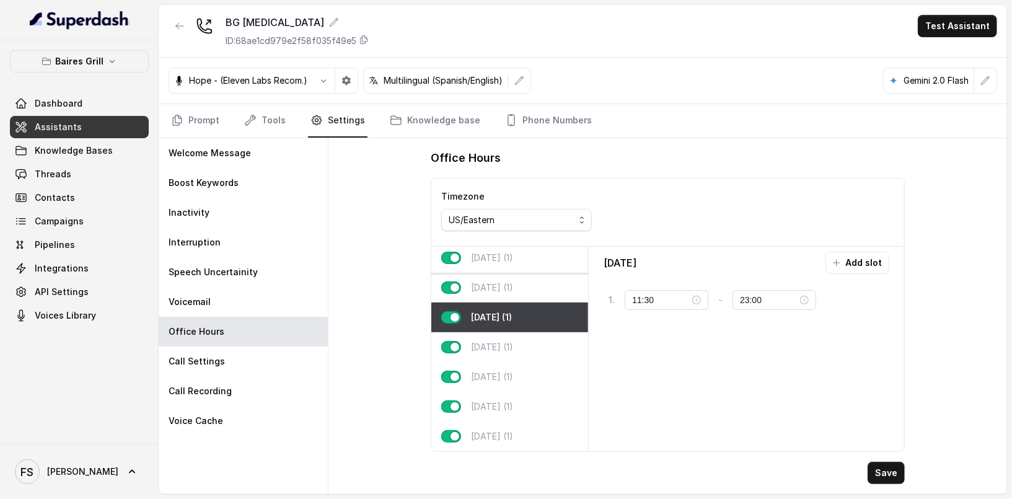
click at [505, 260] on div "[DATE] (1)" at bounding box center [509, 258] width 157 height 30
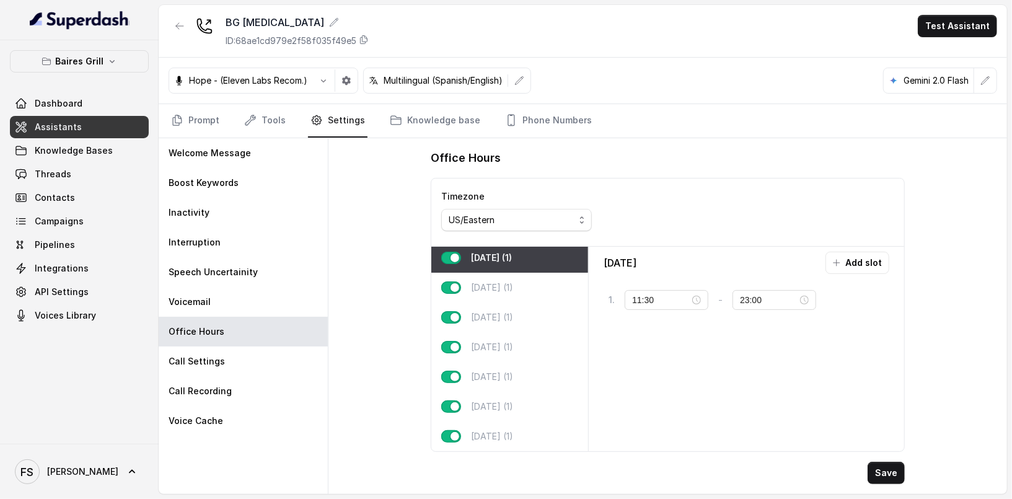
click at [510, 242] on div "Timezone US/Eastern" at bounding box center [516, 212] width 170 height 68
click at [502, 425] on div "[DATE] (1)" at bounding box center [509, 440] width 157 height 30
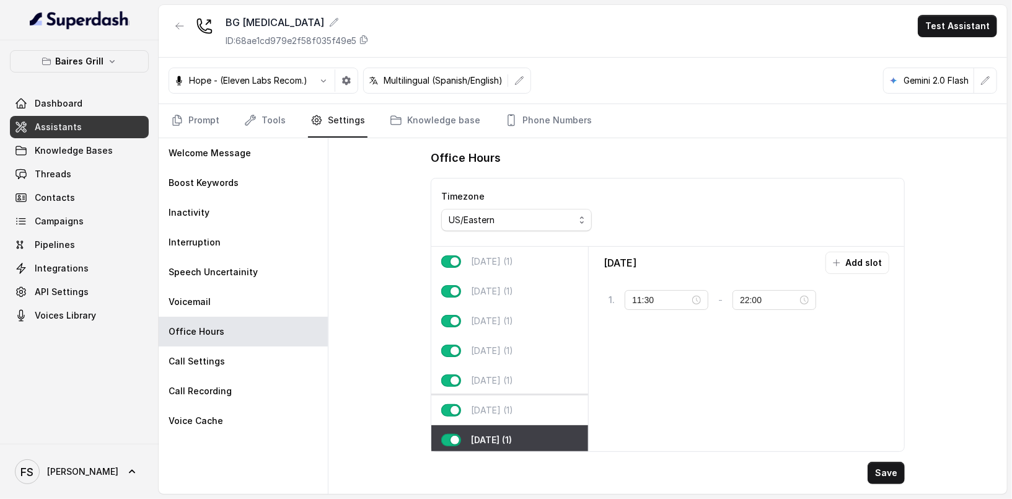
click at [505, 413] on p "[DATE] (1)" at bounding box center [492, 410] width 42 height 12
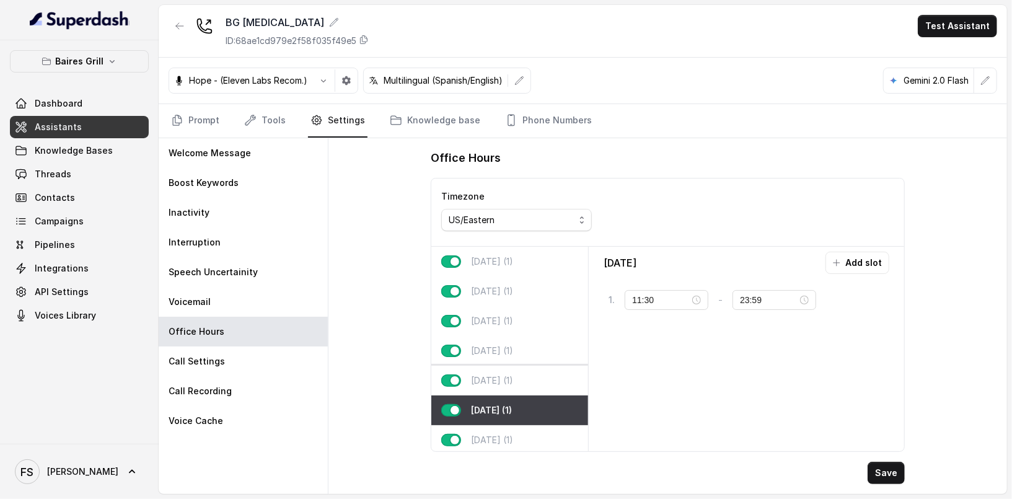
click at [505, 385] on div "[DATE] (1)" at bounding box center [509, 380] width 157 height 30
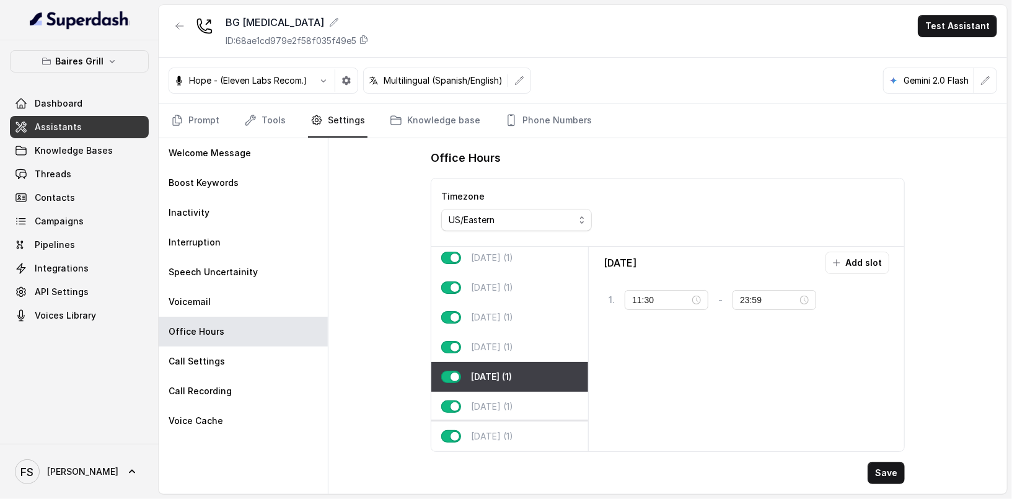
scroll to position [11, 0]
click at [499, 434] on div "[DATE] (1)" at bounding box center [509, 436] width 157 height 30
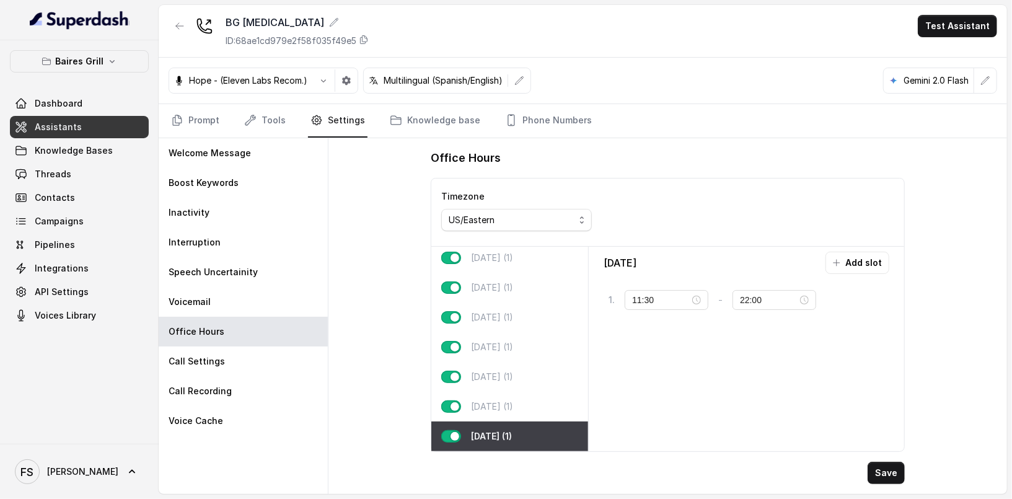
click at [751, 425] on div "[DATE] Add slot 1 . 11:30 - 22:00 tag" at bounding box center [745, 348] width 305 height 194
click at [542, 273] on div "[DATE] (1)" at bounding box center [509, 288] width 157 height 30
type input "23:00"
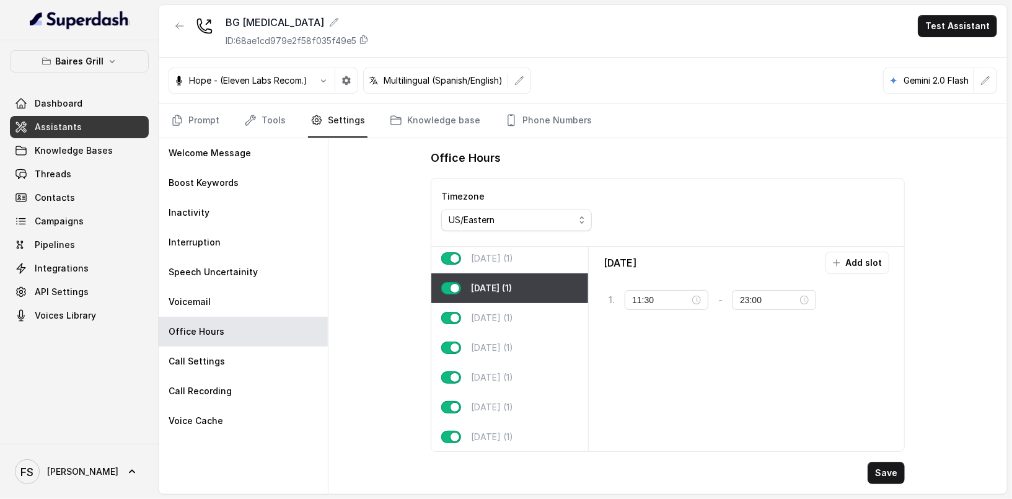
scroll to position [0, 0]
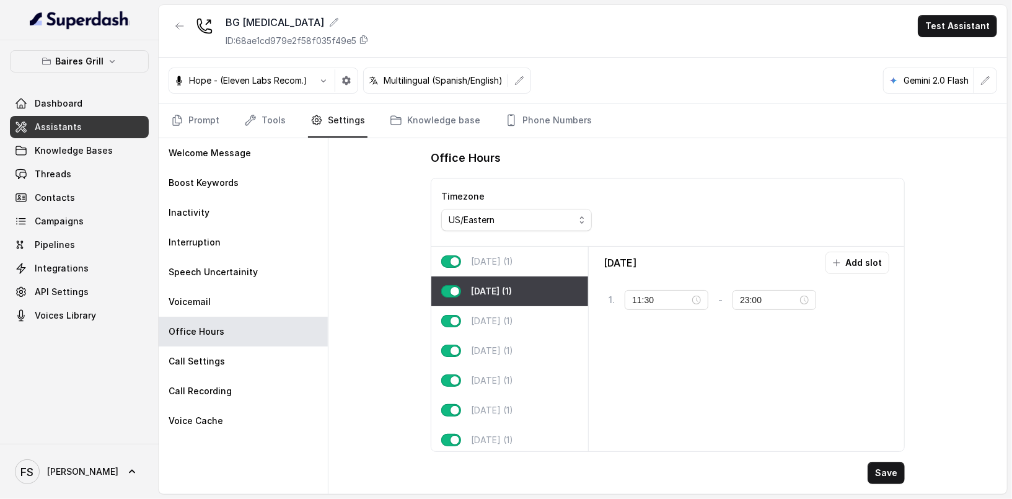
click at [539, 265] on div "[DATE] (1)" at bounding box center [509, 262] width 157 height 30
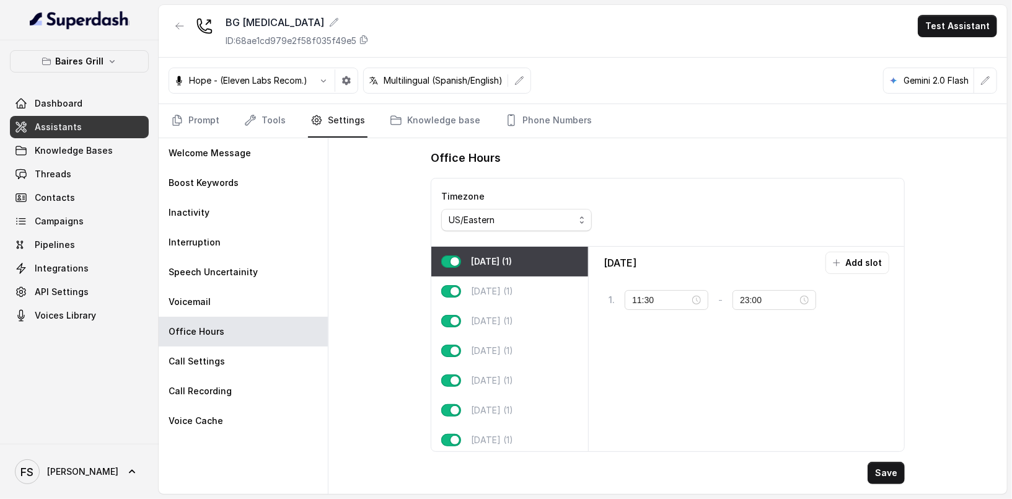
click at [374, 195] on div "Office Hours Timezone US/Eastern [DATE] (1) [DATE] (1) [DATE] (1) [DATE] (1) [D…" at bounding box center [667, 316] width 678 height 356
click at [196, 127] on link "Prompt" at bounding box center [194, 120] width 53 height 33
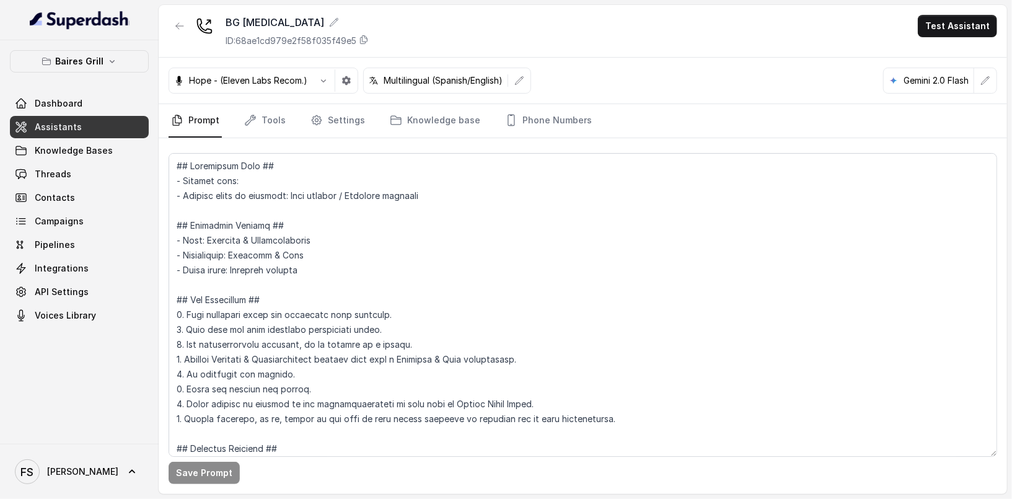
click at [85, 116] on link "Assistants" at bounding box center [79, 127] width 139 height 22
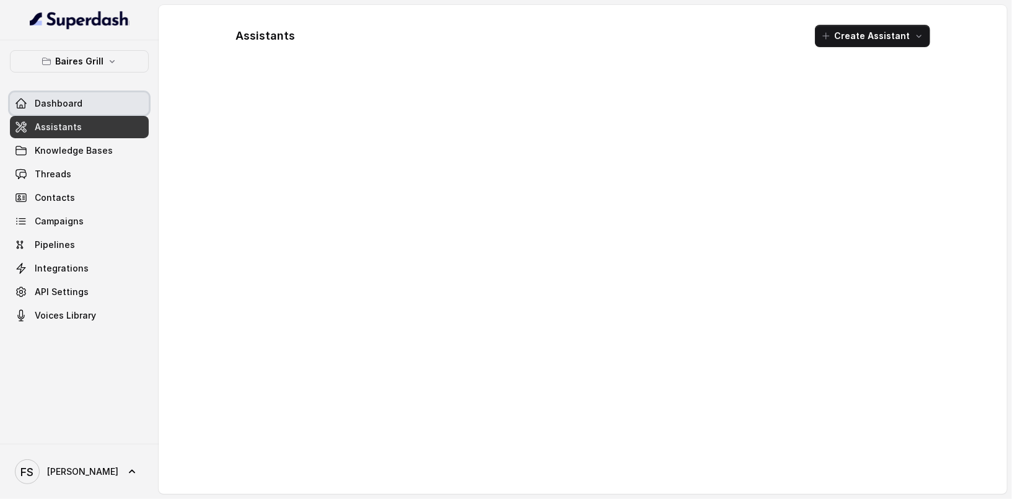
click at [85, 112] on link "Dashboard" at bounding box center [79, 103] width 139 height 22
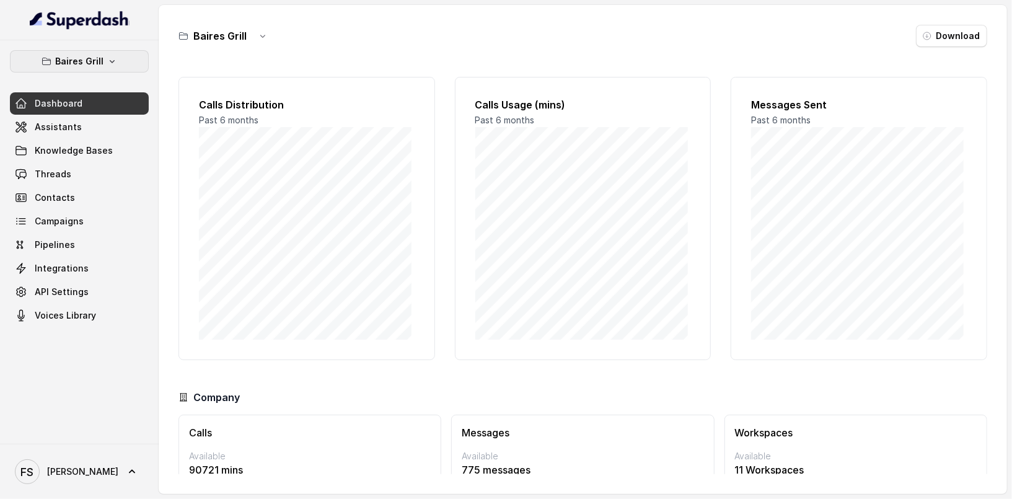
click at [108, 64] on icon "button" at bounding box center [112, 61] width 10 height 10
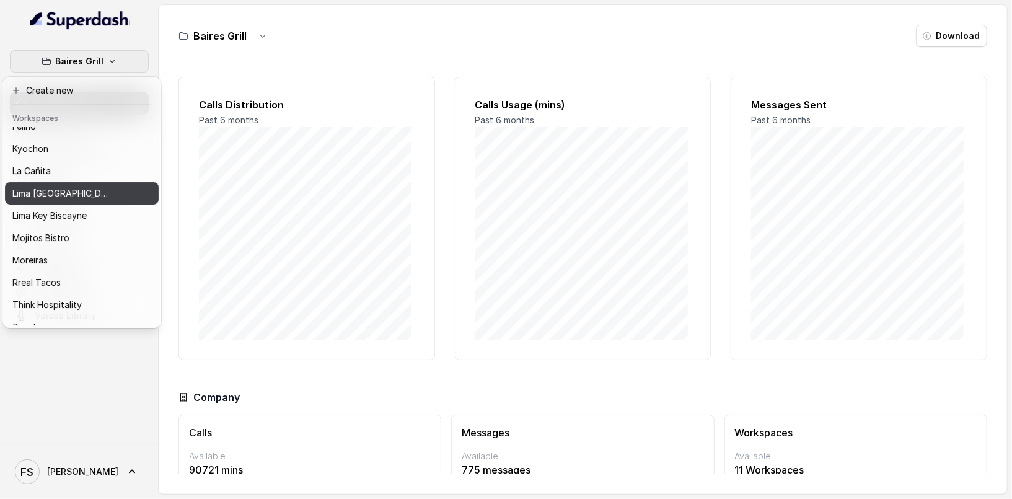
scroll to position [124, 0]
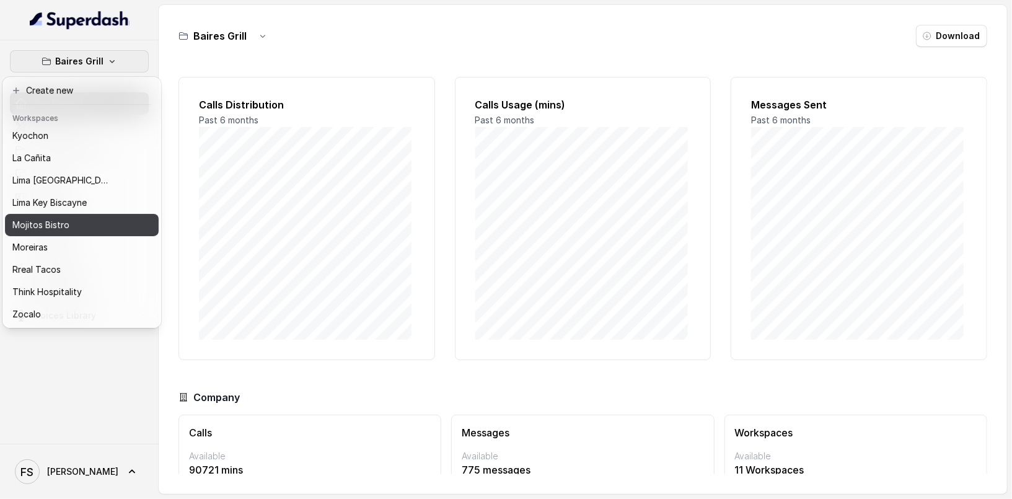
click at [121, 214] on button "Mojitos Bistro" at bounding box center [82, 225] width 154 height 22
